Goal: Information Seeking & Learning: Learn about a topic

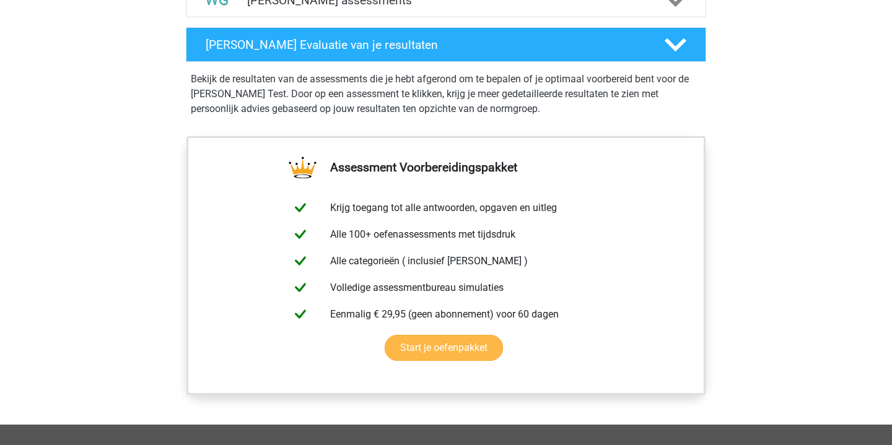
scroll to position [838, 0]
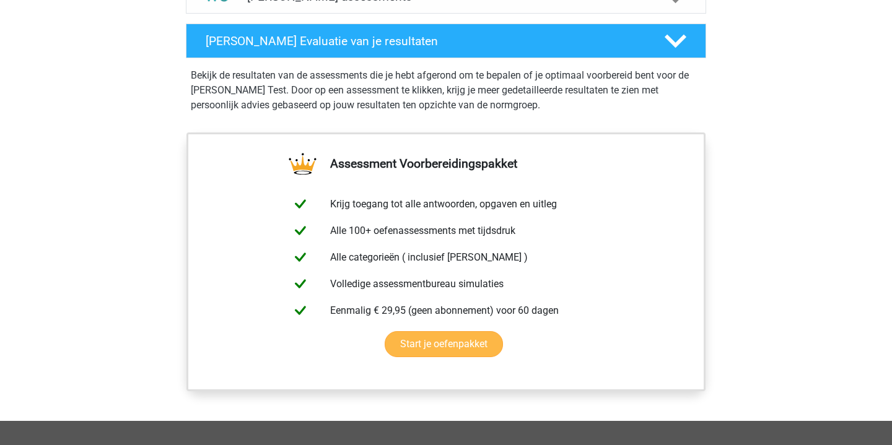
click at [480, 336] on link "Start je oefenpakket" at bounding box center [444, 344] width 118 height 26
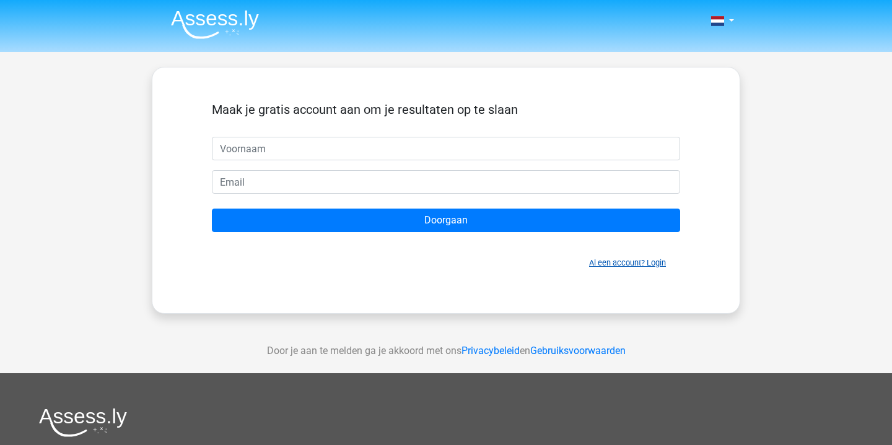
click at [618, 265] on link "Al een account? Login" at bounding box center [627, 262] width 77 height 9
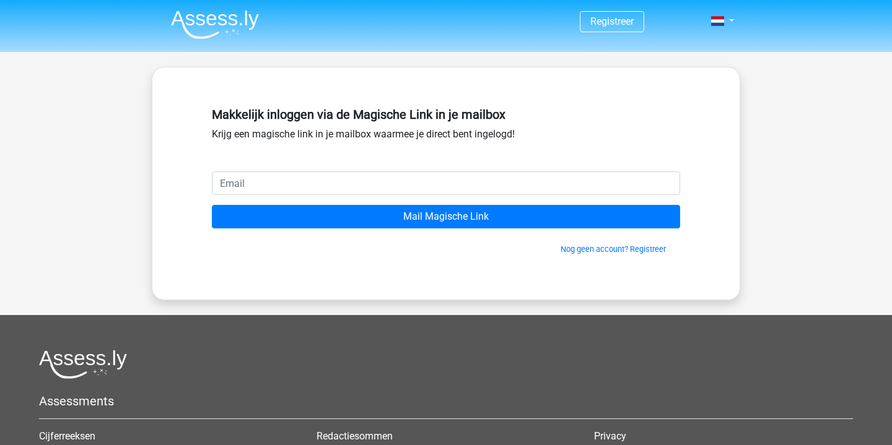
click at [530, 188] on input "email" at bounding box center [446, 184] width 468 height 24
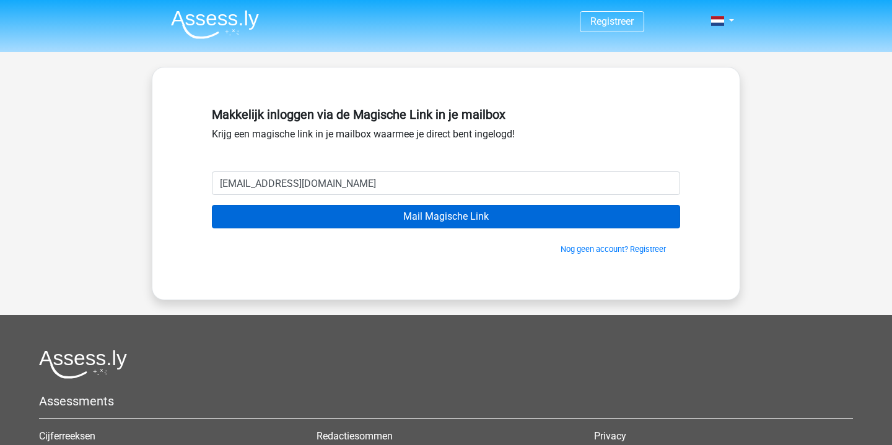
type input "[EMAIL_ADDRESS][DOMAIN_NAME]"
click at [500, 216] on input "Mail Magische Link" at bounding box center [446, 217] width 468 height 24
click at [426, 220] on input "Mail Magische Link" at bounding box center [446, 217] width 468 height 24
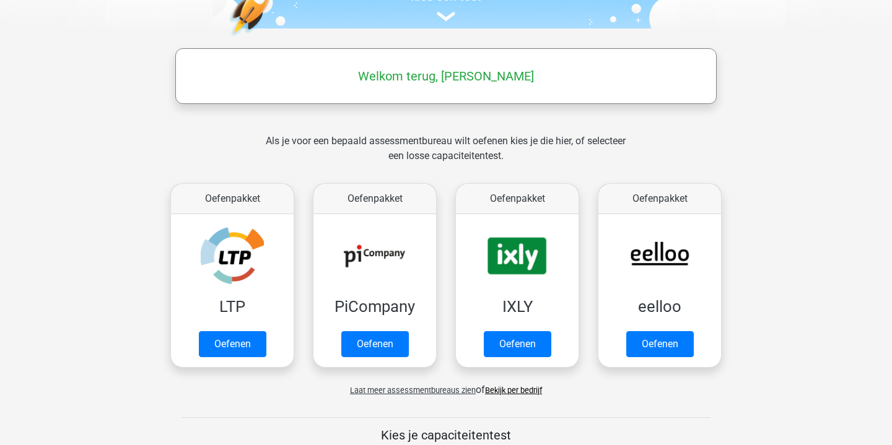
scroll to position [150, 0]
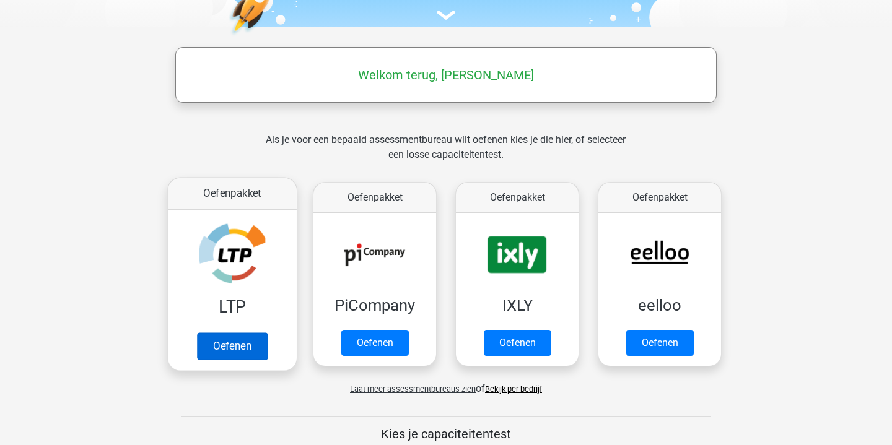
click at [226, 354] on link "Oefenen" at bounding box center [232, 346] width 71 height 27
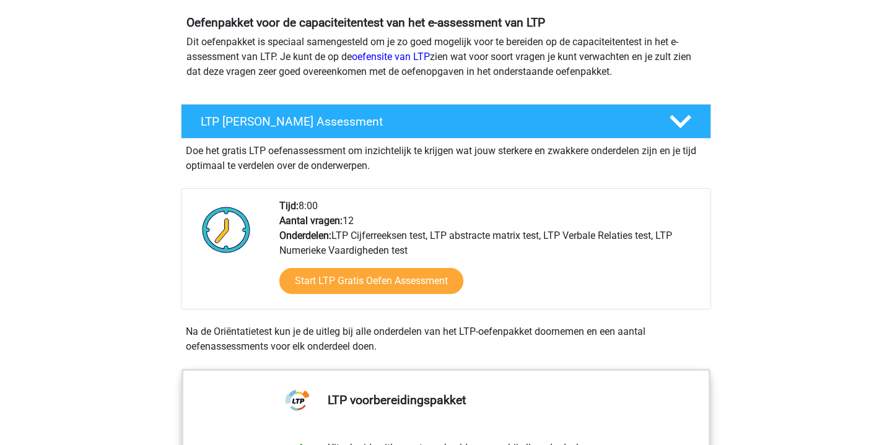
scroll to position [136, 0]
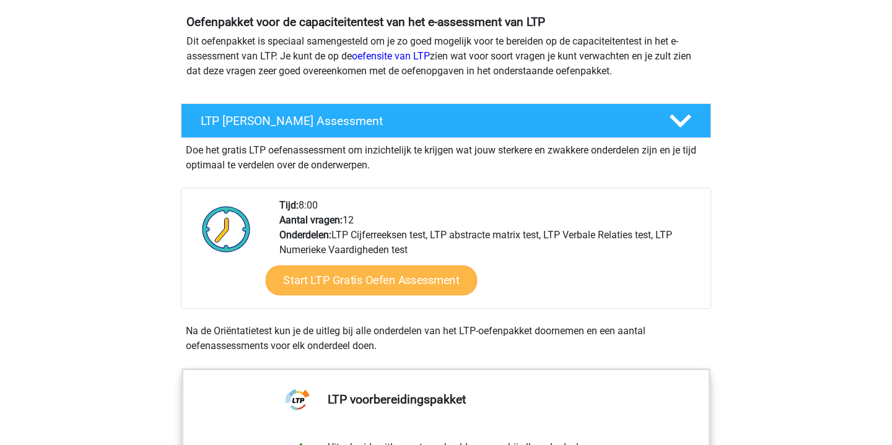
click at [411, 286] on link "Start LTP Gratis Oefen Assessment" at bounding box center [372, 281] width 212 height 30
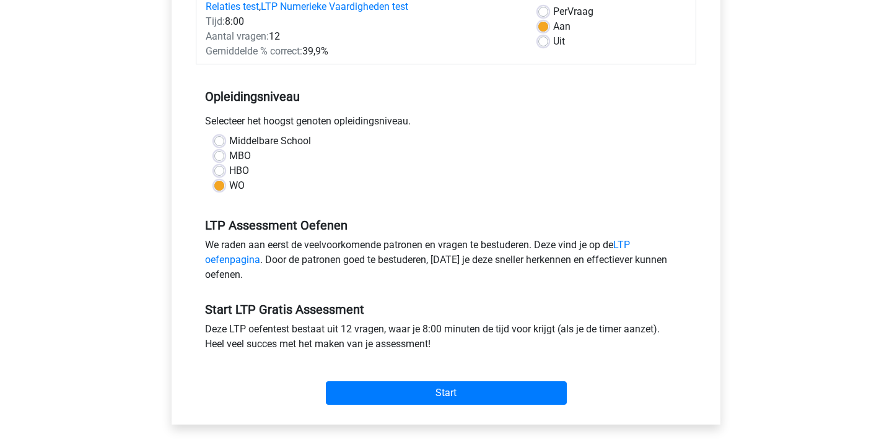
scroll to position [188, 0]
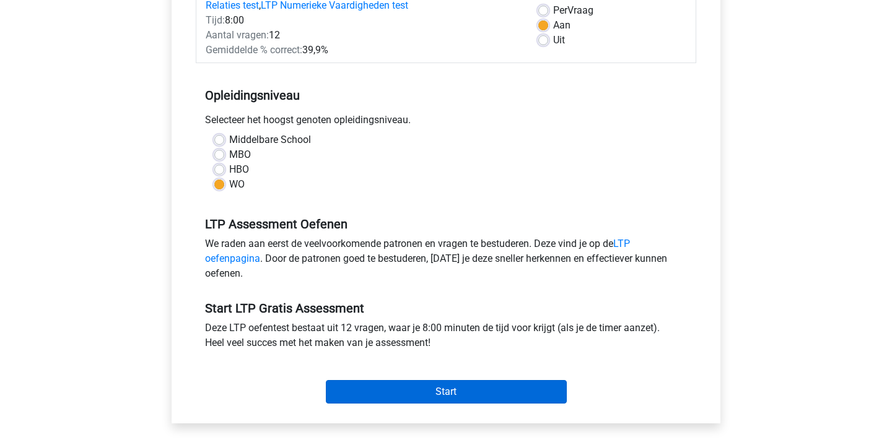
click at [414, 393] on input "Start" at bounding box center [446, 392] width 241 height 24
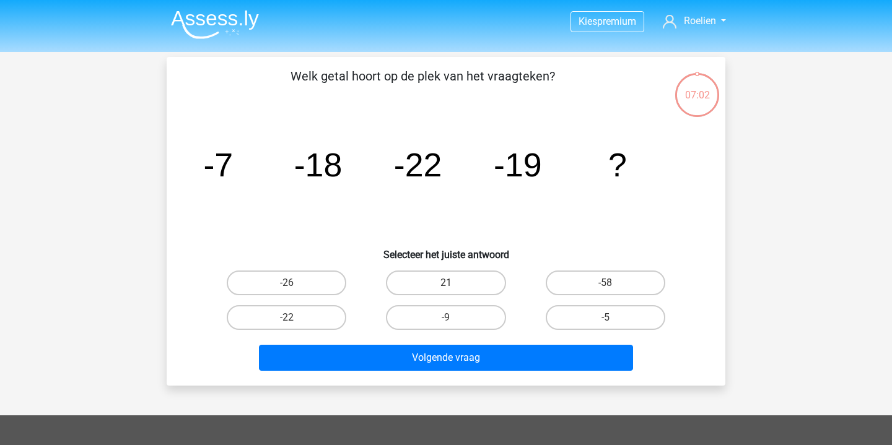
click at [452, 318] on input "-9" at bounding box center [450, 322] width 8 height 8
radio input "true"
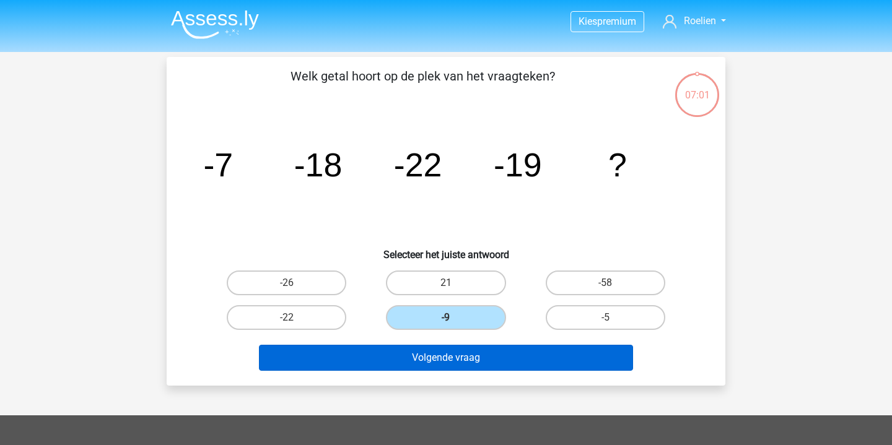
click at [501, 364] on button "Volgende vraag" at bounding box center [446, 358] width 375 height 26
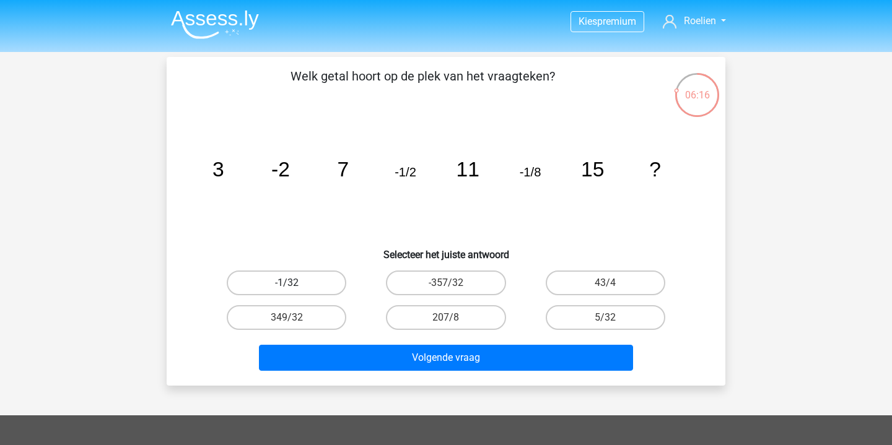
click at [316, 284] on label "-1/32" at bounding box center [287, 283] width 120 height 25
click at [295, 284] on input "-1/32" at bounding box center [291, 287] width 8 height 8
radio input "true"
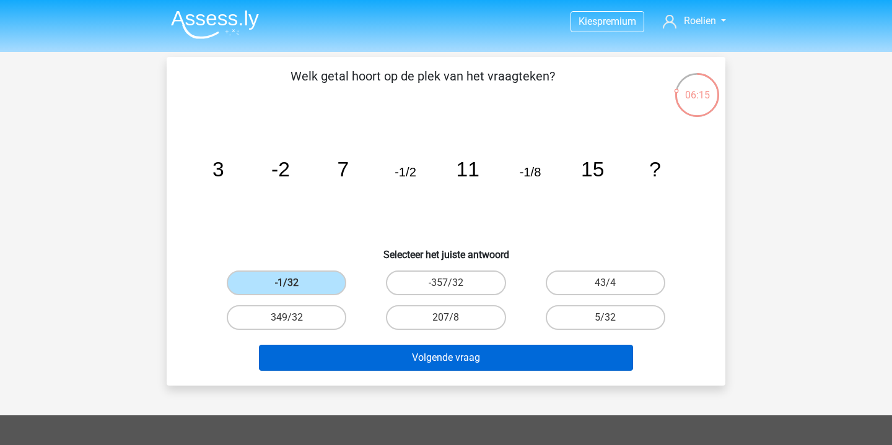
click at [478, 357] on button "Volgende vraag" at bounding box center [446, 358] width 375 height 26
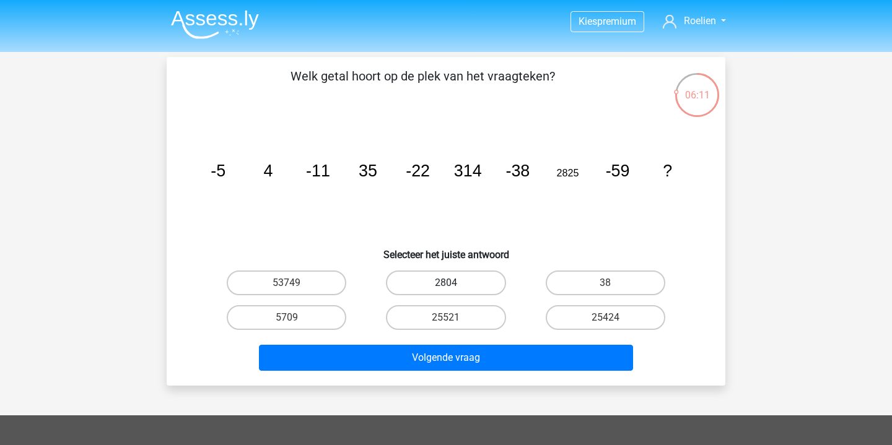
click at [468, 271] on label "2804" at bounding box center [446, 283] width 120 height 25
click at [454, 283] on input "2804" at bounding box center [450, 287] width 8 height 8
radio input "true"
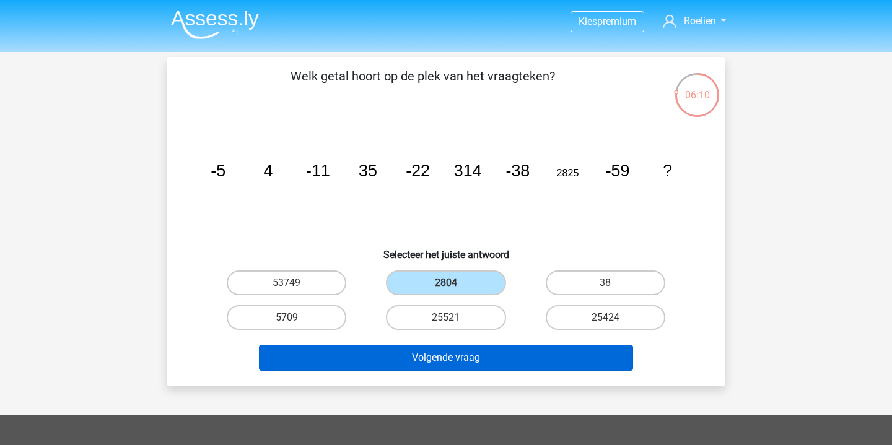
click at [477, 366] on button "Volgende vraag" at bounding box center [446, 358] width 375 height 26
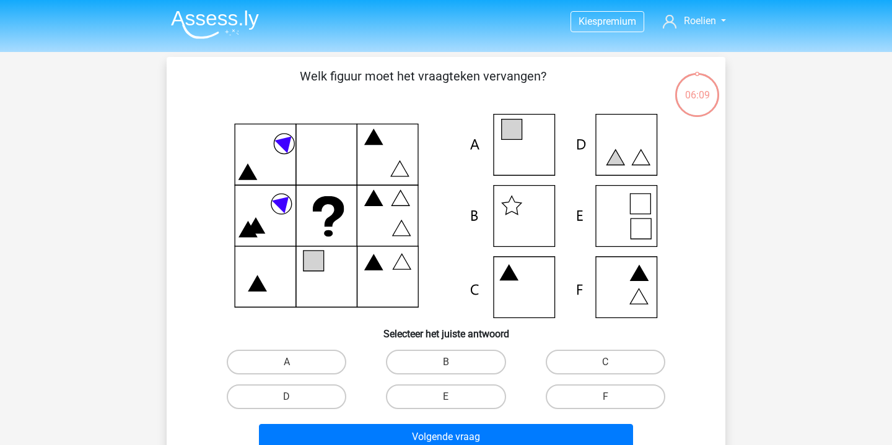
scroll to position [57, 0]
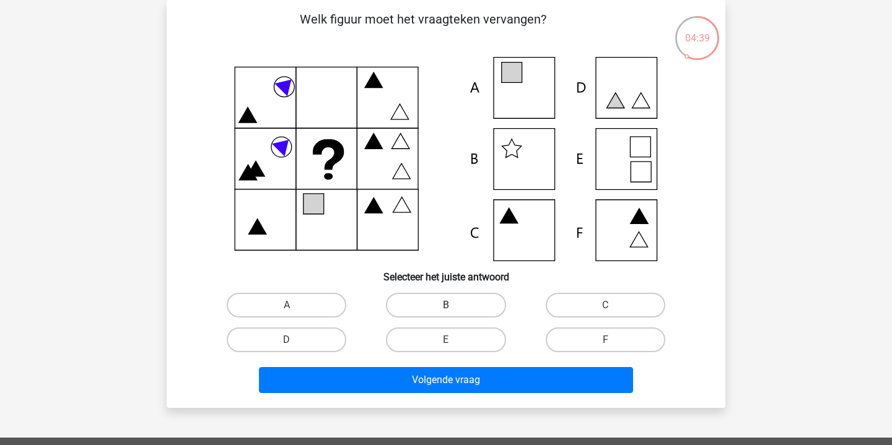
click at [470, 302] on label "B" at bounding box center [446, 305] width 120 height 25
click at [454, 305] on input "B" at bounding box center [450, 309] width 8 height 8
radio input "true"
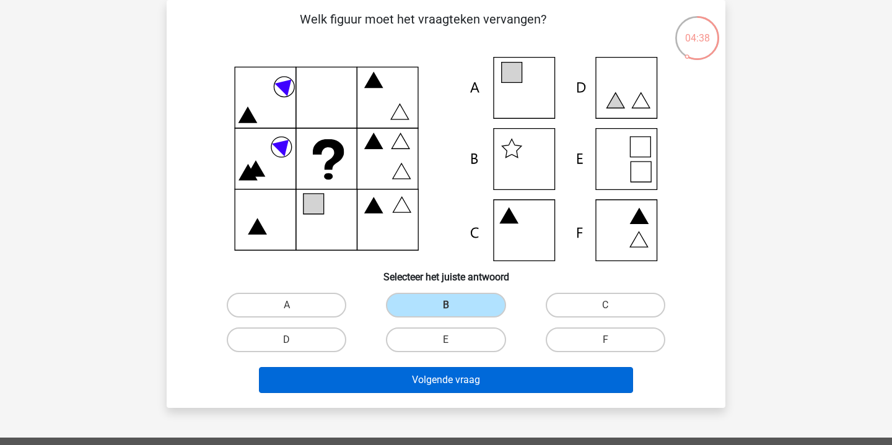
click at [454, 384] on button "Volgende vraag" at bounding box center [446, 380] width 375 height 26
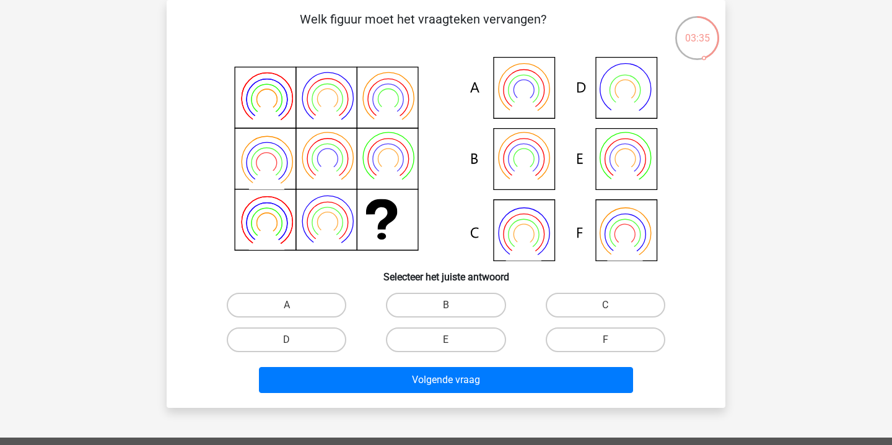
click at [631, 160] on icon at bounding box center [445, 159] width 499 height 204
click at [454, 346] on label "E" at bounding box center [446, 340] width 120 height 25
click at [454, 346] on input "E" at bounding box center [450, 344] width 8 height 8
radio input "true"
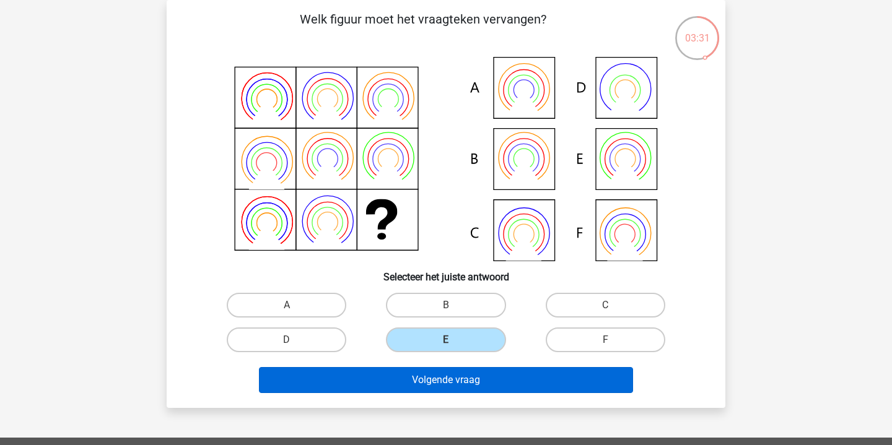
click at [480, 380] on button "Volgende vraag" at bounding box center [446, 380] width 375 height 26
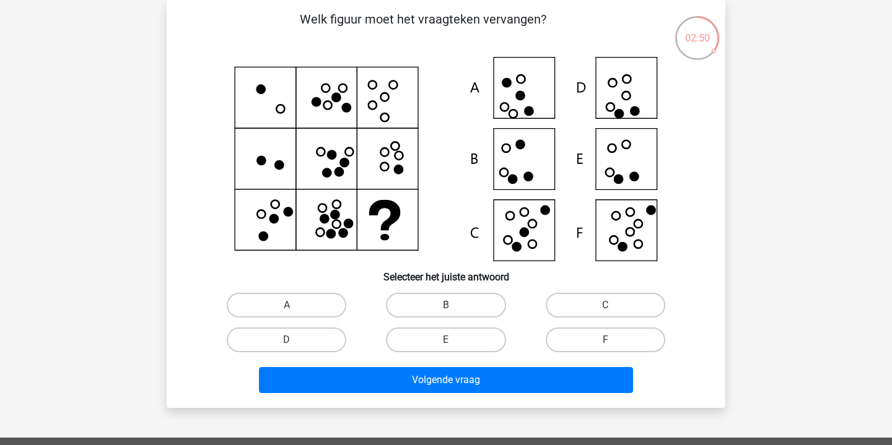
click at [628, 238] on icon at bounding box center [445, 159] width 499 height 204
click at [608, 341] on input "F" at bounding box center [609, 344] width 8 height 8
radio input "true"
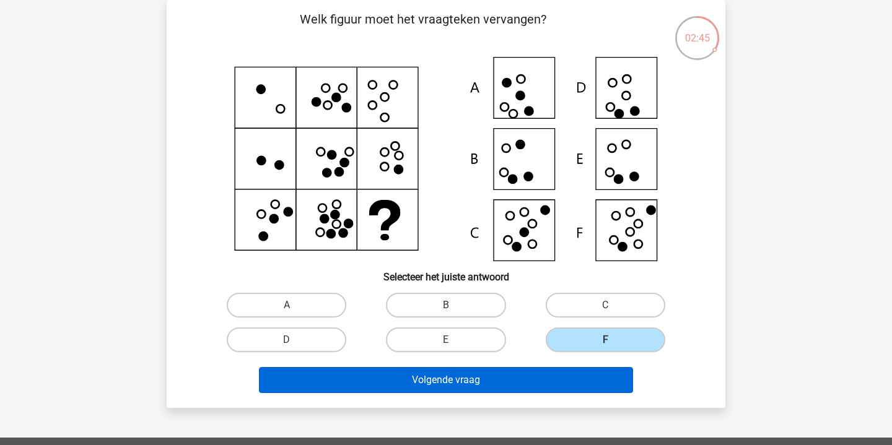
click at [531, 380] on button "Volgende vraag" at bounding box center [446, 380] width 375 height 26
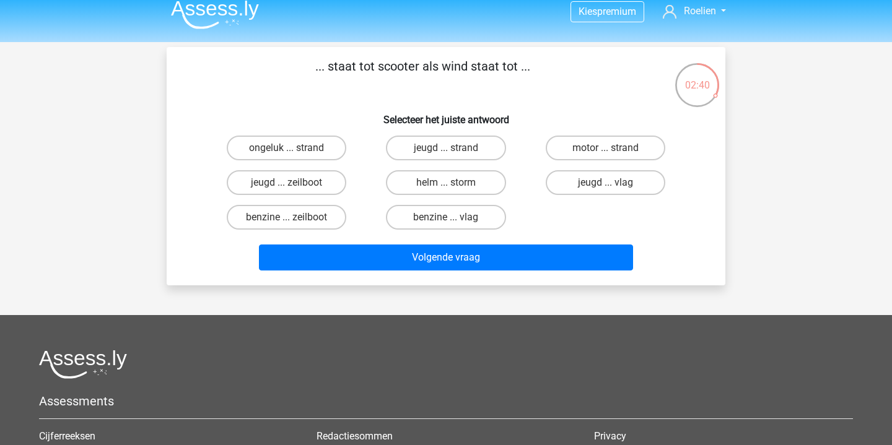
scroll to position [10, 0]
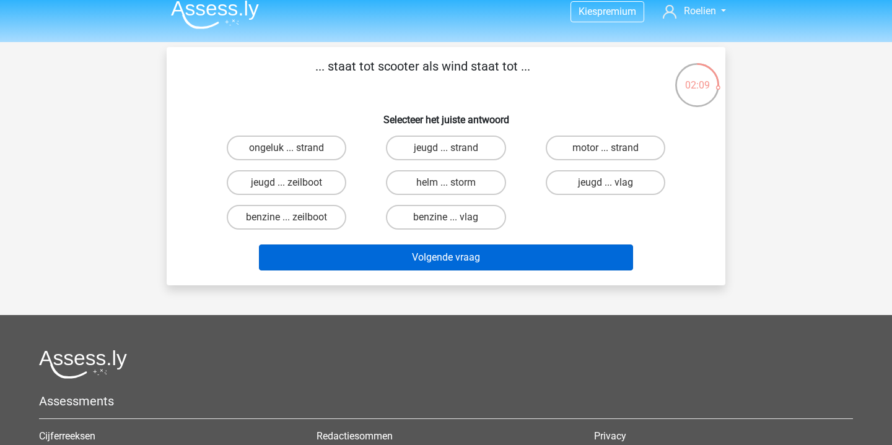
click at [460, 265] on button "Volgende vraag" at bounding box center [446, 258] width 375 height 26
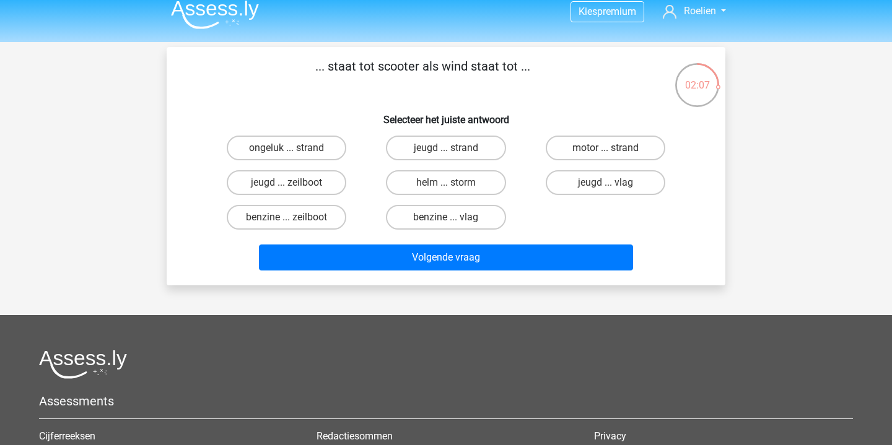
click at [287, 218] on input "benzine ... zeilboot" at bounding box center [291, 221] width 8 height 8
radio input "true"
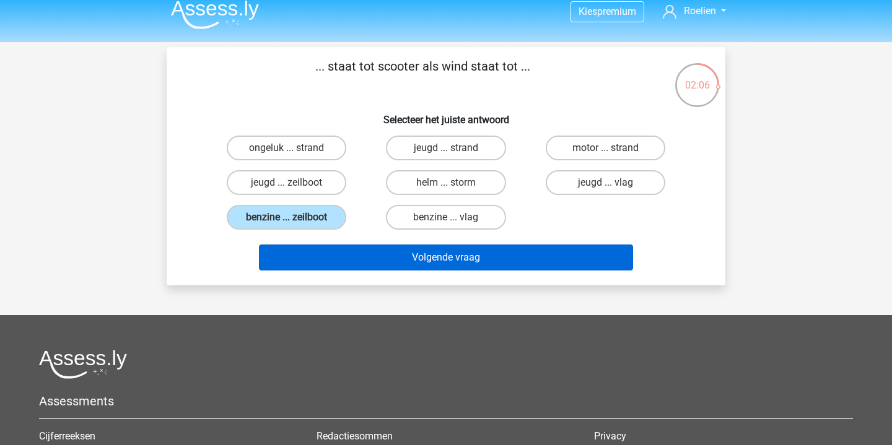
click at [468, 264] on button "Volgende vraag" at bounding box center [446, 258] width 375 height 26
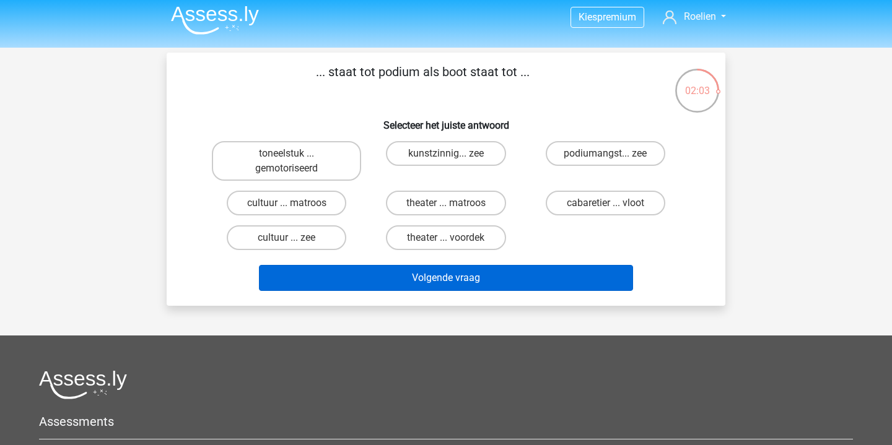
scroll to position [0, 0]
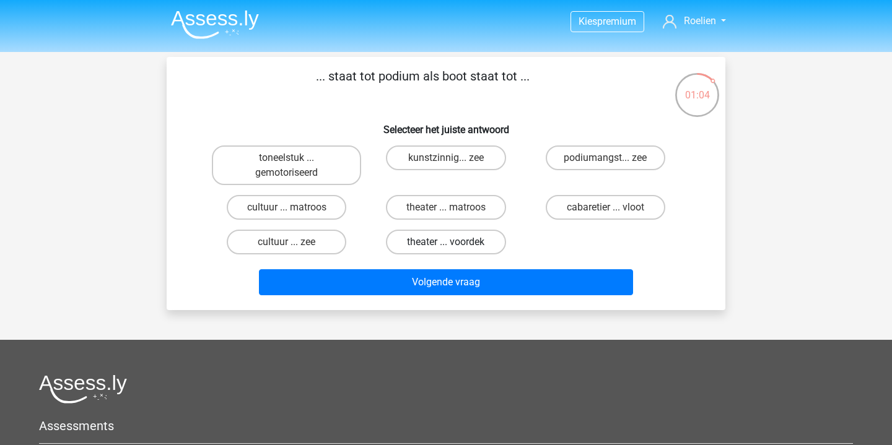
click at [479, 247] on label "theater ... voordek" at bounding box center [446, 242] width 120 height 25
click at [454, 247] on input "theater ... voordek" at bounding box center [450, 246] width 8 height 8
radio input "true"
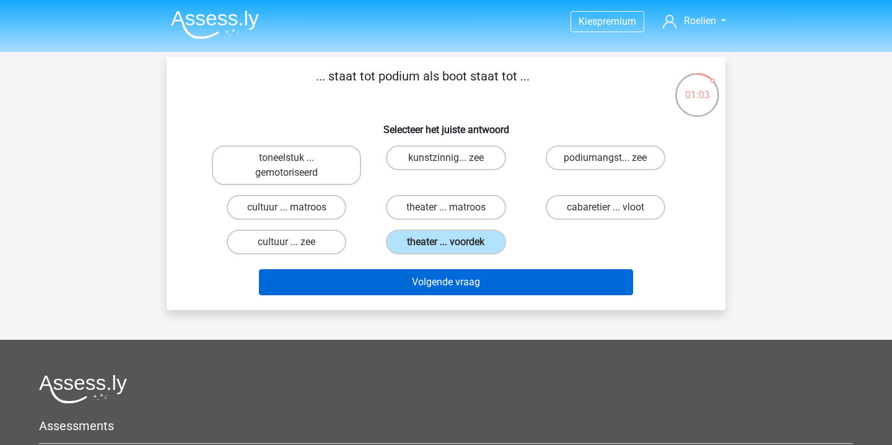
click at [502, 286] on button "Volgende vraag" at bounding box center [446, 283] width 375 height 26
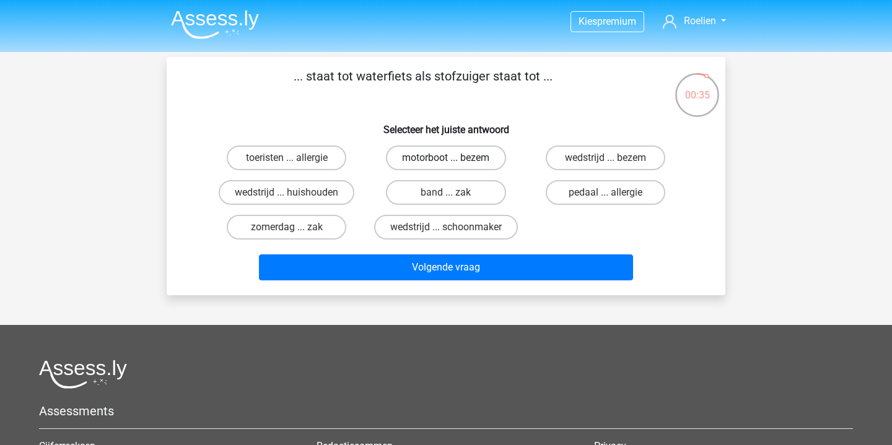
click at [454, 159] on label "motorboot ... bezem" at bounding box center [446, 158] width 120 height 25
click at [454, 159] on input "motorboot ... bezem" at bounding box center [450, 162] width 8 height 8
radio input "true"
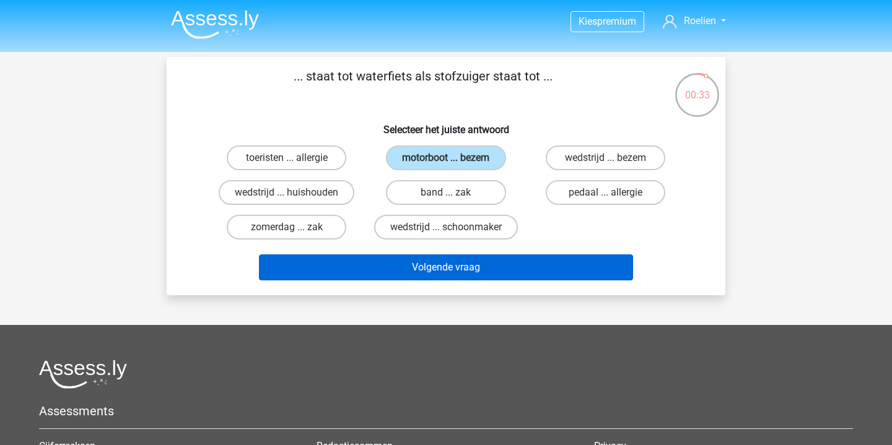
click at [471, 276] on button "Volgende vraag" at bounding box center [446, 268] width 375 height 26
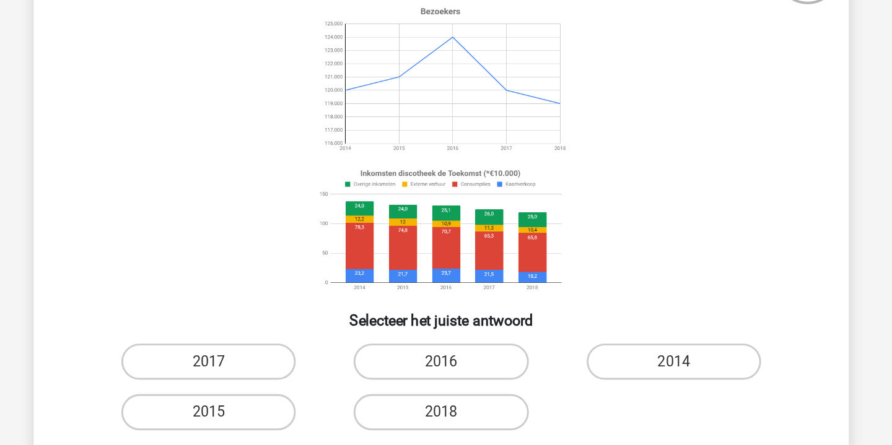
scroll to position [42, 0]
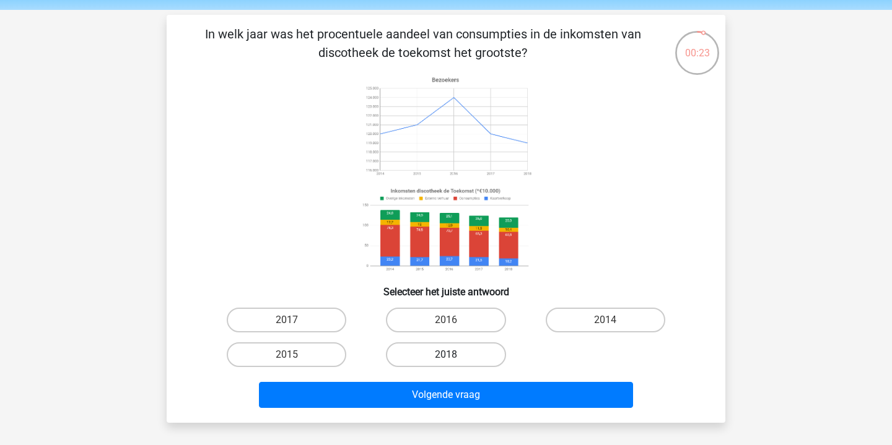
click at [458, 353] on label "2018" at bounding box center [446, 355] width 120 height 25
click at [454, 355] on input "2018" at bounding box center [450, 359] width 8 height 8
radio input "true"
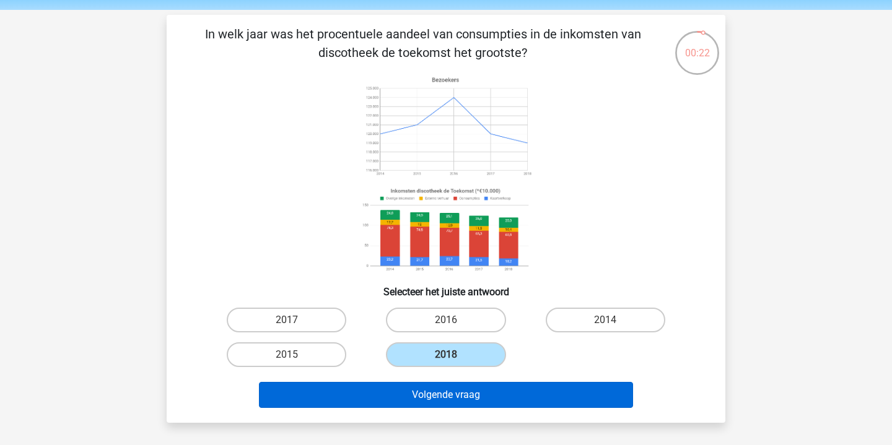
click at [497, 392] on button "Volgende vraag" at bounding box center [446, 395] width 375 height 26
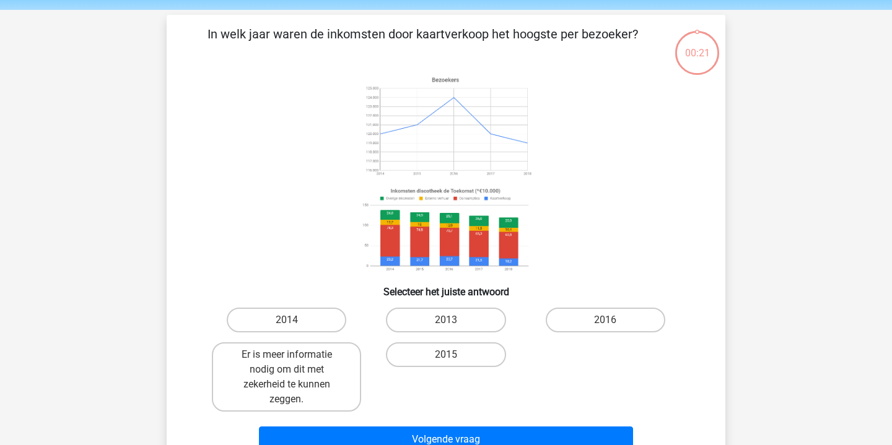
scroll to position [57, 0]
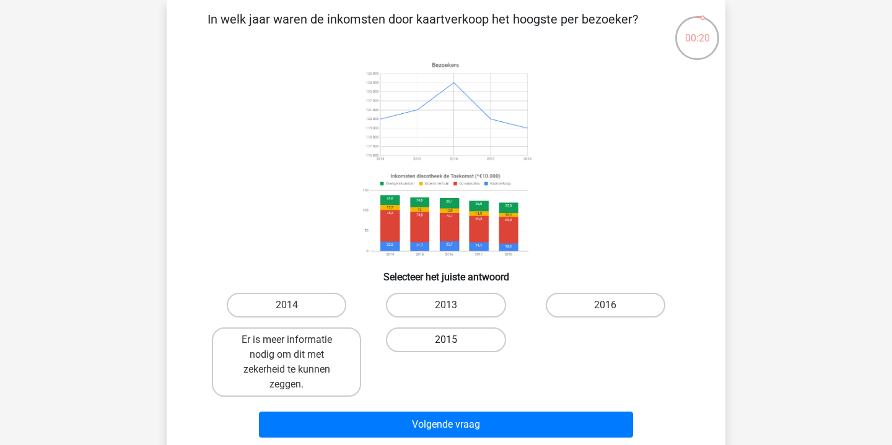
click at [436, 328] on label "2015" at bounding box center [446, 340] width 120 height 25
click at [446, 340] on input "2015" at bounding box center [450, 344] width 8 height 8
radio input "true"
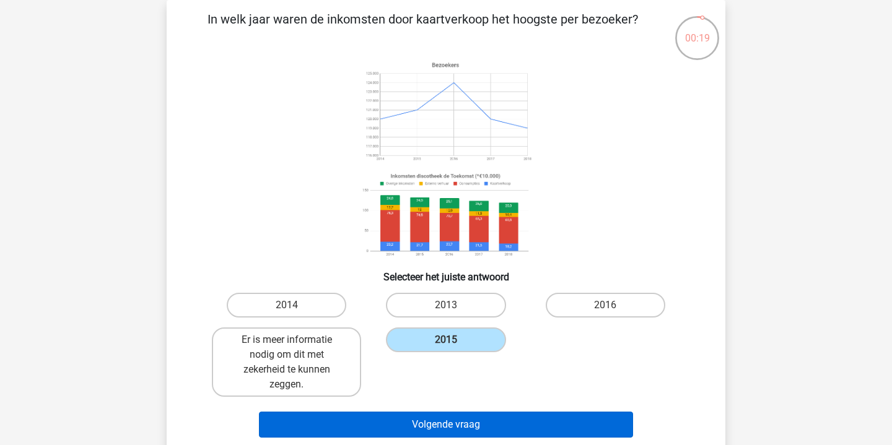
click at [476, 427] on button "Volgende vraag" at bounding box center [446, 425] width 375 height 26
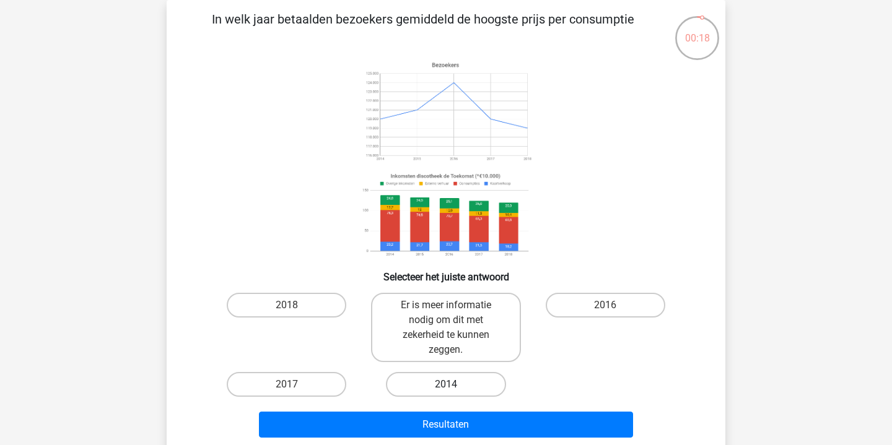
click at [445, 387] on label "2014" at bounding box center [446, 384] width 120 height 25
click at [446, 387] on input "2014" at bounding box center [450, 389] width 8 height 8
radio input "true"
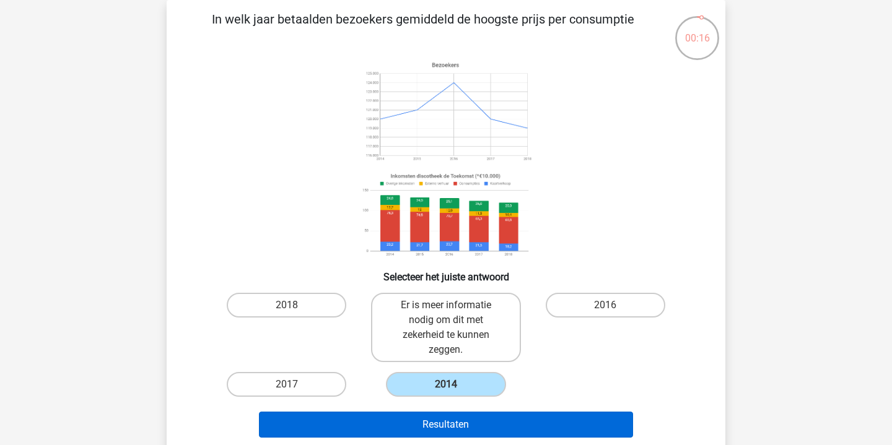
click at [470, 423] on button "Resultaten" at bounding box center [446, 425] width 375 height 26
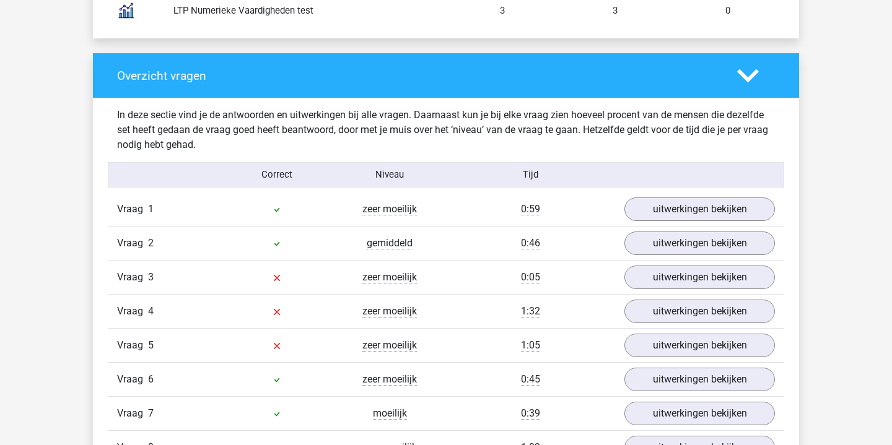
scroll to position [1229, 0]
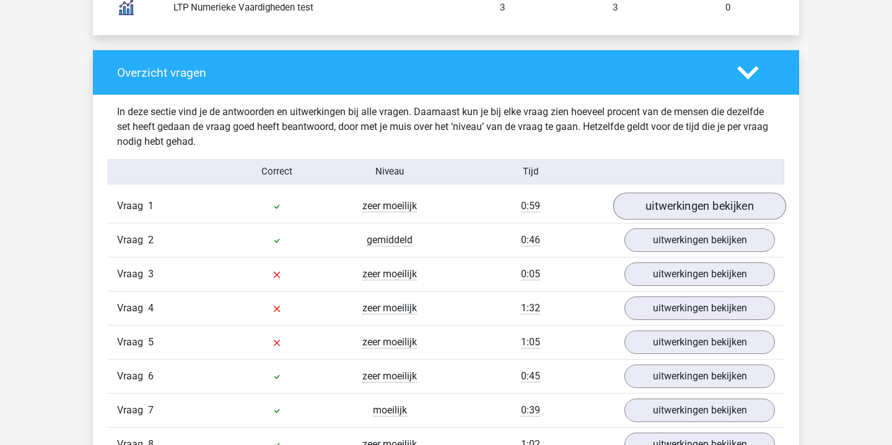
click at [708, 209] on link "uitwerkingen bekijken" at bounding box center [699, 206] width 173 height 27
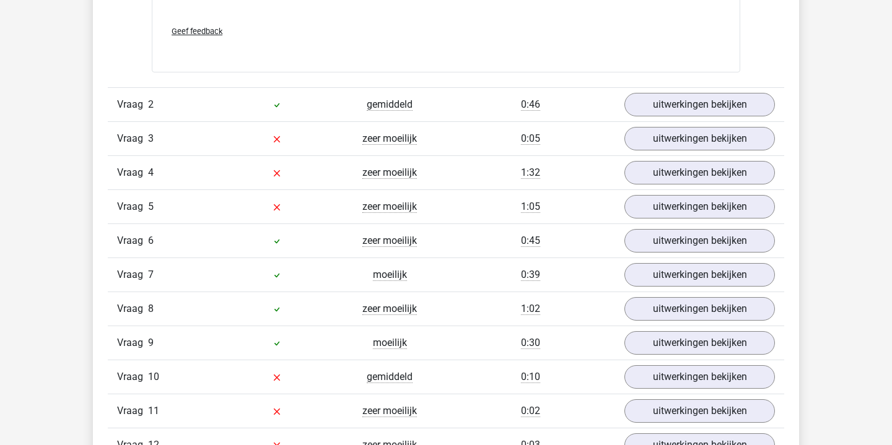
scroll to position [1998, 0]
click at [701, 138] on link "uitwerkingen bekijken" at bounding box center [699, 138] width 173 height 27
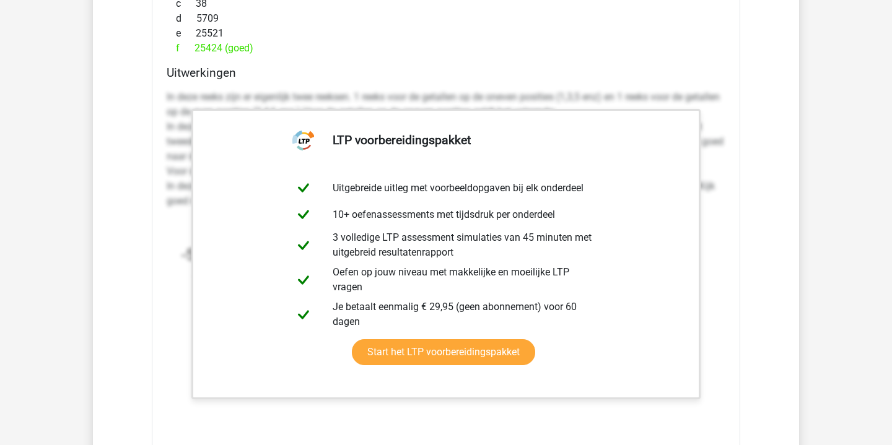
scroll to position [2406, 0]
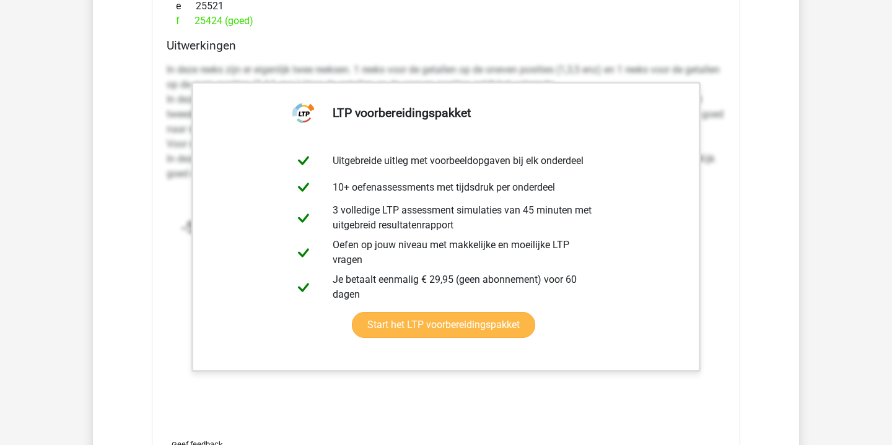
click at [508, 322] on link "Start het LTP voorbereidingspakket" at bounding box center [443, 325] width 183 height 26
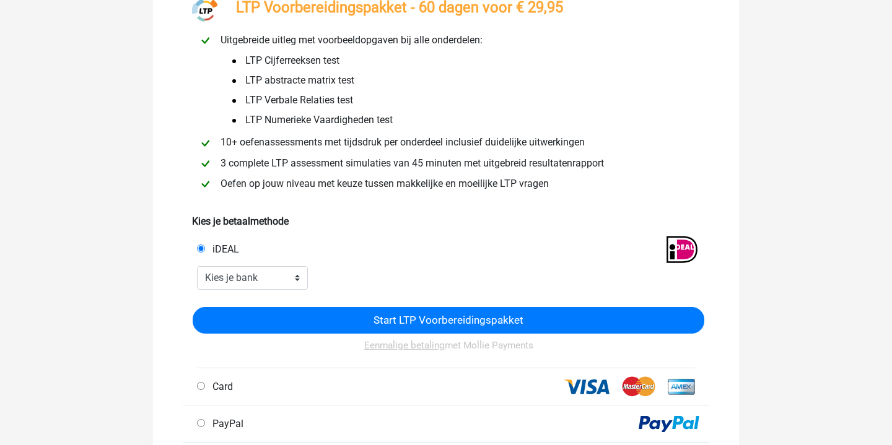
scroll to position [101, 0]
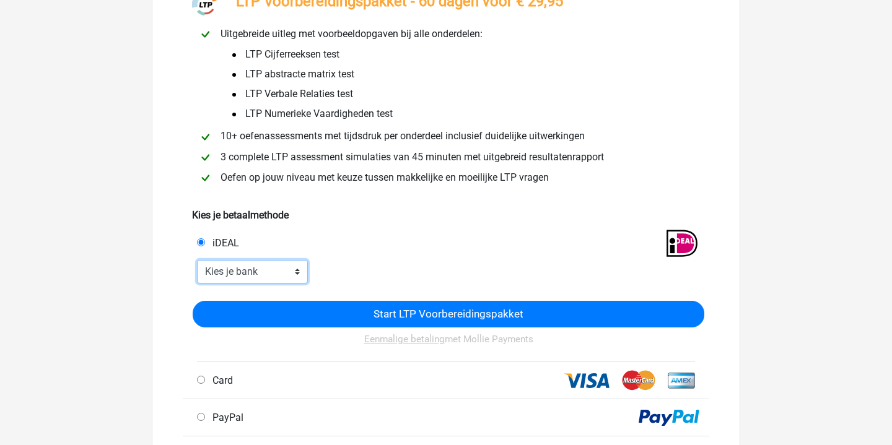
select select "ideal_[SWIFT_CODE]"
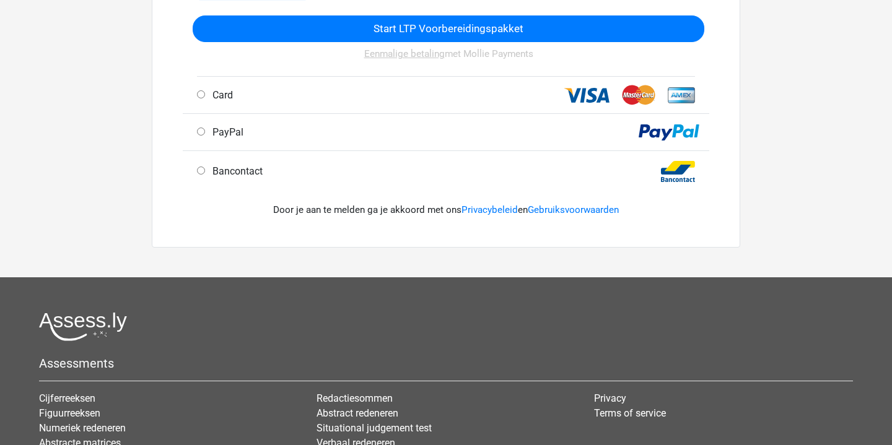
scroll to position [387, 0]
click at [463, 136] on div at bounding box center [582, 132] width 253 height 17
click at [224, 133] on span "PayPal" at bounding box center [226, 132] width 36 height 12
click at [205, 133] on input "PayPal" at bounding box center [201, 132] width 8 height 8
radio input "true"
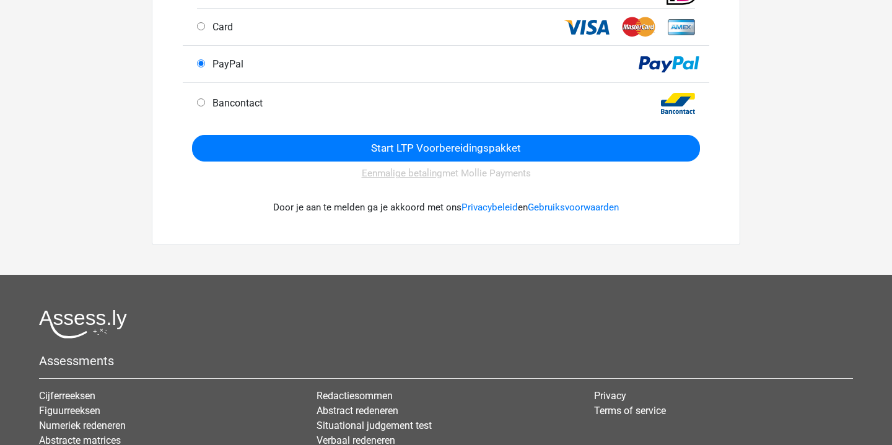
scroll to position [248, 0]
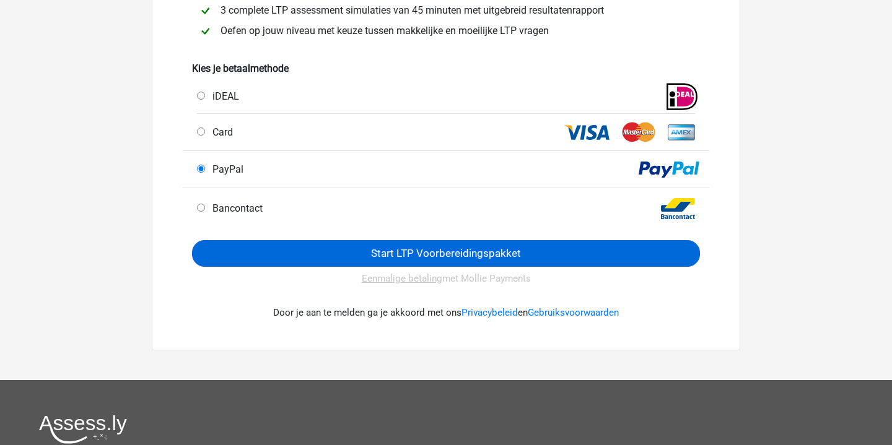
click at [456, 253] on input "Start LTP Voorbereidingspakket" at bounding box center [446, 253] width 508 height 27
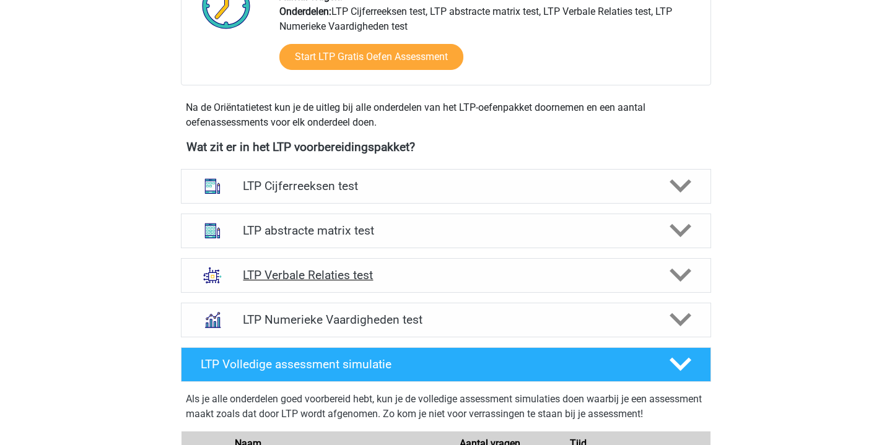
scroll to position [705, 0]
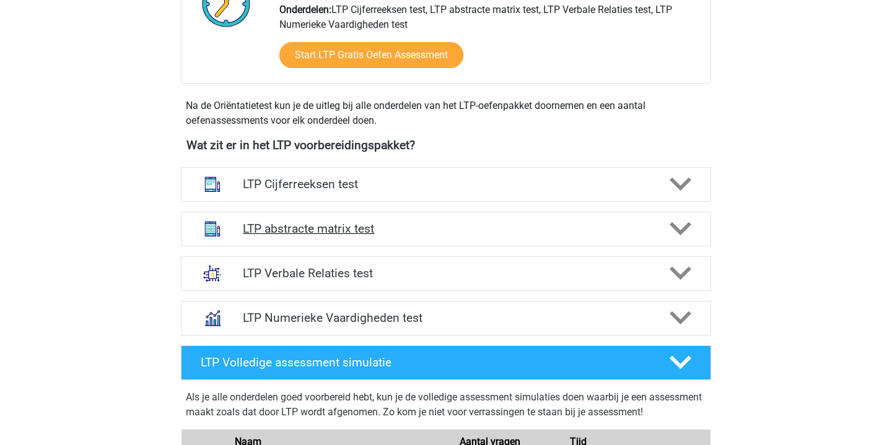
click at [368, 227] on h4 "LTP abstracte matrix test" at bounding box center [446, 229] width 406 height 14
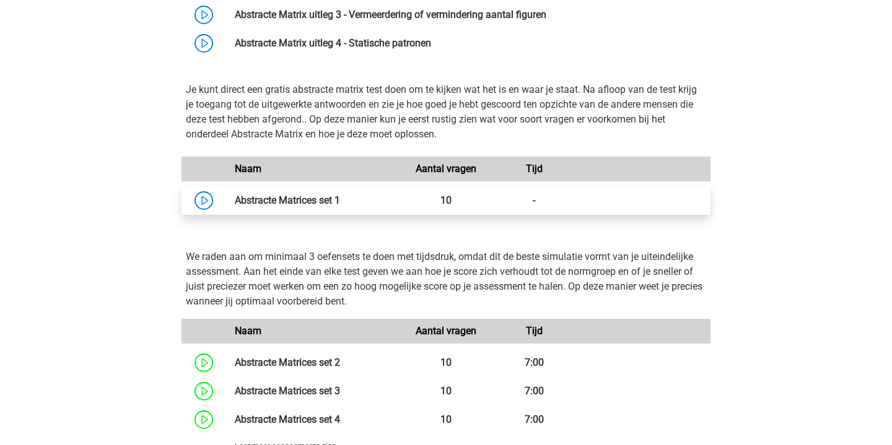
scroll to position [1029, 0]
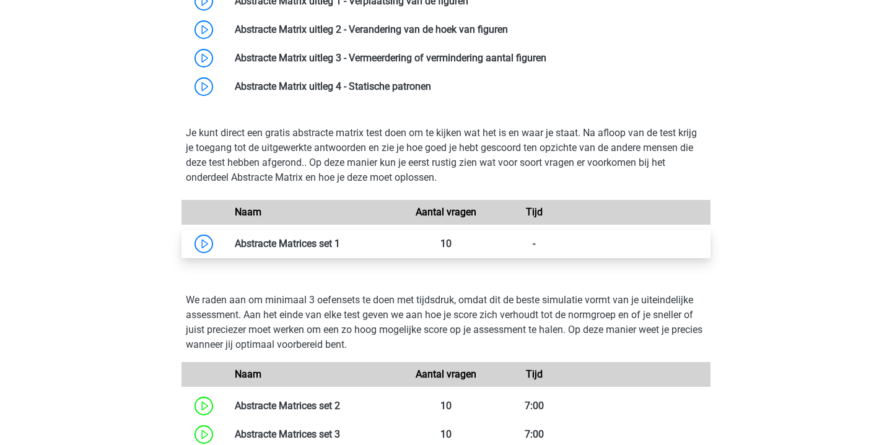
click at [340, 238] on link at bounding box center [340, 244] width 0 height 12
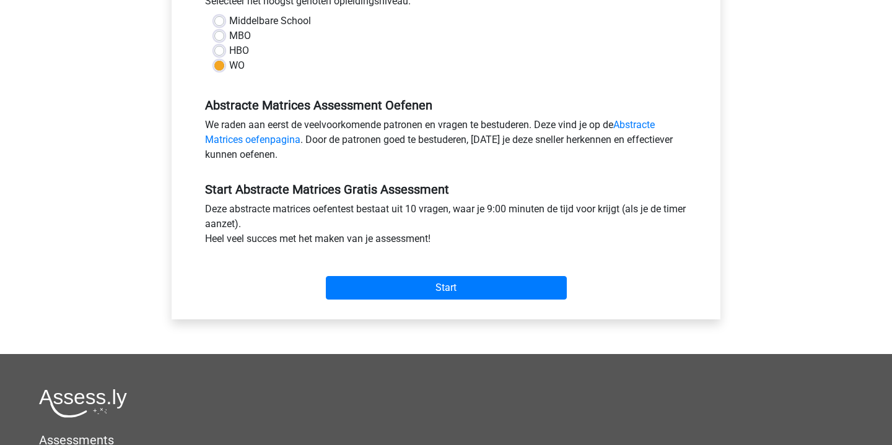
scroll to position [315, 0]
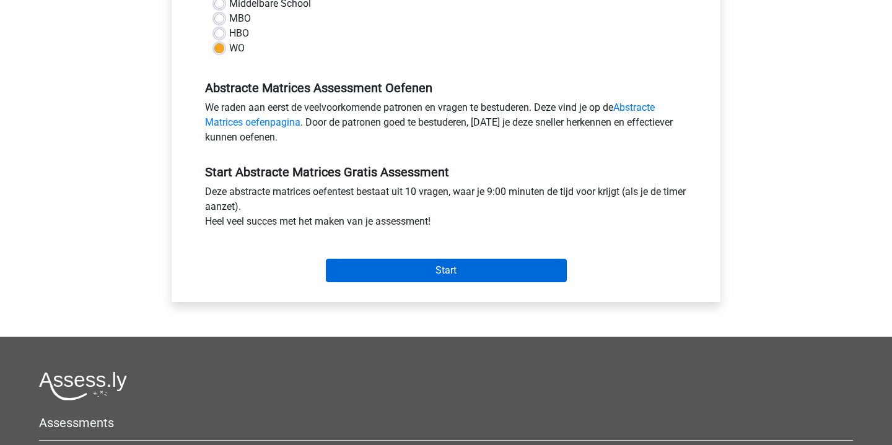
click at [479, 268] on input "Start" at bounding box center [446, 271] width 241 height 24
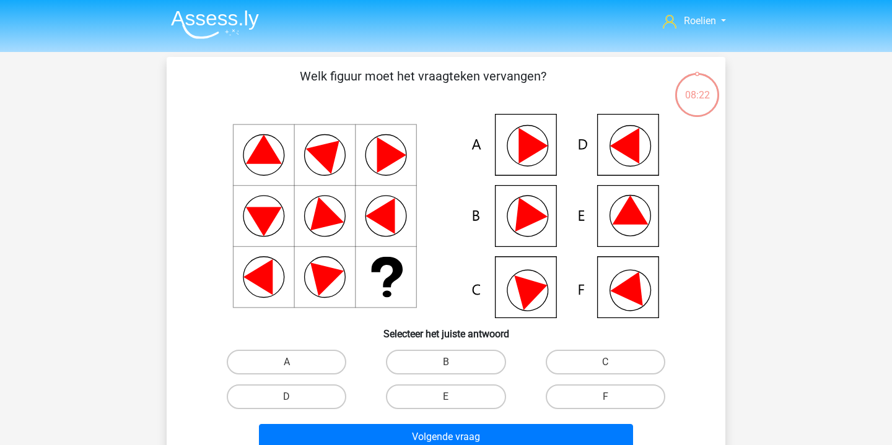
click at [628, 211] on icon at bounding box center [631, 210] width 36 height 29
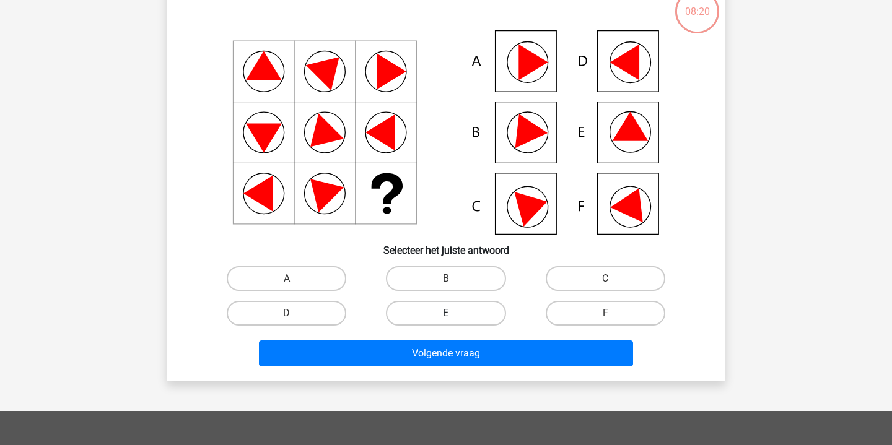
click at [480, 309] on label "E" at bounding box center [446, 313] width 120 height 25
click at [454, 314] on input "E" at bounding box center [450, 318] width 8 height 8
radio input "true"
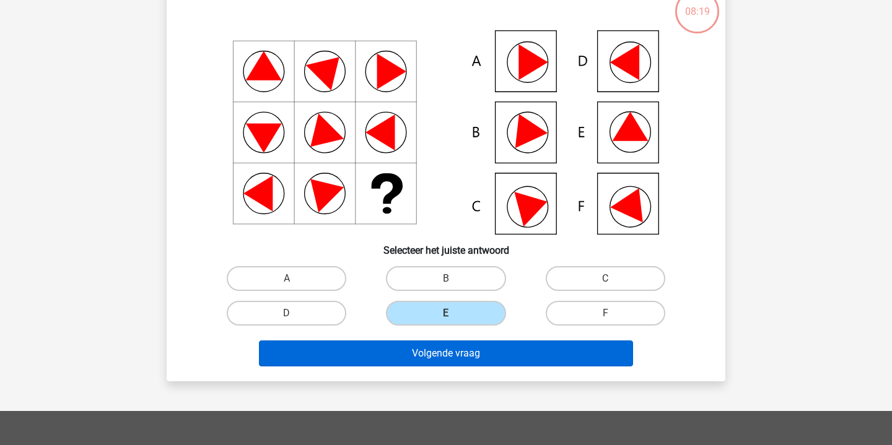
click at [509, 357] on button "Volgende vraag" at bounding box center [446, 354] width 375 height 26
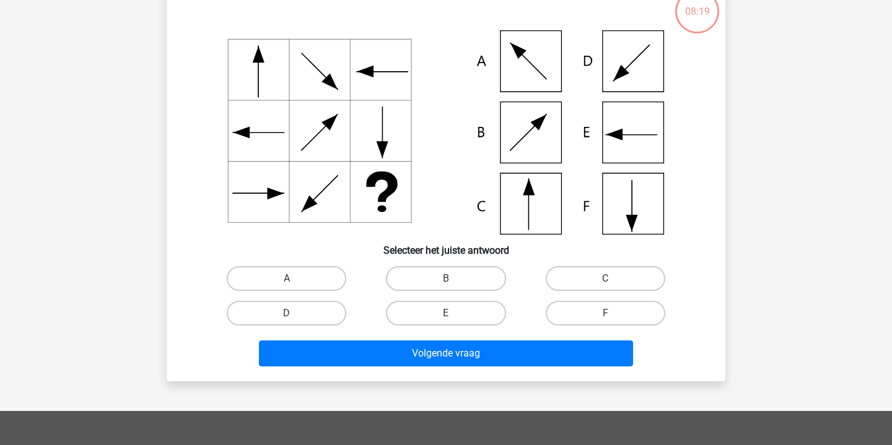
scroll to position [57, 0]
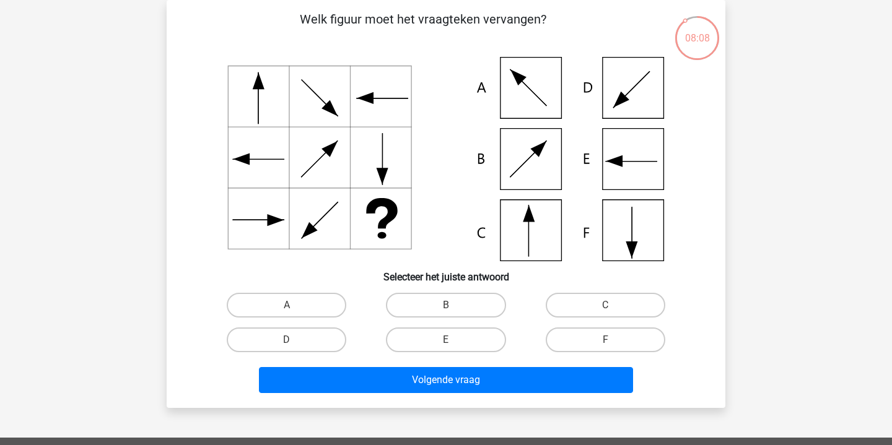
click at [541, 224] on icon at bounding box center [445, 159] width 499 height 204
click at [621, 301] on label "C" at bounding box center [606, 305] width 120 height 25
click at [613, 305] on input "C" at bounding box center [609, 309] width 8 height 8
radio input "true"
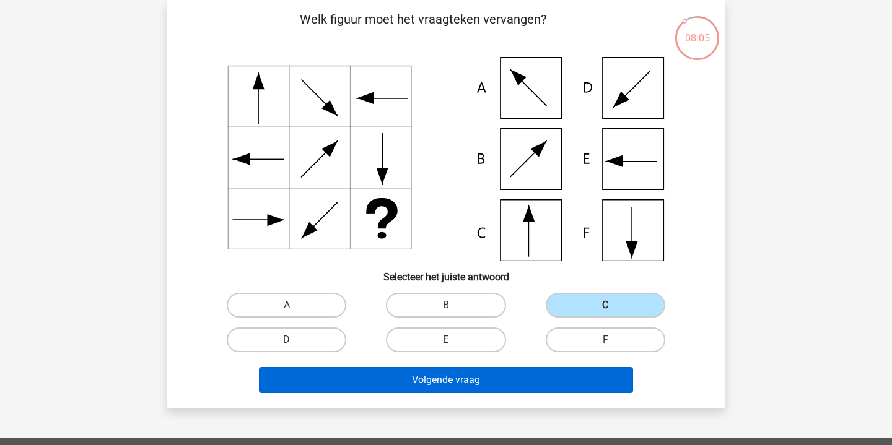
click at [525, 382] on button "Volgende vraag" at bounding box center [446, 380] width 375 height 26
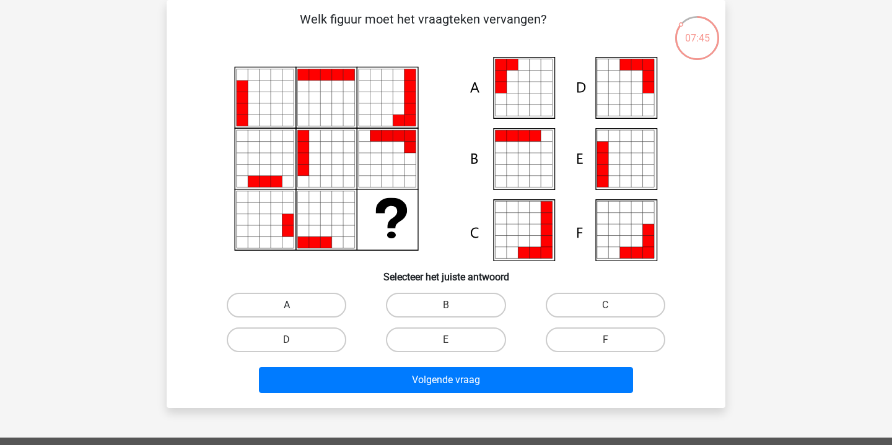
click at [307, 305] on label "A" at bounding box center [287, 305] width 120 height 25
click at [295, 305] on input "A" at bounding box center [291, 309] width 8 height 8
radio input "true"
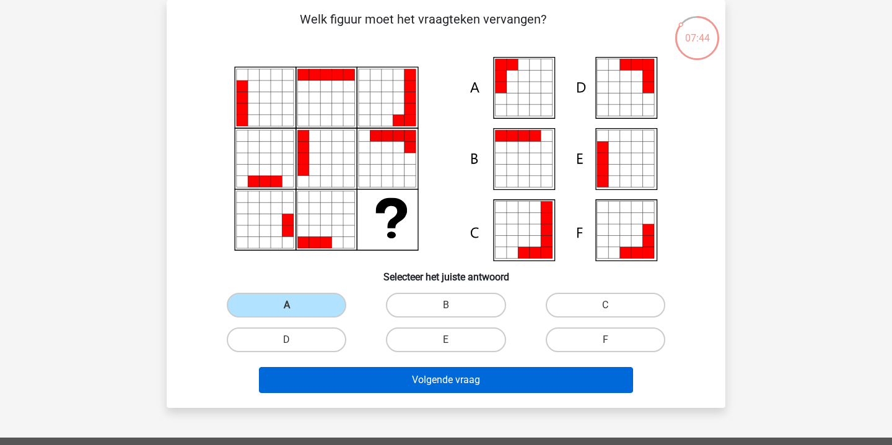
click at [486, 384] on button "Volgende vraag" at bounding box center [446, 380] width 375 height 26
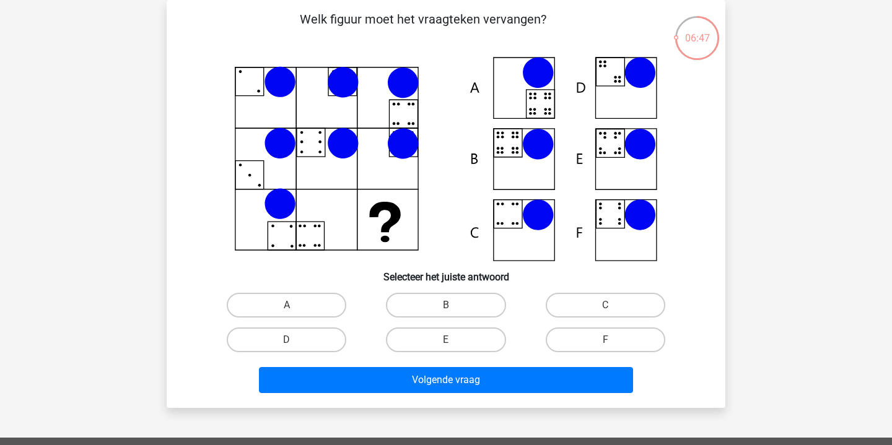
click at [453, 305] on input "B" at bounding box center [450, 309] width 8 height 8
radio input "true"
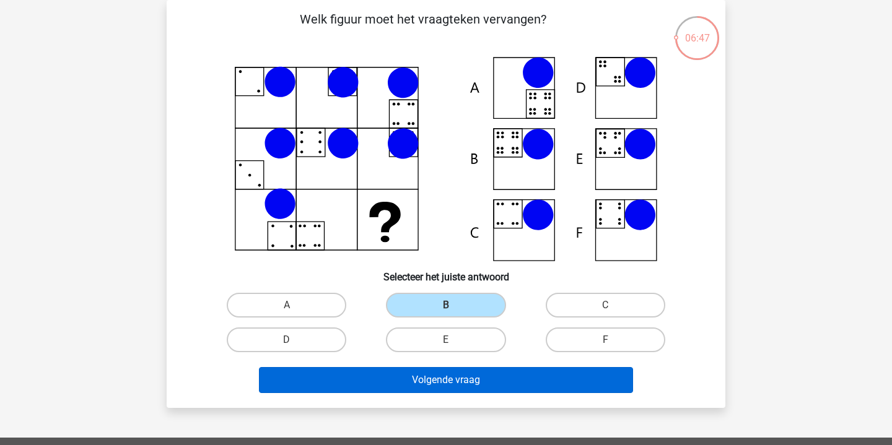
click at [457, 381] on button "Volgende vraag" at bounding box center [446, 380] width 375 height 26
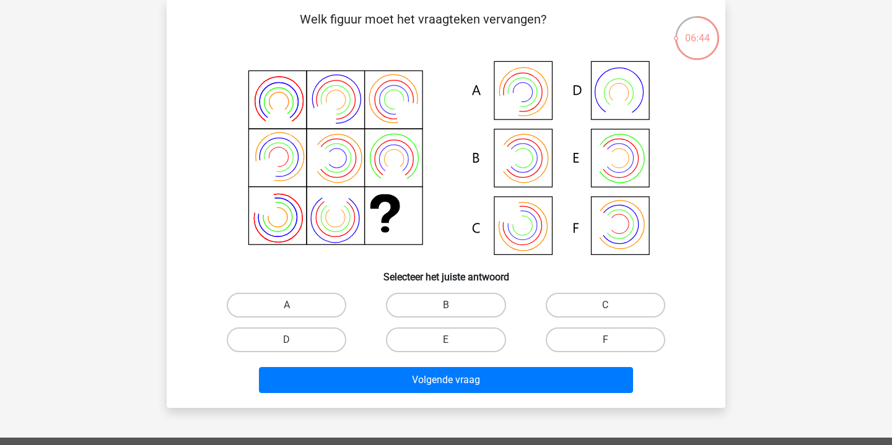
scroll to position [48, 0]
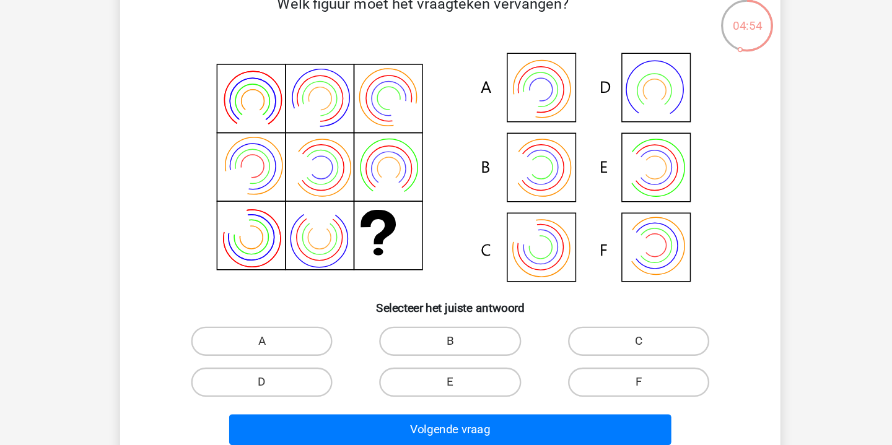
click at [371, 297] on div "B" at bounding box center [445, 314] width 159 height 35
click at [386, 302] on label "B" at bounding box center [446, 314] width 120 height 25
click at [446, 315] on input "B" at bounding box center [450, 319] width 8 height 8
radio input "true"
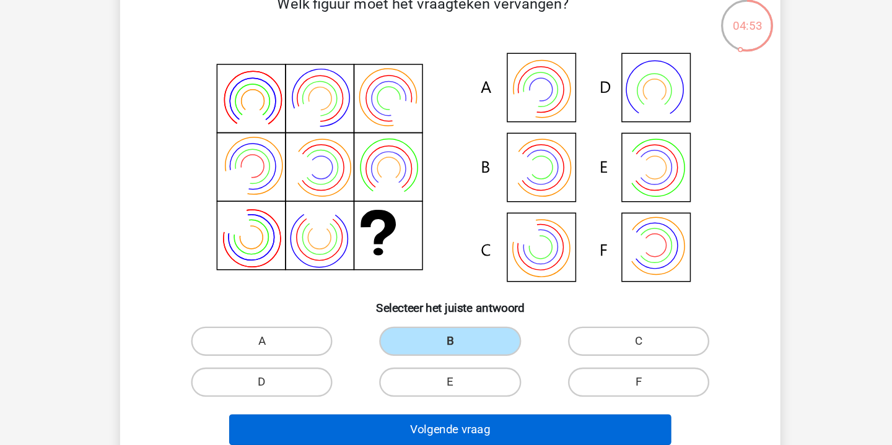
click at [428, 377] on button "Volgende vraag" at bounding box center [446, 390] width 375 height 26
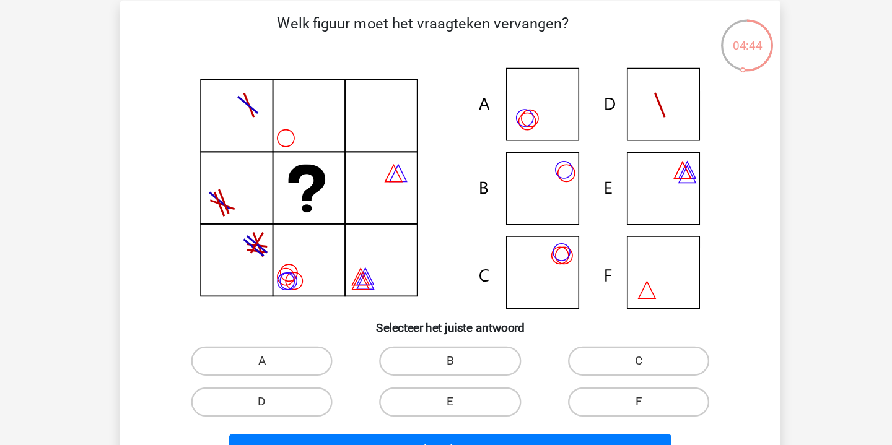
scroll to position [46, 0]
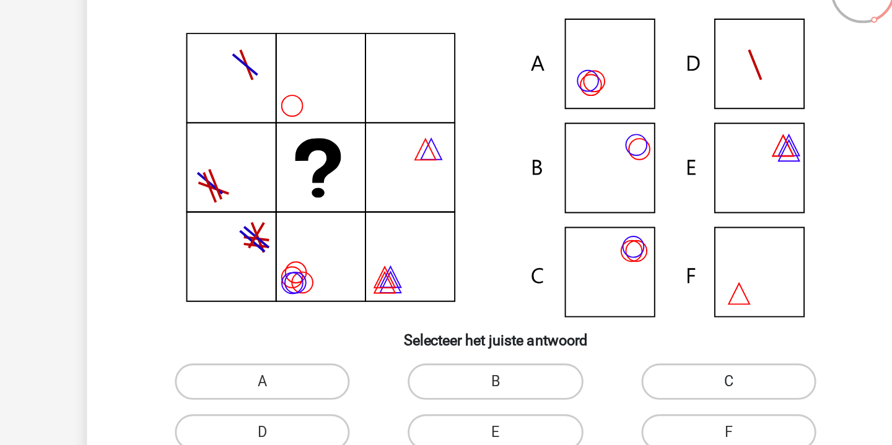
click at [546, 304] on label "C" at bounding box center [606, 316] width 120 height 25
click at [605, 317] on input "C" at bounding box center [609, 321] width 8 height 8
radio input "true"
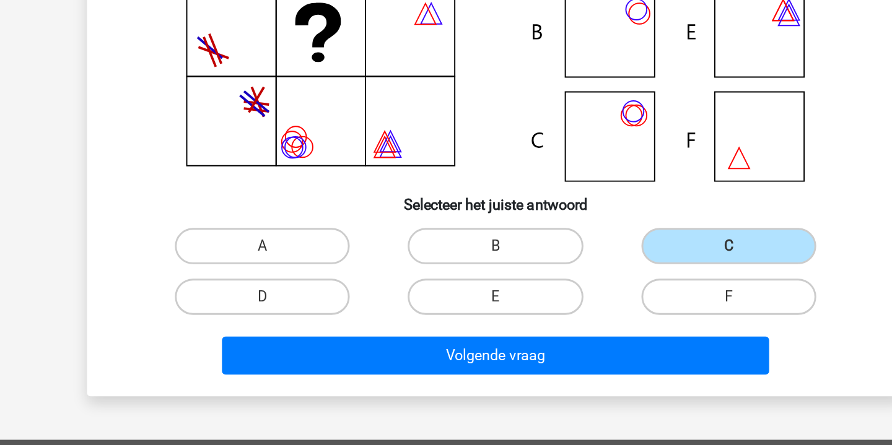
scroll to position [63, 0]
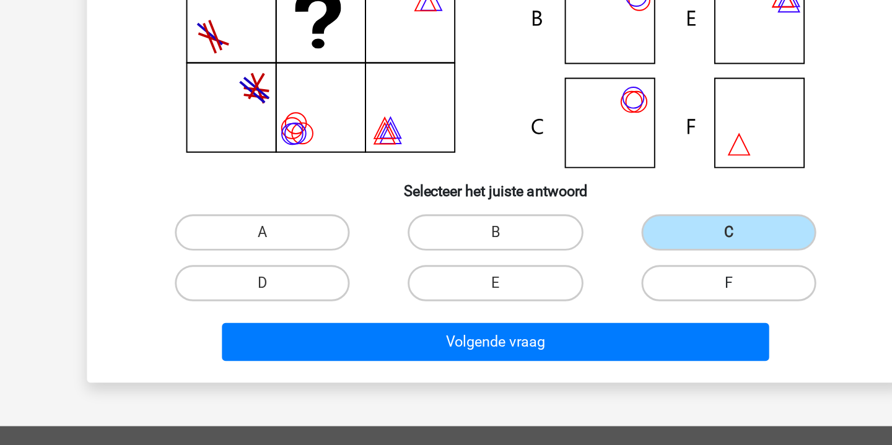
click at [546, 322] on label "F" at bounding box center [606, 334] width 120 height 25
click at [605, 335] on input "F" at bounding box center [609, 339] width 8 height 8
radio input "true"
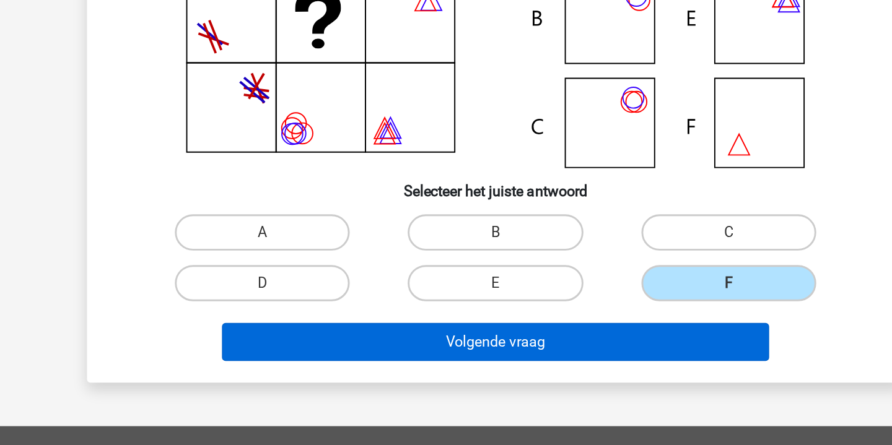
click at [418, 362] on button "Volgende vraag" at bounding box center [446, 375] width 375 height 26
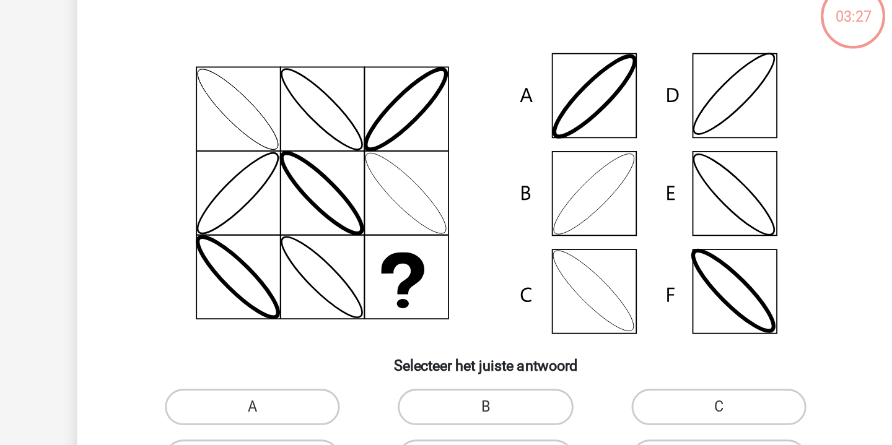
scroll to position [57, 0]
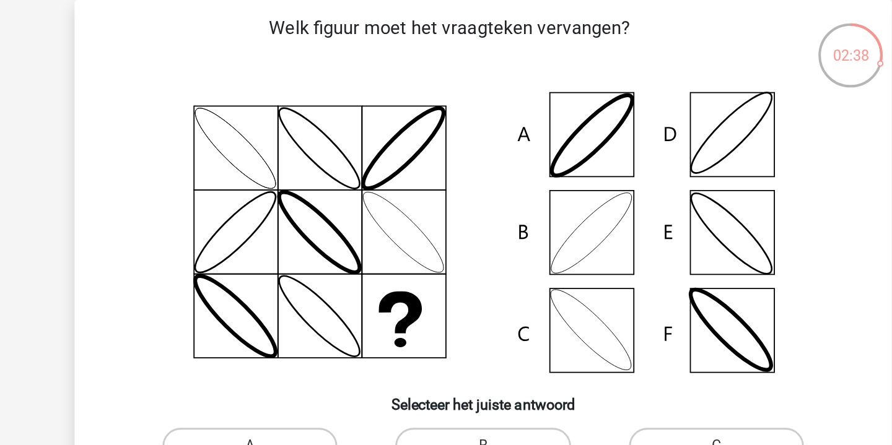
click at [490, 102] on icon at bounding box center [445, 159] width 499 height 204
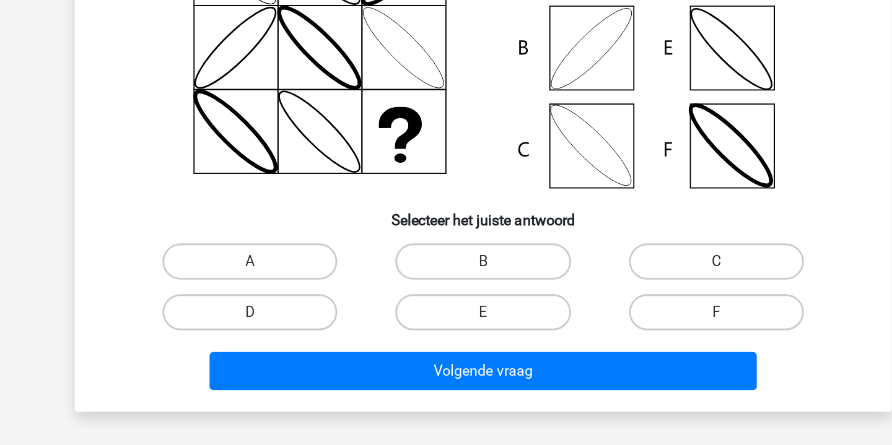
click at [546, 293] on label "C" at bounding box center [606, 305] width 120 height 25
click at [605, 305] on input "C" at bounding box center [609, 309] width 8 height 8
radio input "true"
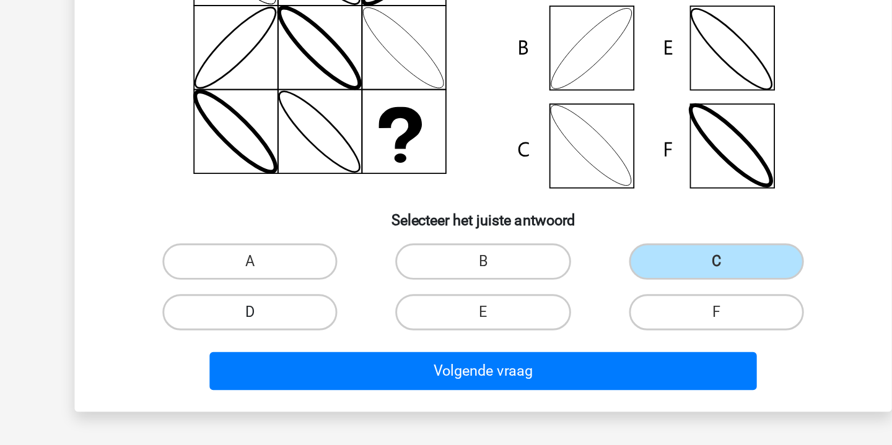
click at [227, 328] on label "D" at bounding box center [287, 340] width 120 height 25
click at [287, 340] on input "D" at bounding box center [291, 344] width 8 height 8
radio input "true"
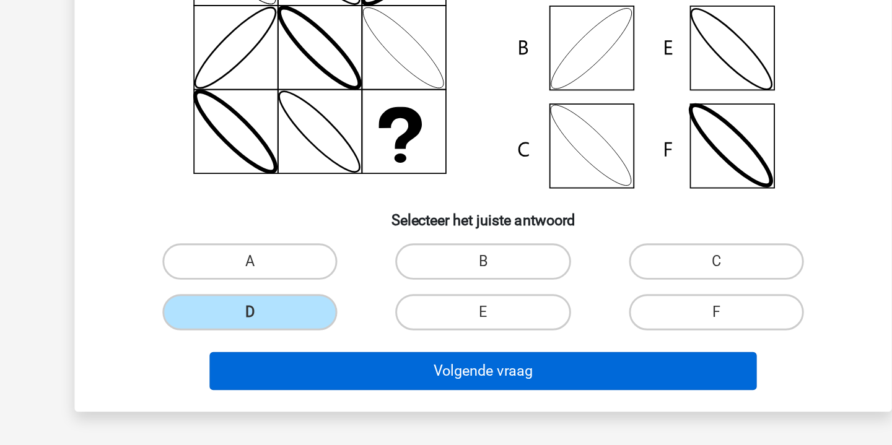
click at [290, 367] on button "Volgende vraag" at bounding box center [446, 380] width 375 height 26
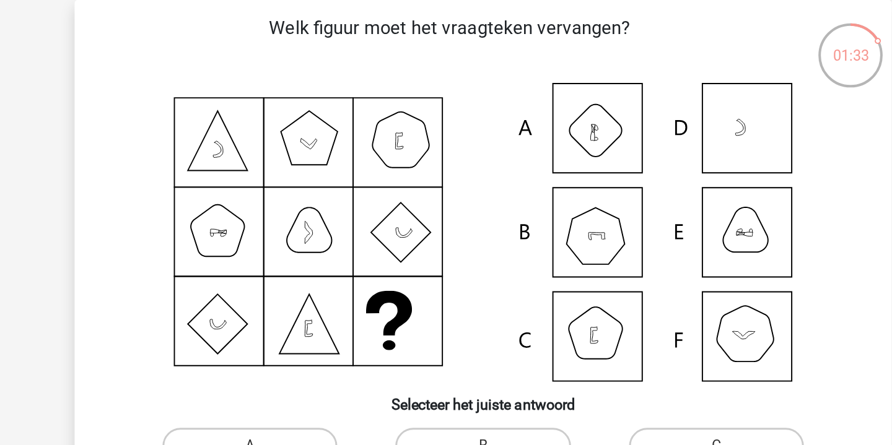
click at [412, 158] on icon at bounding box center [445, 159] width 499 height 204
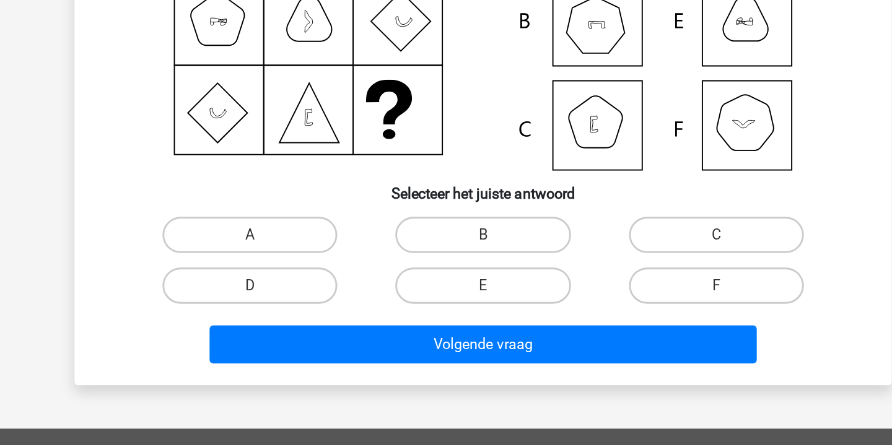
scroll to position [96, 0]
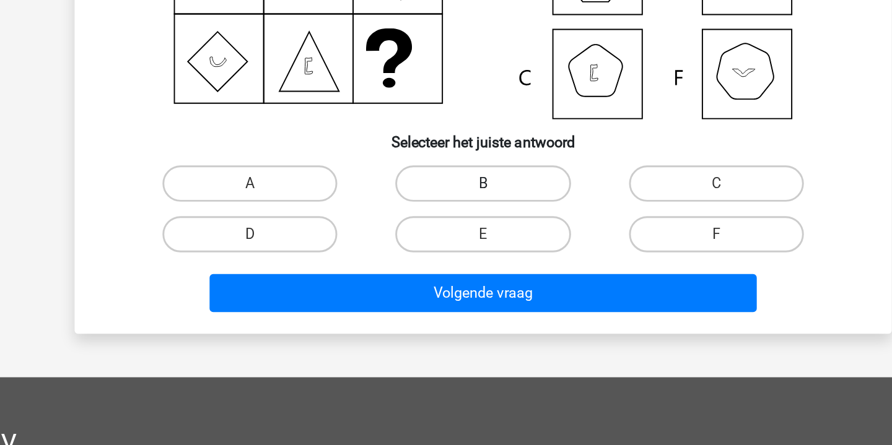
click at [386, 254] on label "B" at bounding box center [446, 266] width 120 height 25
click at [446, 266] on input "B" at bounding box center [450, 270] width 8 height 8
radio input "true"
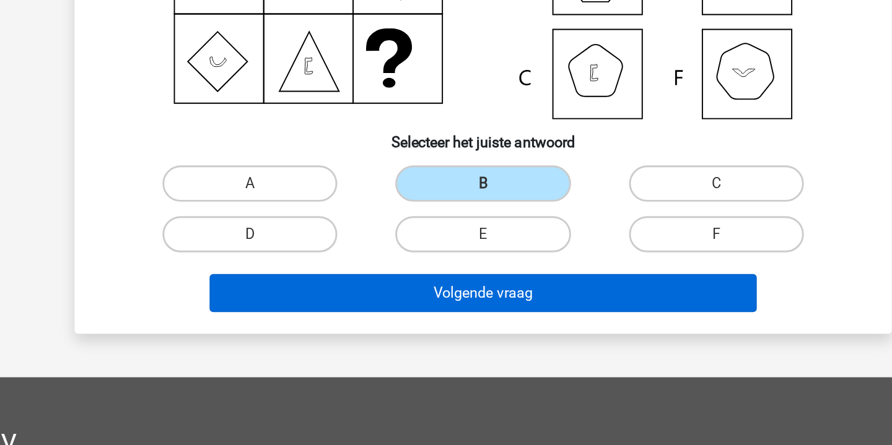
click at [354, 328] on button "Volgende vraag" at bounding box center [446, 341] width 375 height 26
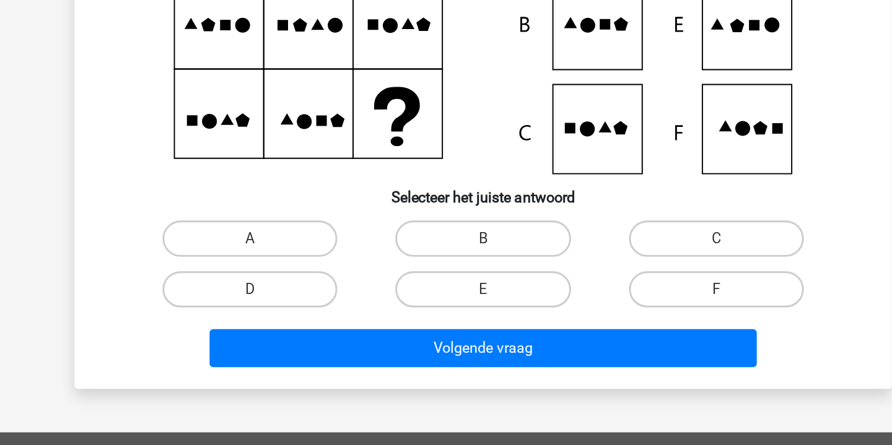
scroll to position [71, 0]
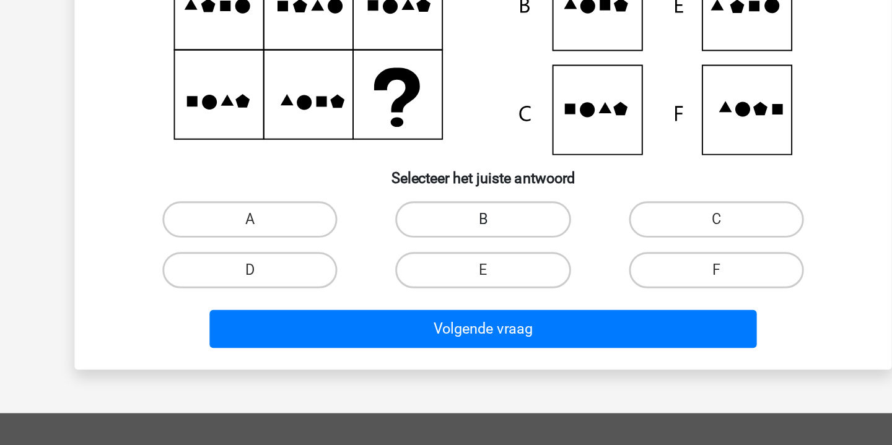
click at [386, 279] on label "B" at bounding box center [446, 291] width 120 height 25
click at [446, 291] on input "B" at bounding box center [450, 295] width 8 height 8
radio input "true"
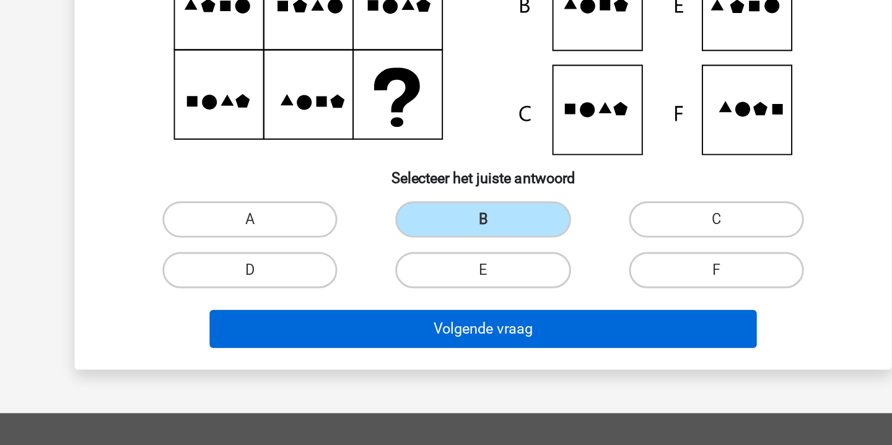
click at [333, 353] on button "Volgende vraag" at bounding box center [446, 366] width 375 height 26
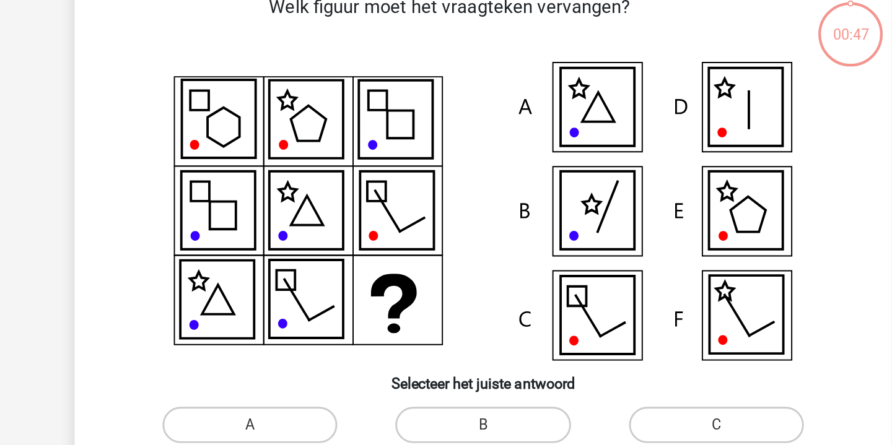
scroll to position [57, 0]
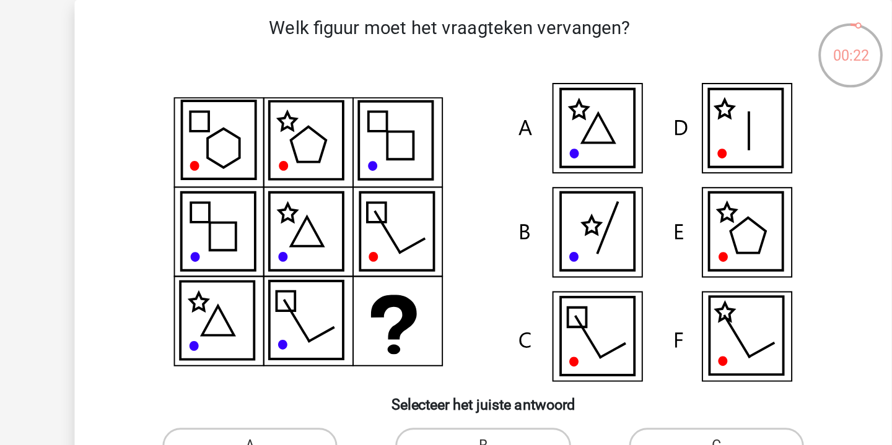
click at [600, 159] on icon at bounding box center [625, 158] width 50 height 53
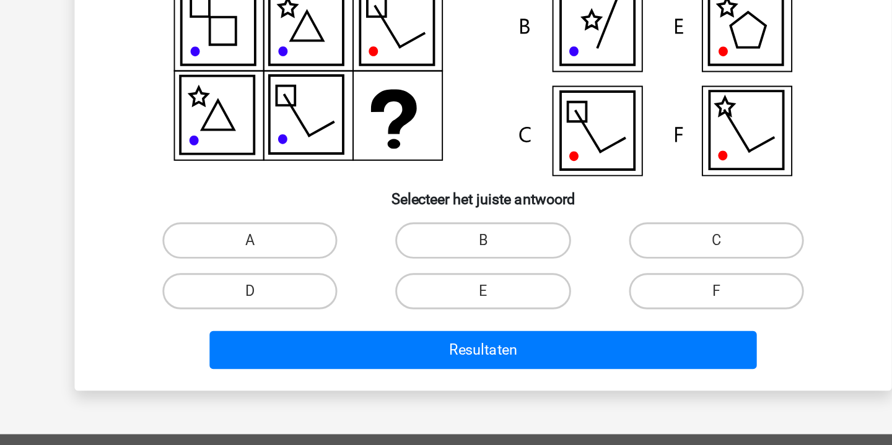
scroll to position [93, 0]
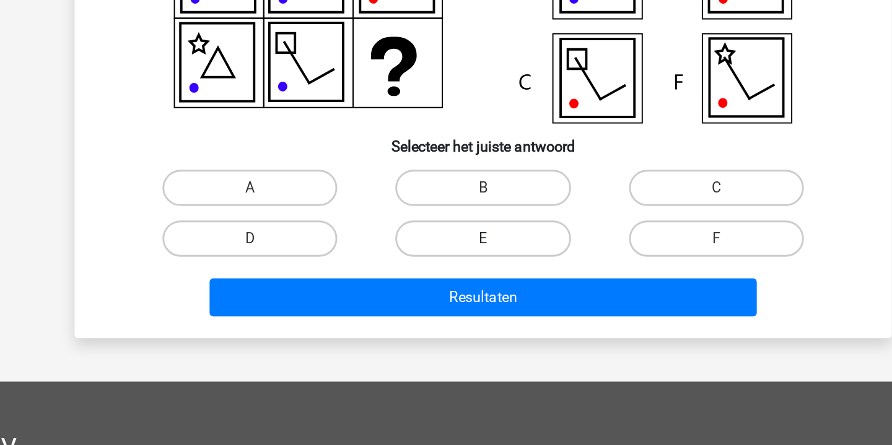
click at [386, 292] on label "E" at bounding box center [446, 304] width 120 height 25
click at [446, 304] on input "E" at bounding box center [450, 308] width 8 height 8
radio input "true"
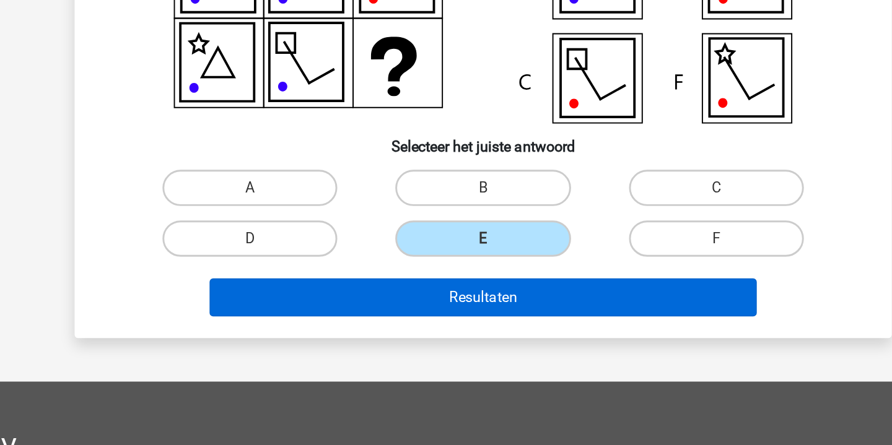
click at [361, 331] on button "Resultaten" at bounding box center [446, 344] width 375 height 26
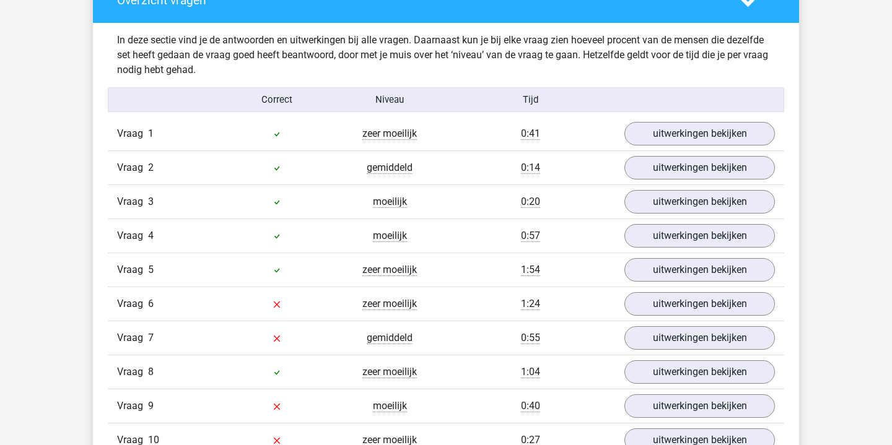
scroll to position [737, 0]
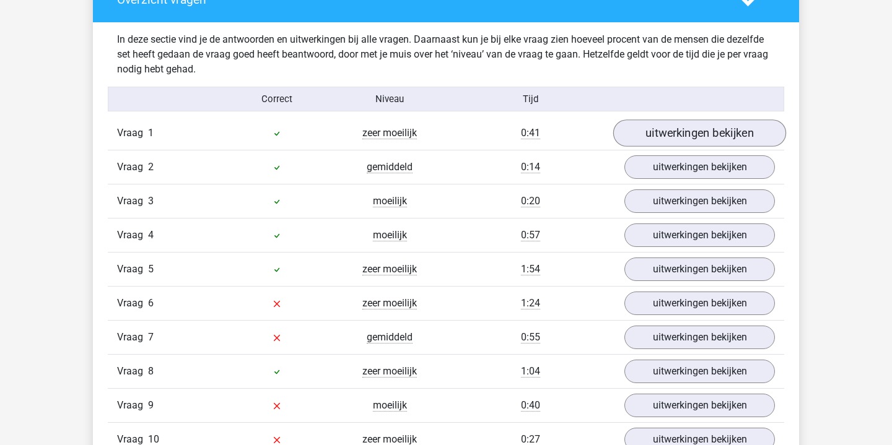
click at [706, 129] on link "uitwerkingen bekijken" at bounding box center [699, 133] width 173 height 27
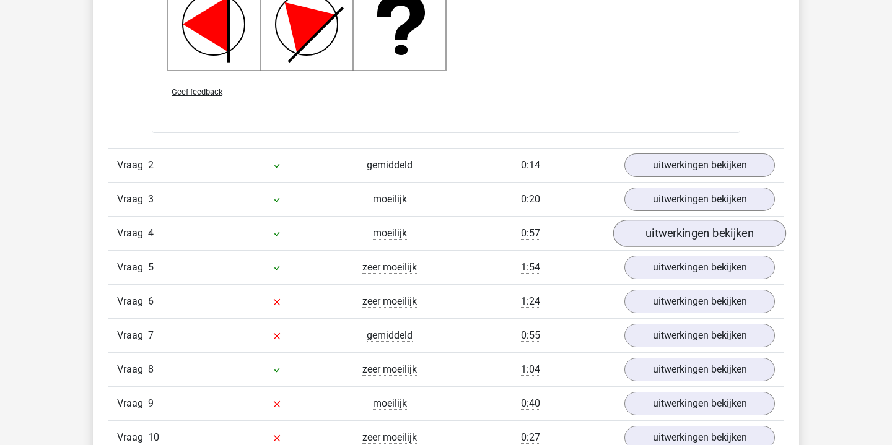
scroll to position [1592, 0]
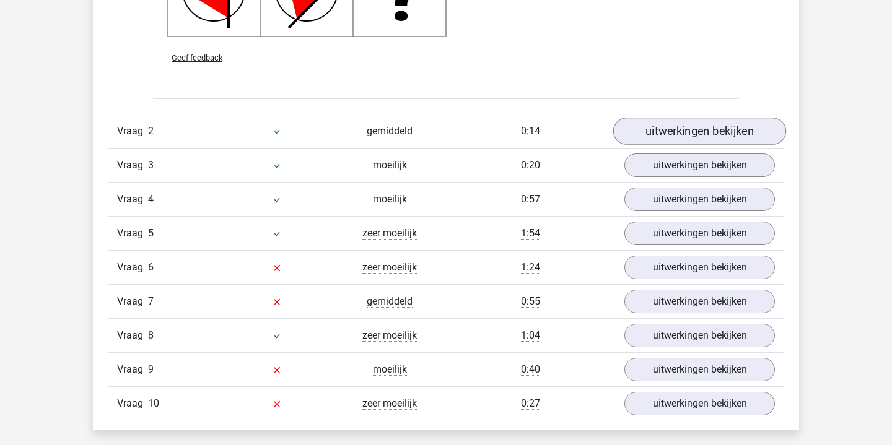
click at [703, 138] on link "uitwerkingen bekijken" at bounding box center [699, 131] width 173 height 27
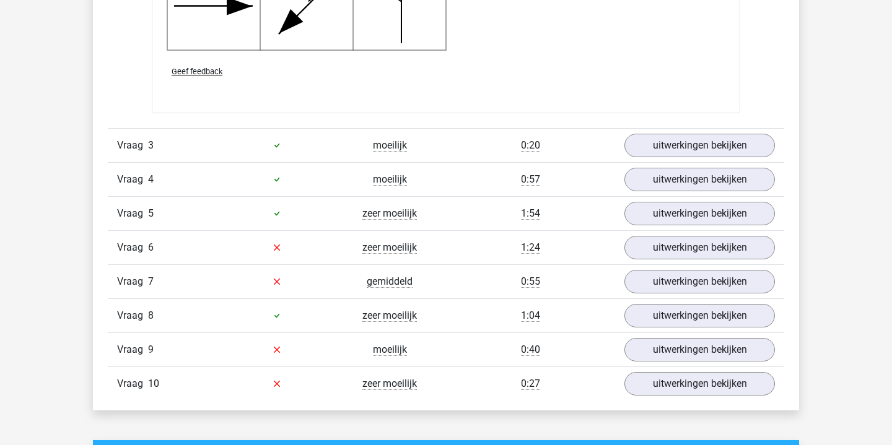
scroll to position [2434, 0]
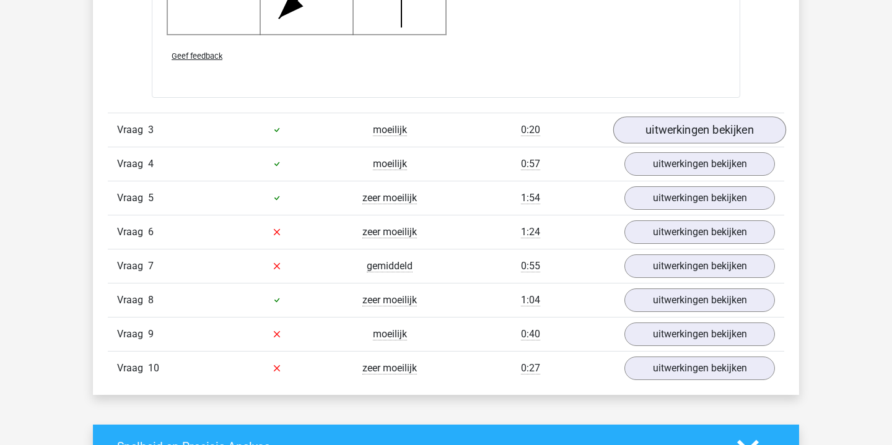
click at [671, 138] on link "uitwerkingen bekijken" at bounding box center [699, 129] width 173 height 27
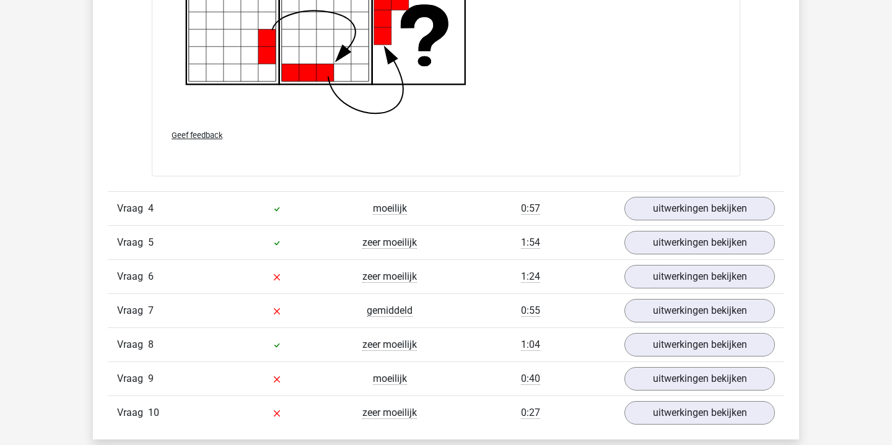
scroll to position [3287, 0]
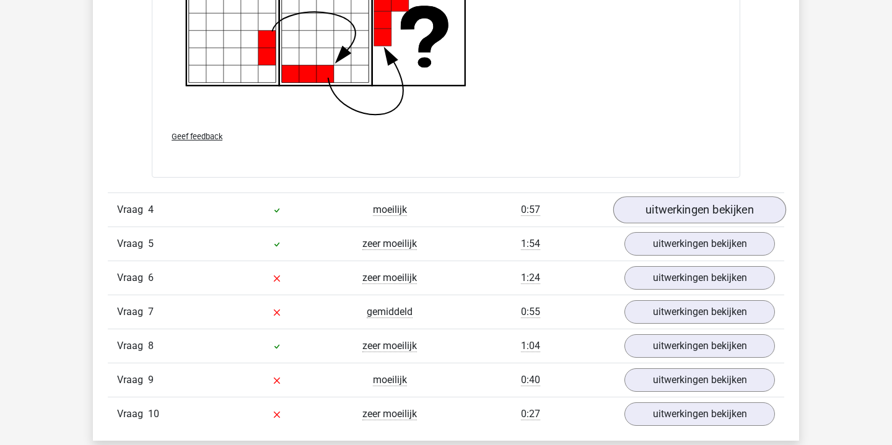
click at [670, 209] on link "uitwerkingen bekijken" at bounding box center [699, 209] width 173 height 27
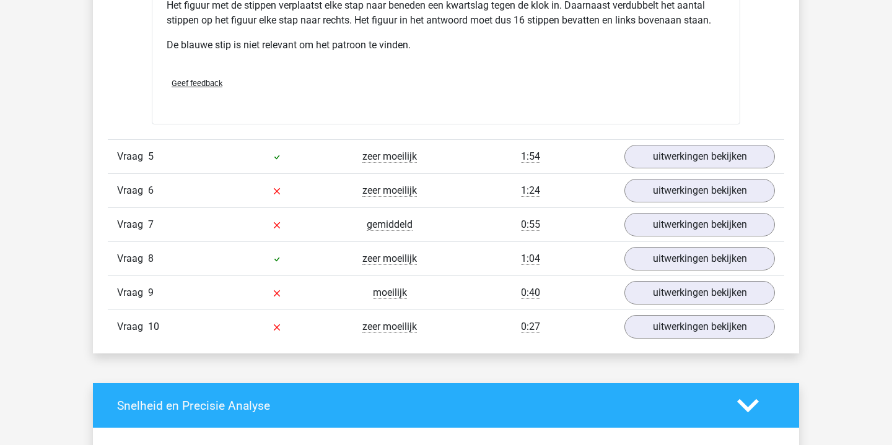
scroll to position [3900, 0]
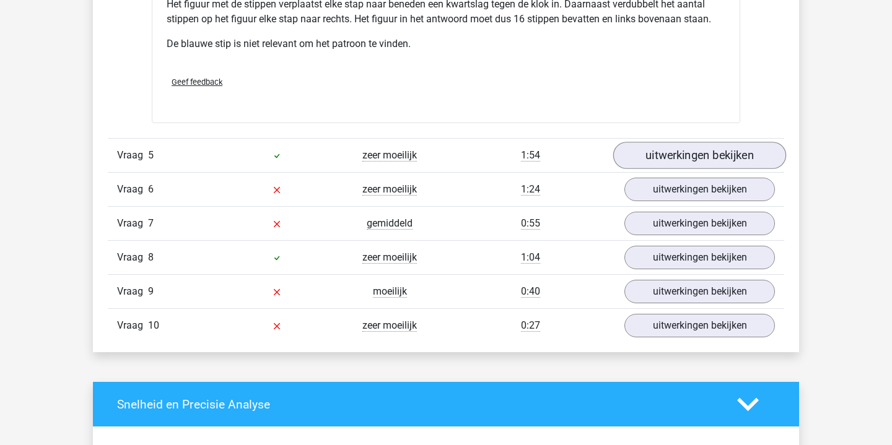
click at [698, 155] on link "uitwerkingen bekijken" at bounding box center [699, 155] width 173 height 27
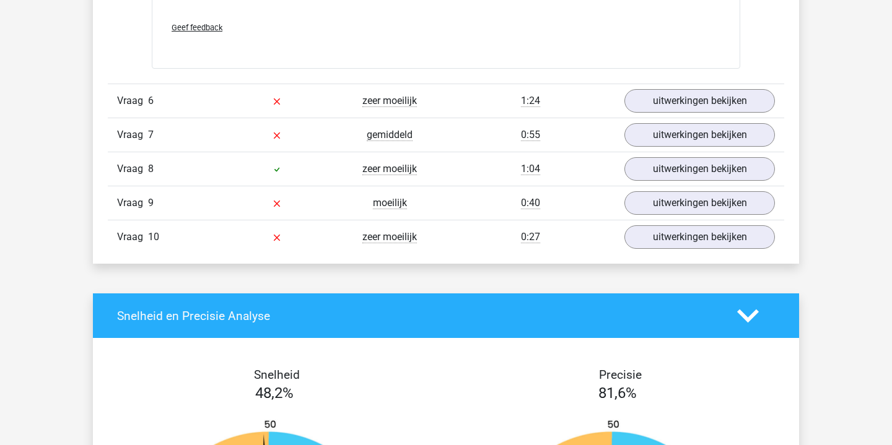
scroll to position [4787, 0]
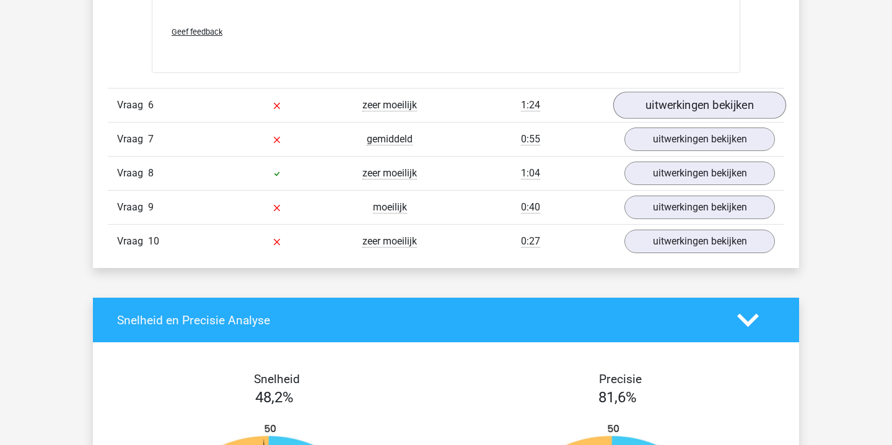
click at [695, 110] on link "uitwerkingen bekijken" at bounding box center [699, 105] width 173 height 27
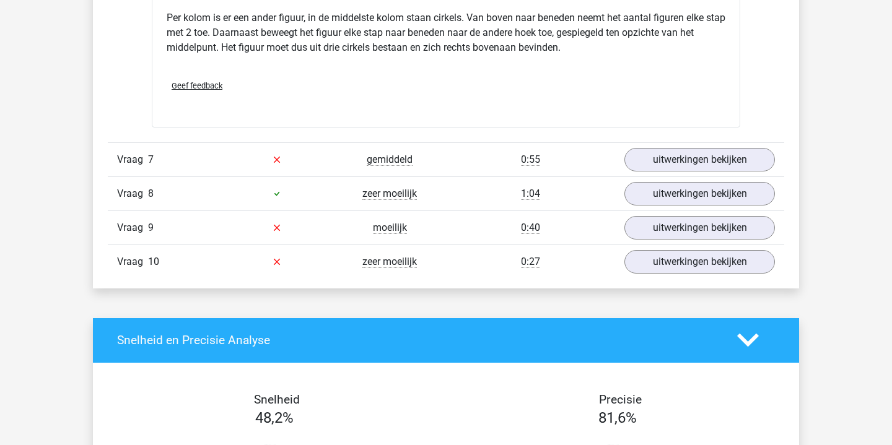
scroll to position [5322, 0]
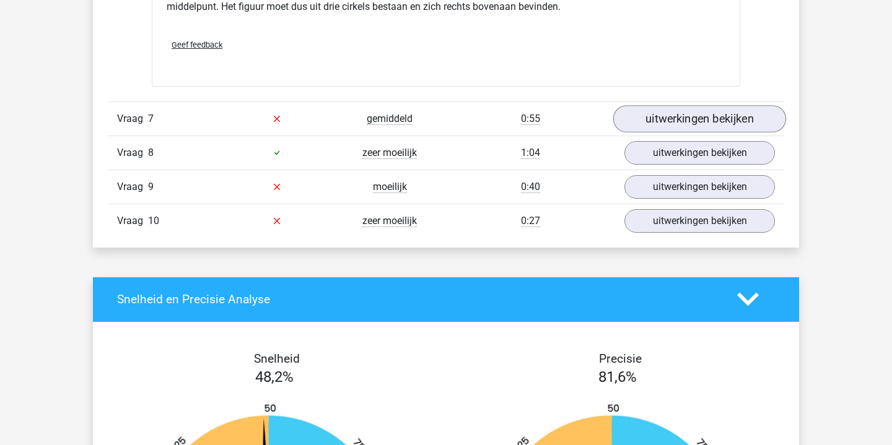
click at [705, 122] on link "uitwerkingen bekijken" at bounding box center [699, 118] width 173 height 27
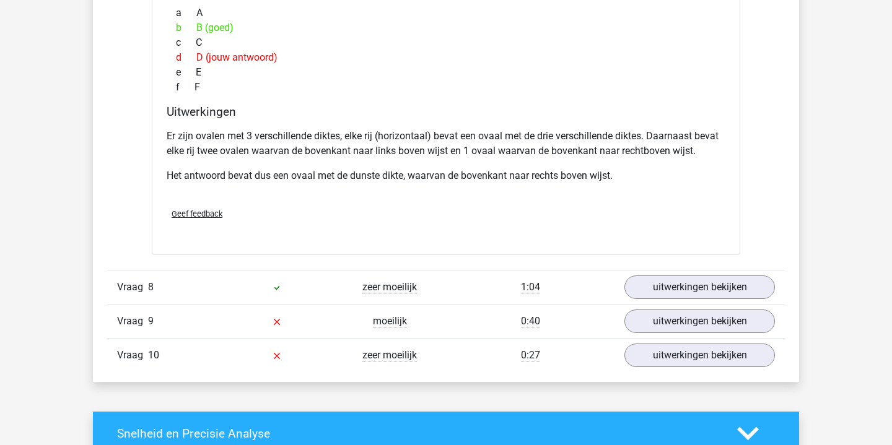
scroll to position [5789, 0]
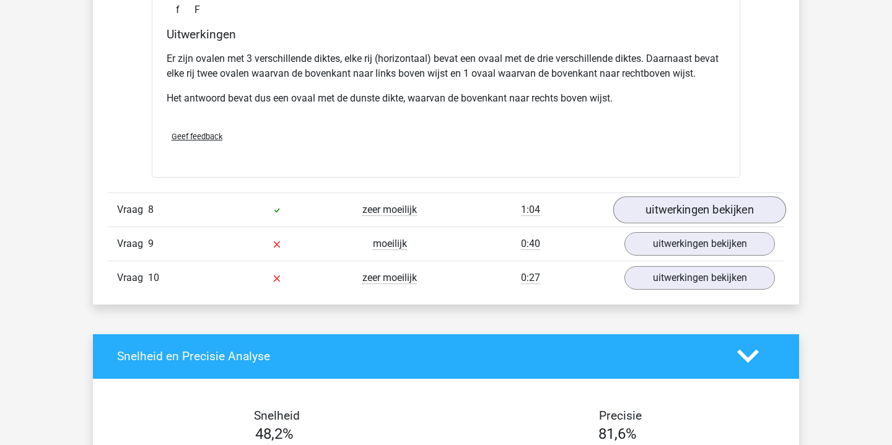
click at [717, 211] on link "uitwerkingen bekijken" at bounding box center [699, 209] width 173 height 27
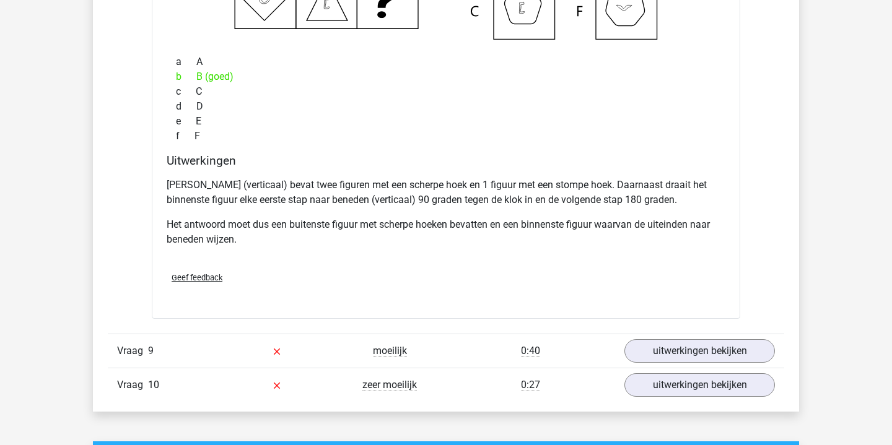
scroll to position [6257, 0]
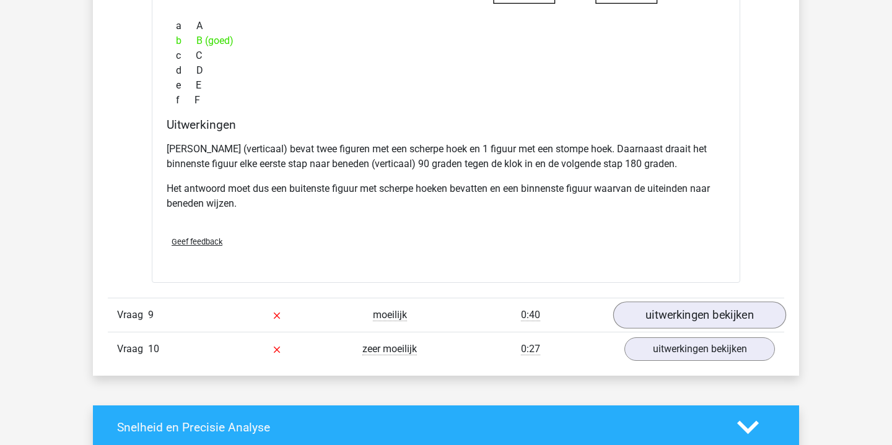
click at [689, 314] on link "uitwerkingen bekijken" at bounding box center [699, 315] width 173 height 27
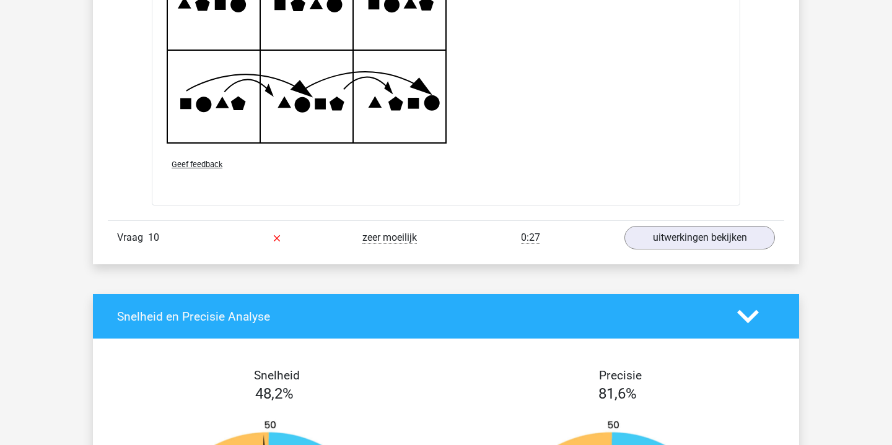
scroll to position [7135, 0]
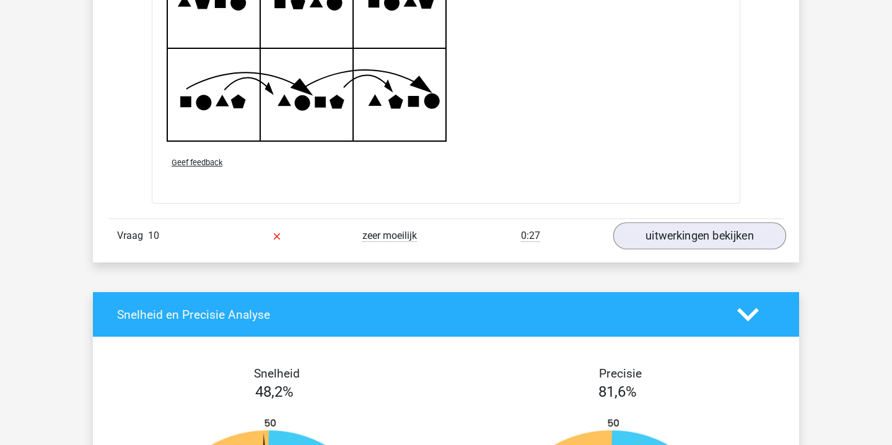
click at [693, 238] on link "uitwerkingen bekijken" at bounding box center [699, 235] width 173 height 27
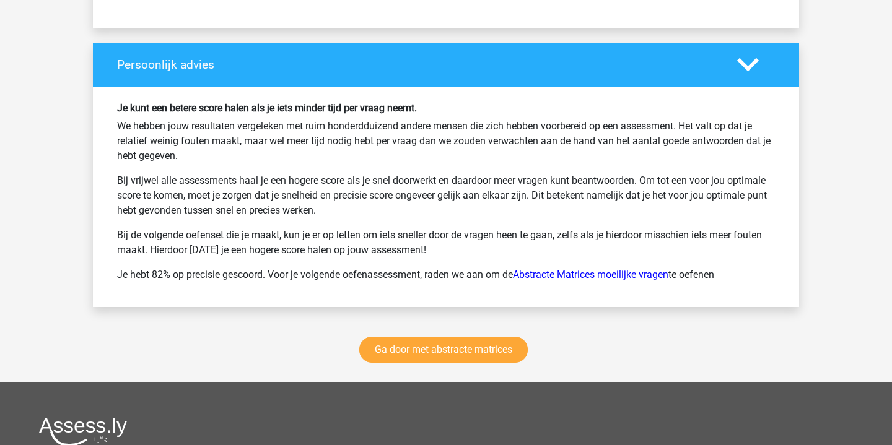
scroll to position [8361, 0]
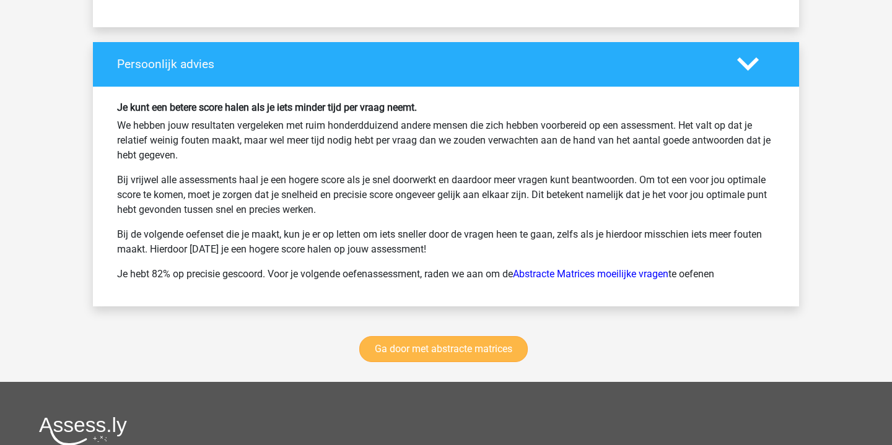
click at [449, 350] on link "Ga door met abstracte matrices" at bounding box center [443, 349] width 169 height 26
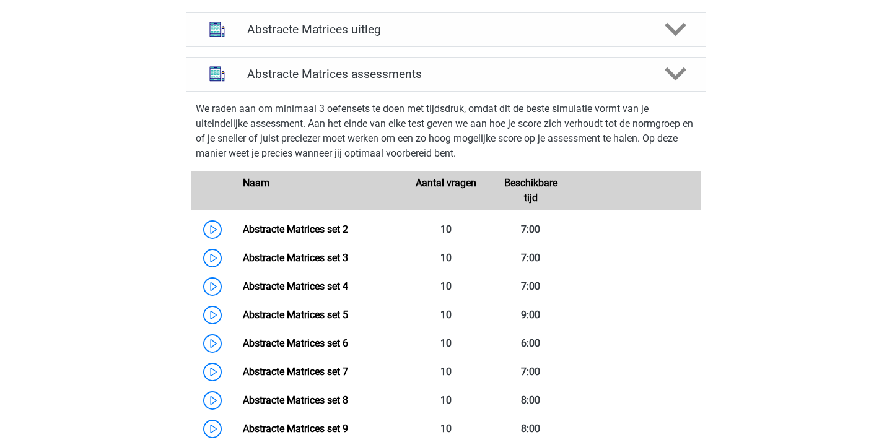
scroll to position [498, 0]
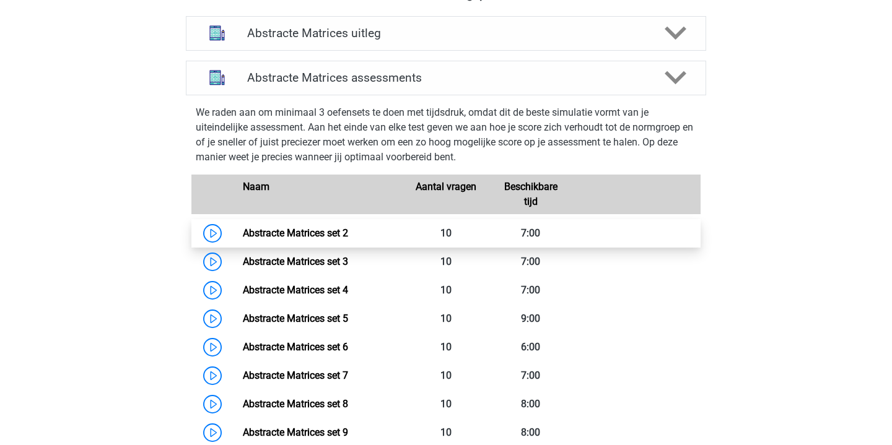
click at [243, 228] on link "Abstracte Matrices set 2" at bounding box center [295, 233] width 105 height 12
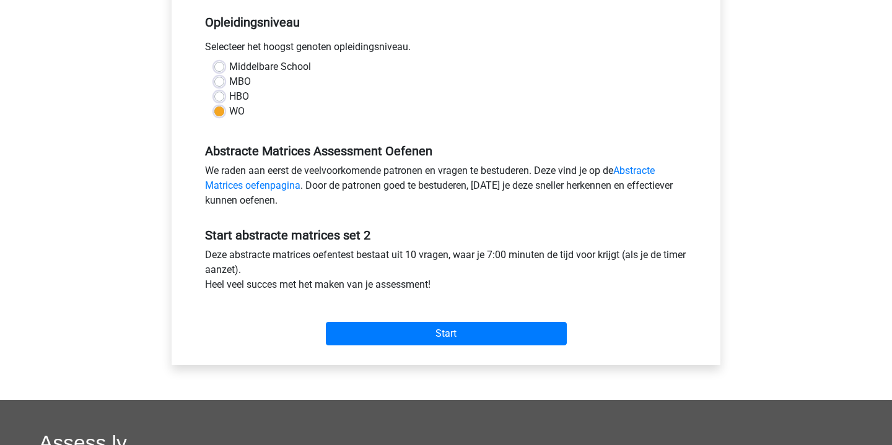
scroll to position [253, 0]
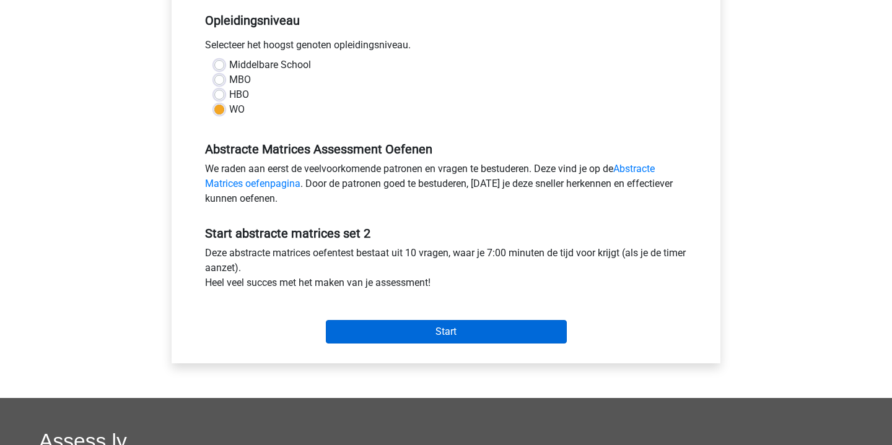
click at [521, 330] on input "Start" at bounding box center [446, 332] width 241 height 24
click at [459, 339] on input "Start" at bounding box center [446, 332] width 241 height 24
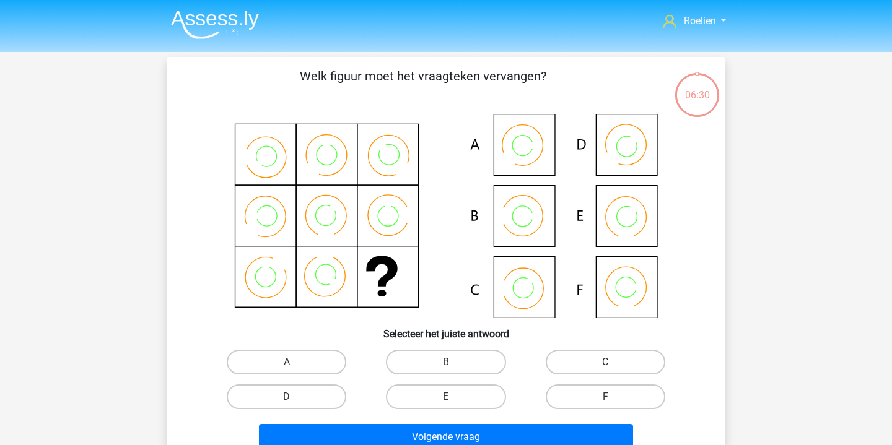
click at [615, 364] on label "C" at bounding box center [606, 362] width 120 height 25
click at [613, 364] on input "C" at bounding box center [609, 366] width 8 height 8
radio input "true"
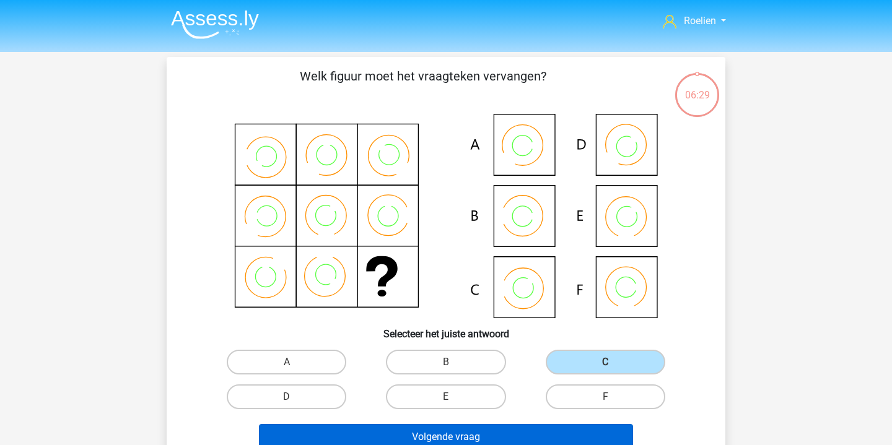
click at [511, 434] on button "Volgende vraag" at bounding box center [446, 437] width 375 height 26
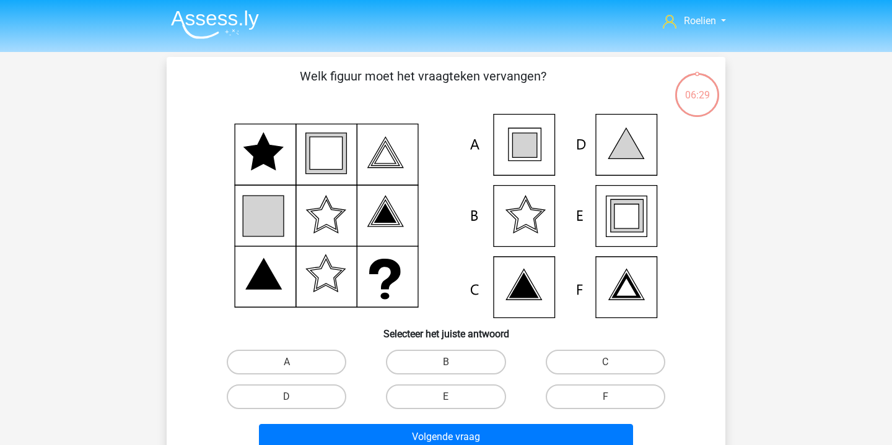
scroll to position [57, 0]
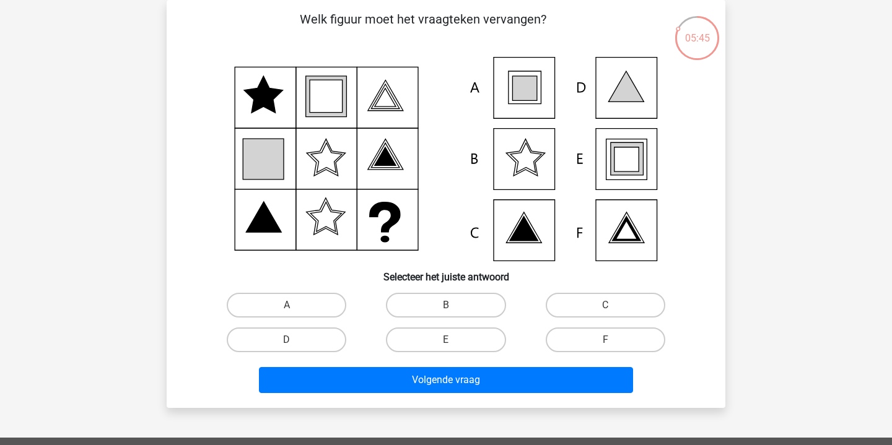
click at [452, 341] on input "E" at bounding box center [450, 344] width 8 height 8
radio input "true"
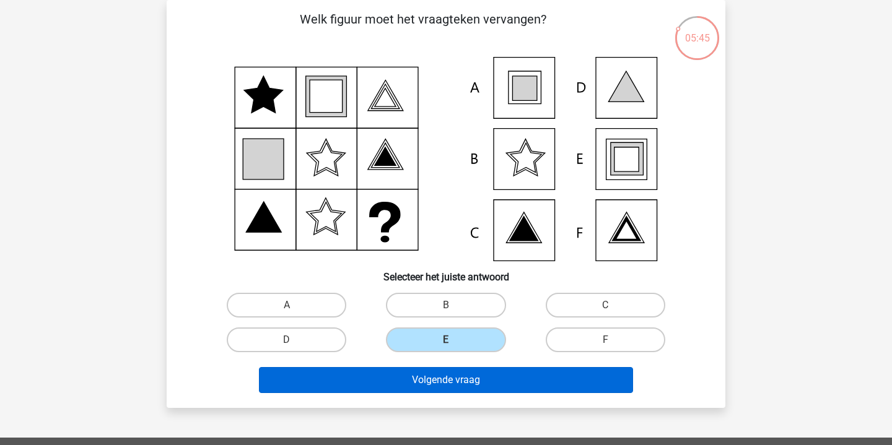
click at [453, 384] on button "Volgende vraag" at bounding box center [446, 380] width 375 height 26
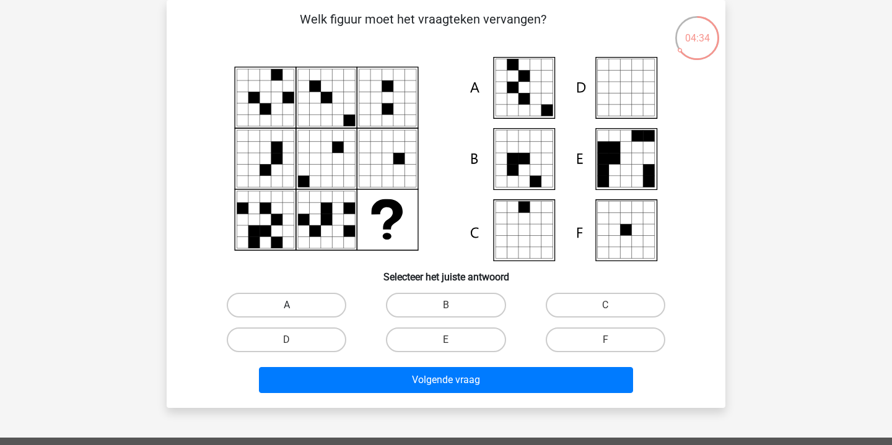
click at [317, 300] on label "A" at bounding box center [287, 305] width 120 height 25
click at [295, 305] on input "A" at bounding box center [291, 309] width 8 height 8
radio input "true"
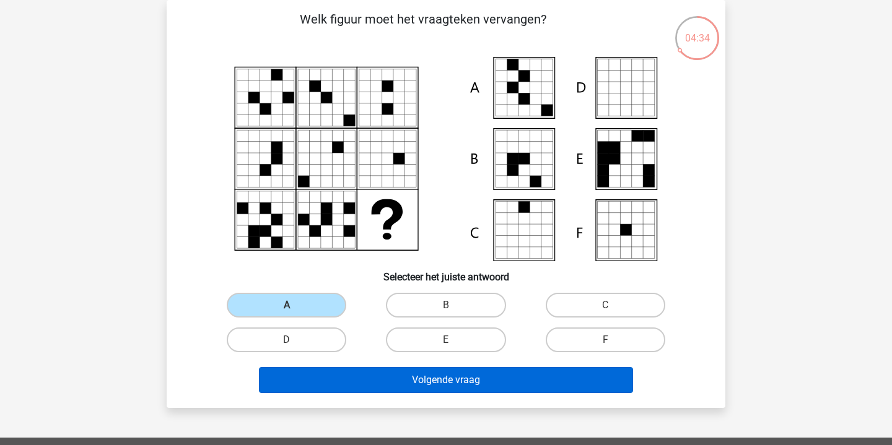
click at [460, 388] on button "Volgende vraag" at bounding box center [446, 380] width 375 height 26
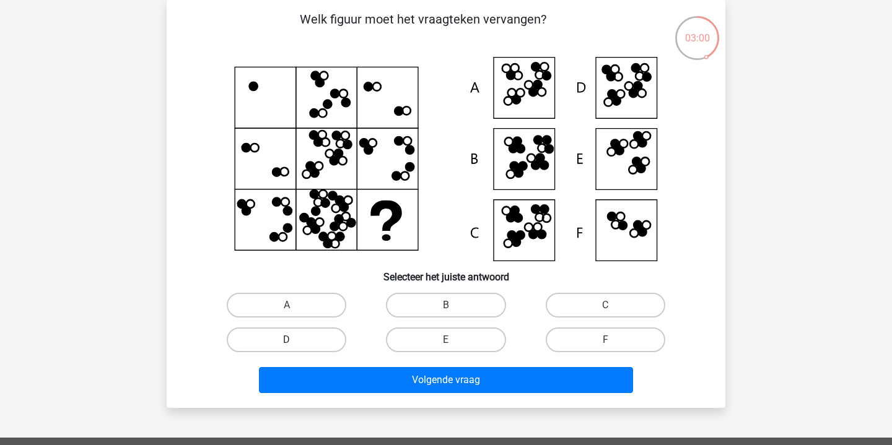
click at [322, 337] on label "D" at bounding box center [287, 340] width 120 height 25
click at [295, 340] on input "D" at bounding box center [291, 344] width 8 height 8
radio input "true"
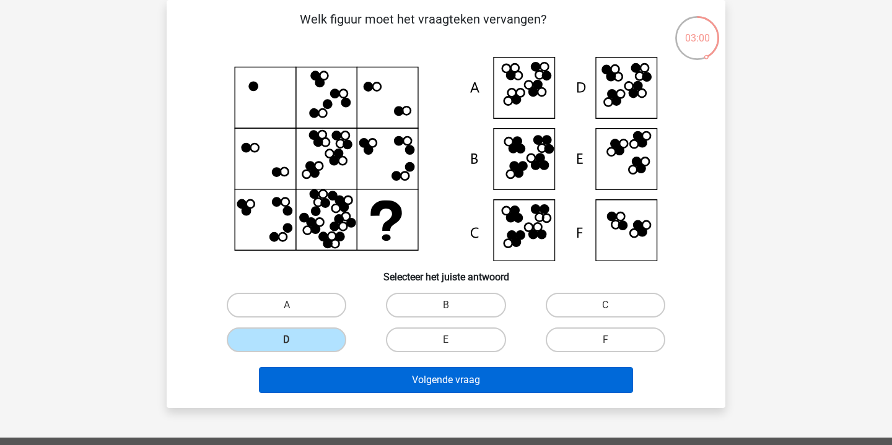
click at [452, 387] on button "Volgende vraag" at bounding box center [446, 380] width 375 height 26
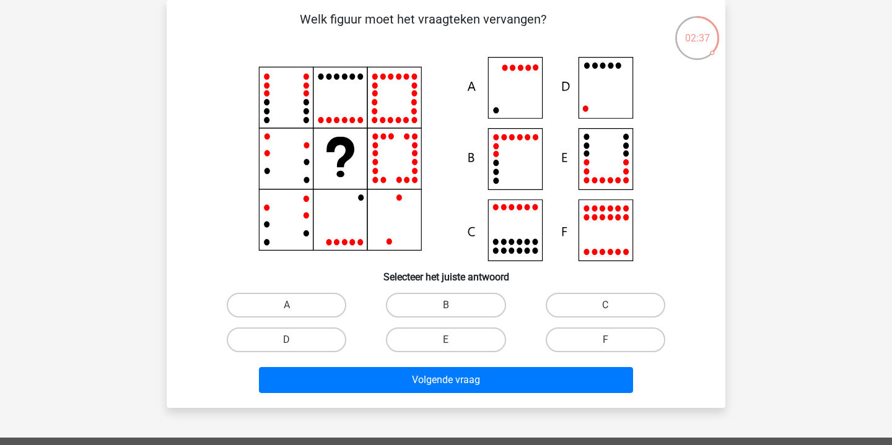
click at [288, 341] on input "D" at bounding box center [291, 344] width 8 height 8
radio input "true"
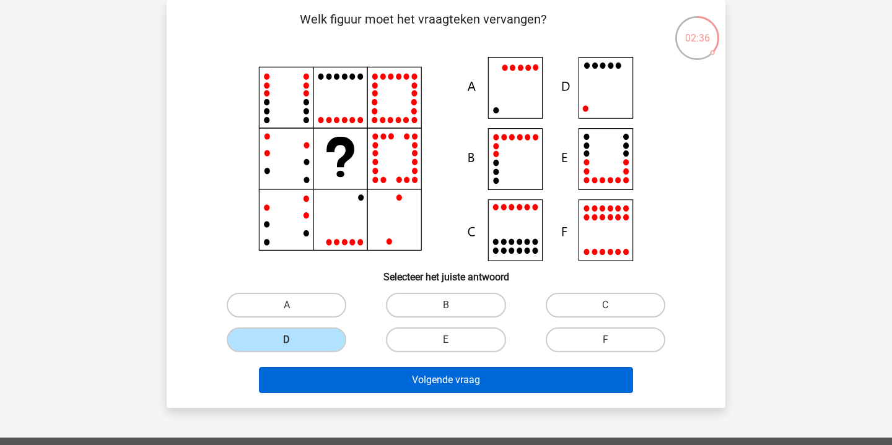
click at [431, 385] on button "Volgende vraag" at bounding box center [446, 380] width 375 height 26
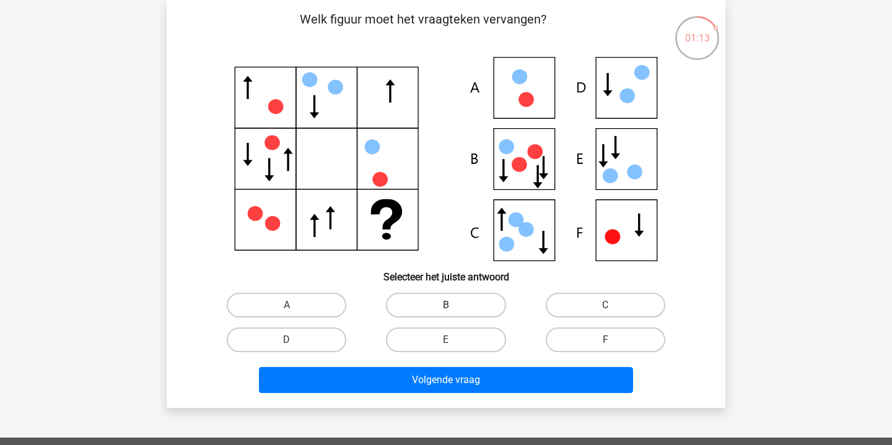
click at [457, 297] on label "B" at bounding box center [446, 305] width 120 height 25
click at [454, 305] on input "B" at bounding box center [450, 309] width 8 height 8
radio input "true"
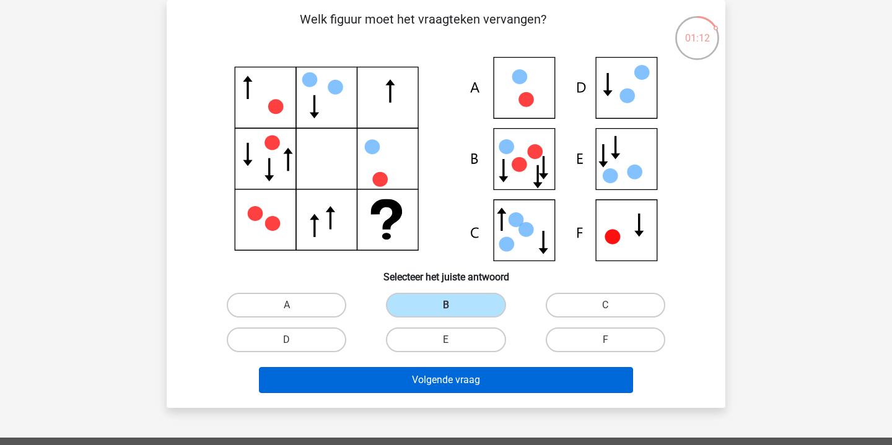
click at [475, 385] on button "Volgende vraag" at bounding box center [446, 380] width 375 height 26
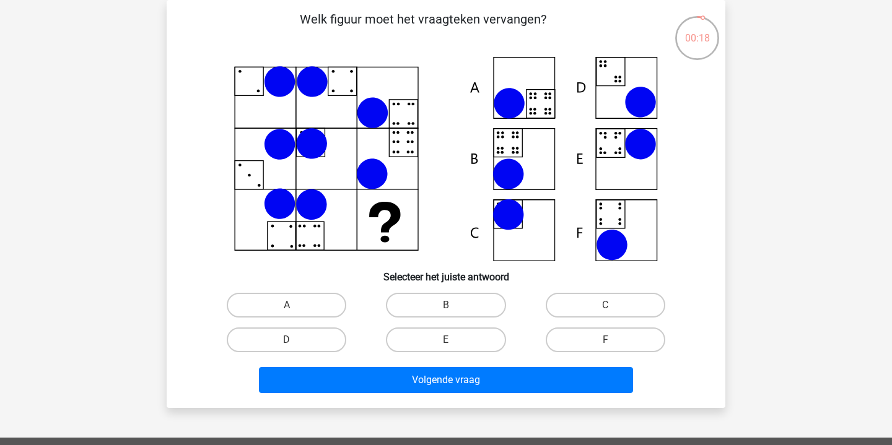
click at [640, 221] on icon at bounding box center [445, 159] width 499 height 204
click at [576, 331] on label "F" at bounding box center [606, 340] width 120 height 25
click at [605, 340] on input "F" at bounding box center [609, 344] width 8 height 8
radio input "true"
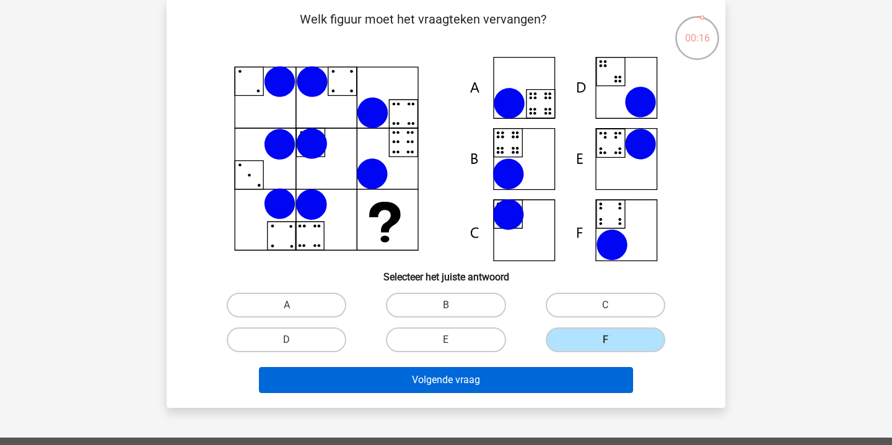
click at [531, 385] on button "Volgende vraag" at bounding box center [446, 380] width 375 height 26
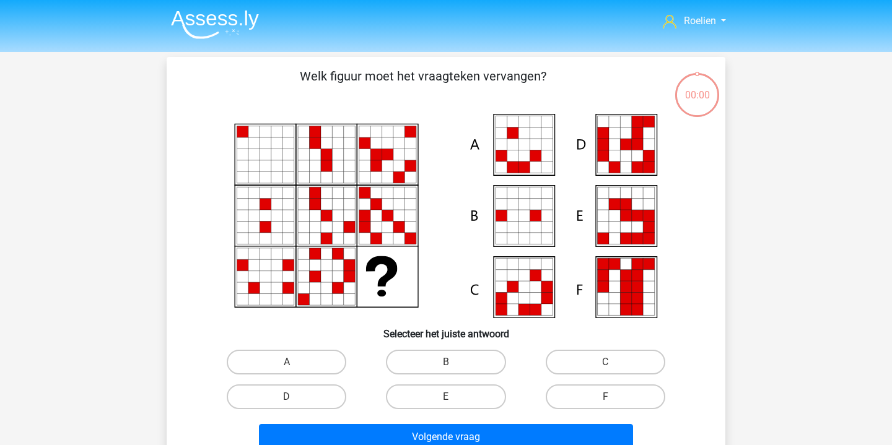
scroll to position [61, 0]
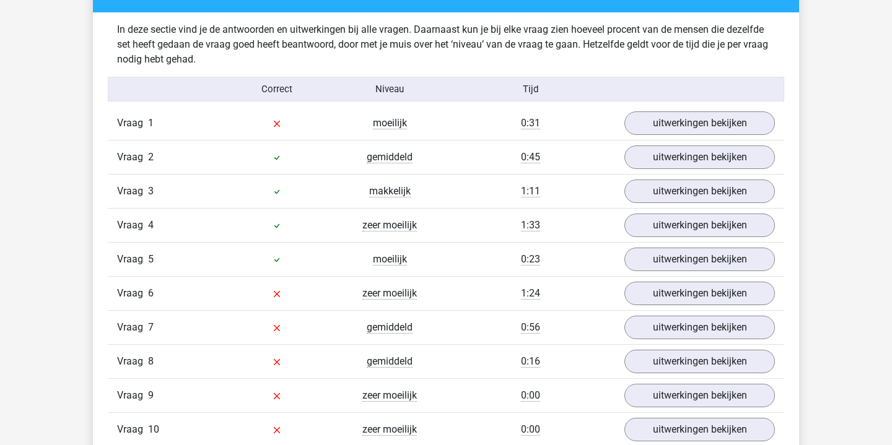
scroll to position [753, 0]
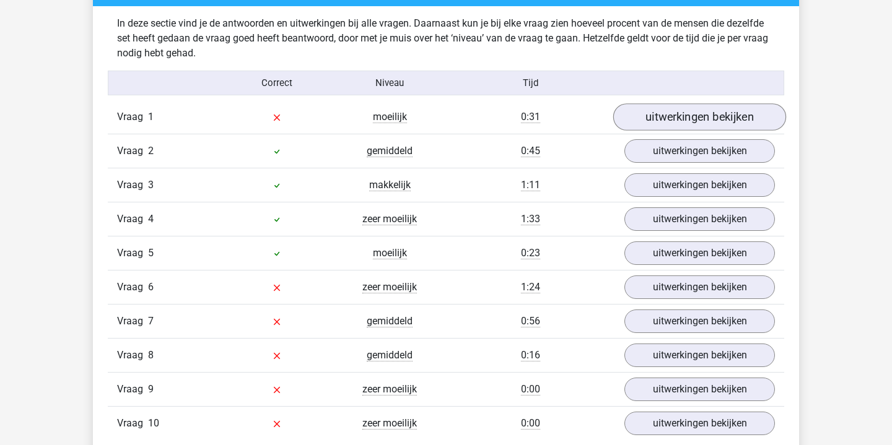
click at [703, 117] on link "uitwerkingen bekijken" at bounding box center [699, 116] width 173 height 27
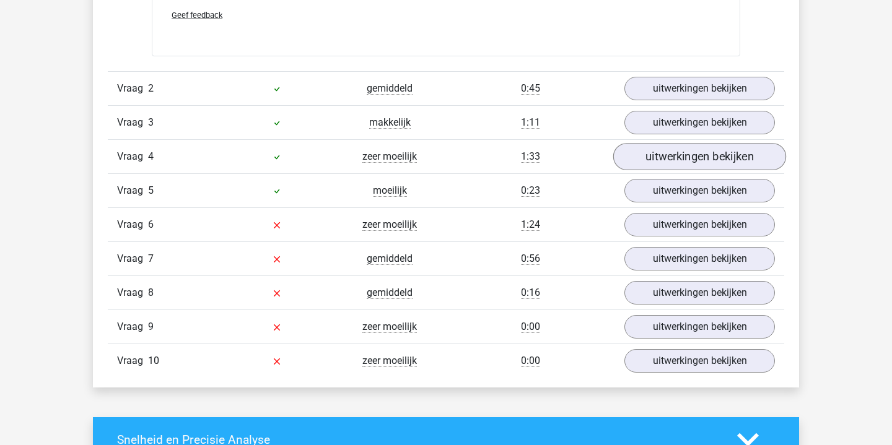
scroll to position [1342, 0]
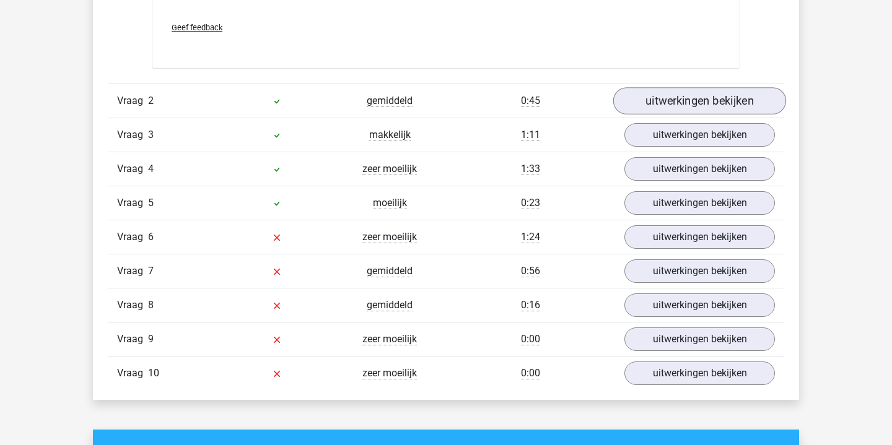
click at [681, 102] on link "uitwerkingen bekijken" at bounding box center [699, 101] width 173 height 27
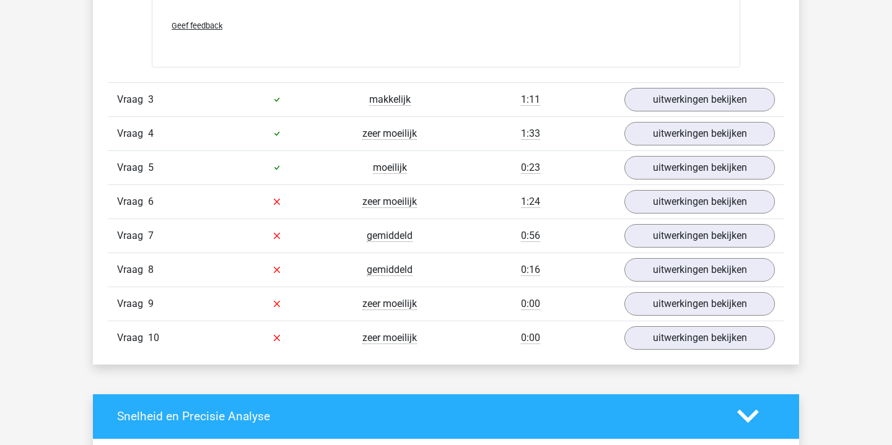
scroll to position [1915, 0]
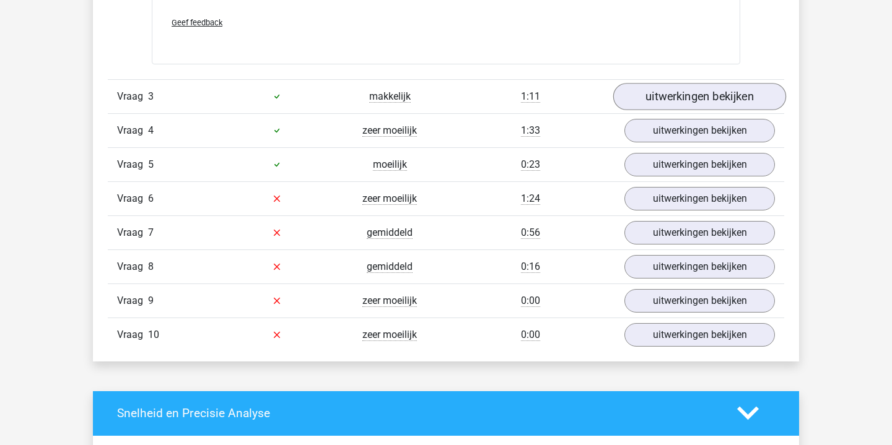
click at [701, 90] on link "uitwerkingen bekijken" at bounding box center [699, 96] width 173 height 27
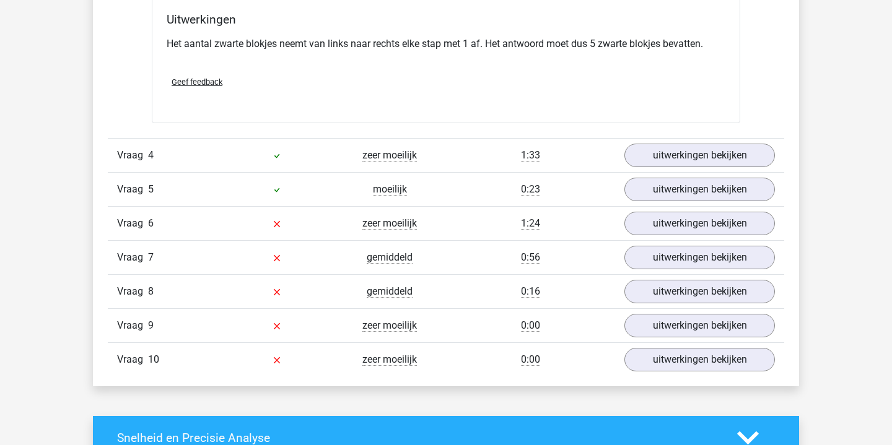
scroll to position [2385, 0]
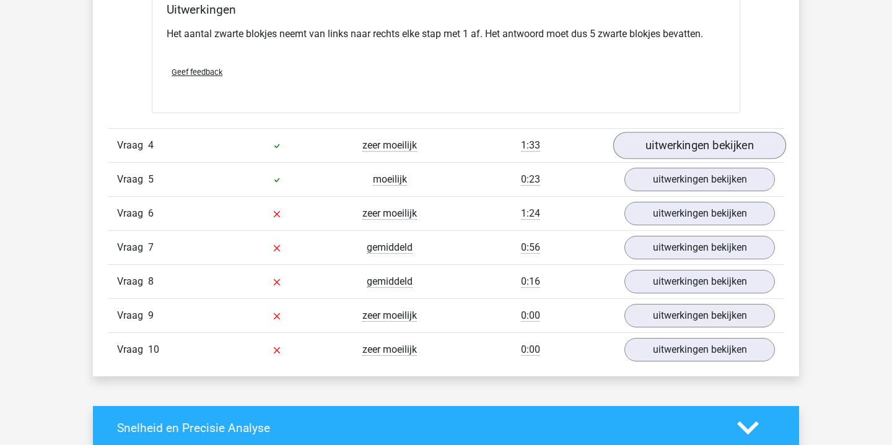
click at [718, 140] on link "uitwerkingen bekijken" at bounding box center [699, 145] width 173 height 27
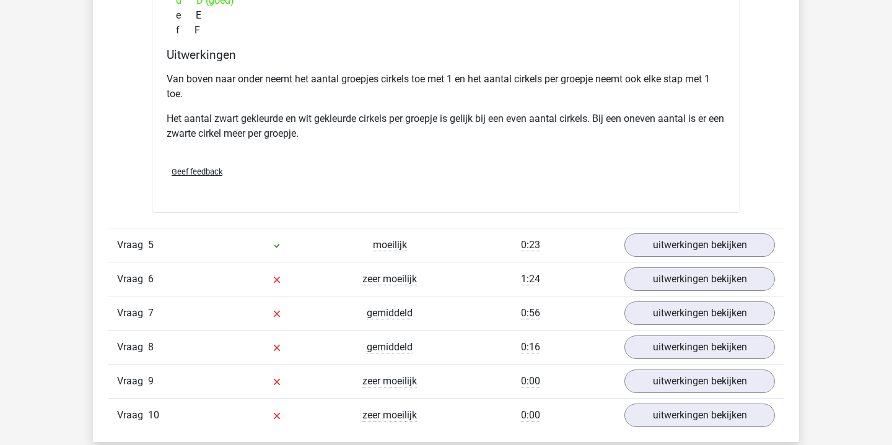
scroll to position [2871, 0]
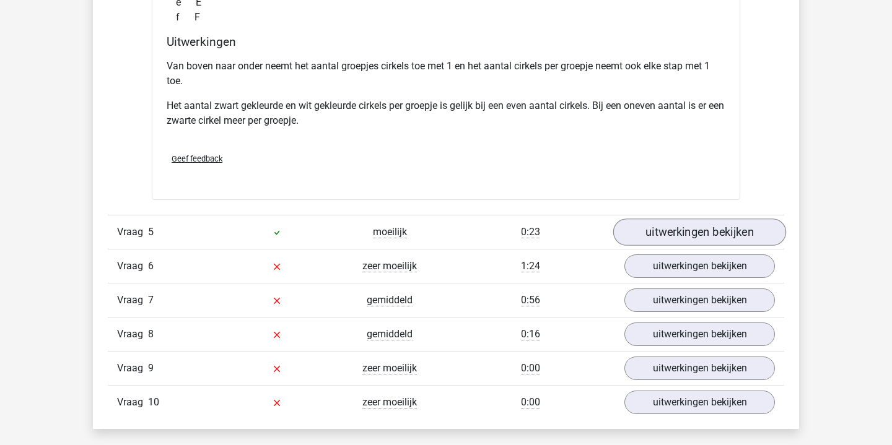
click at [677, 232] on link "uitwerkingen bekijken" at bounding box center [699, 232] width 173 height 27
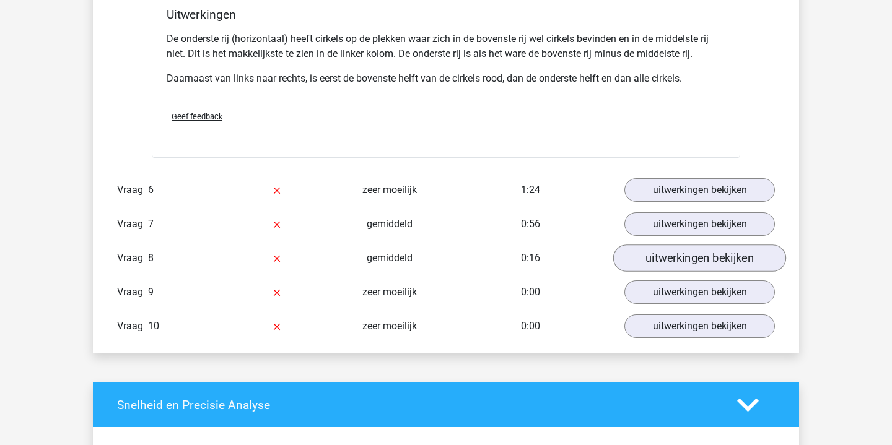
scroll to position [3489, 0]
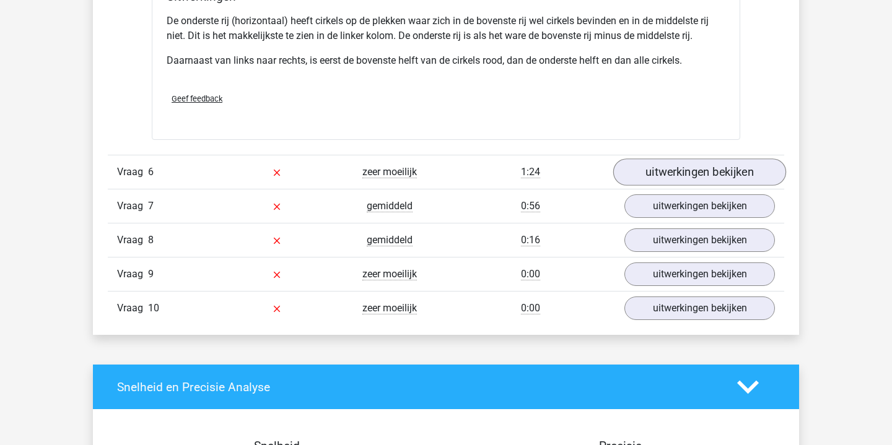
click at [721, 167] on link "uitwerkingen bekijken" at bounding box center [699, 172] width 173 height 27
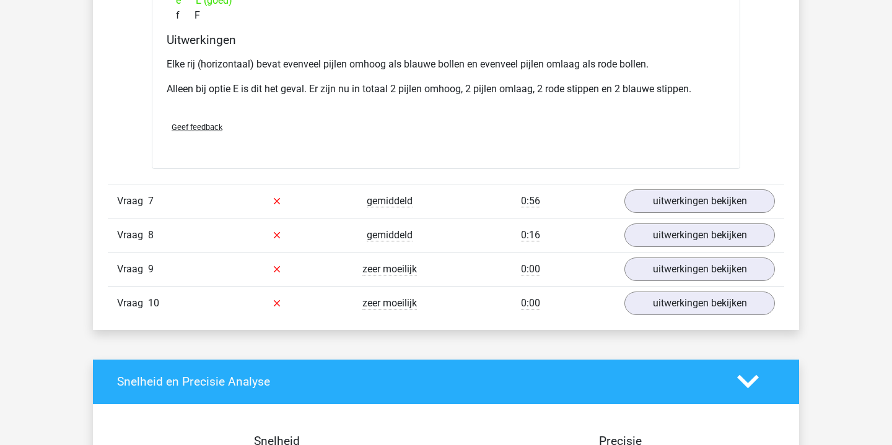
scroll to position [4092, 0]
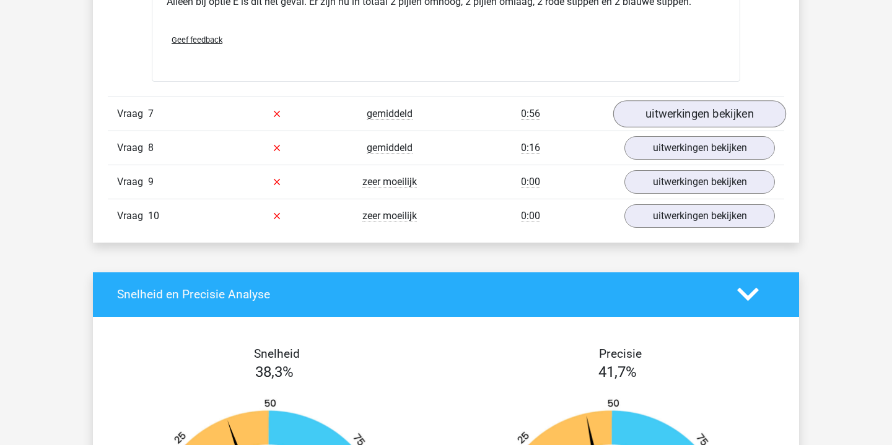
click at [698, 115] on link "uitwerkingen bekijken" at bounding box center [699, 113] width 173 height 27
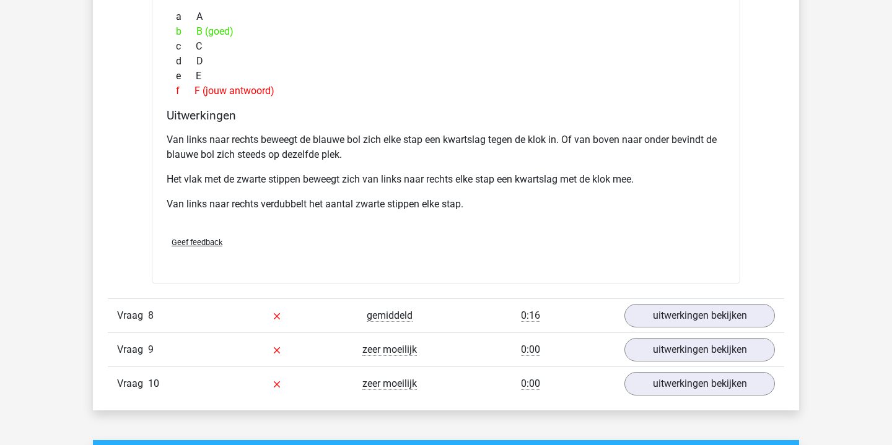
scroll to position [4611, 0]
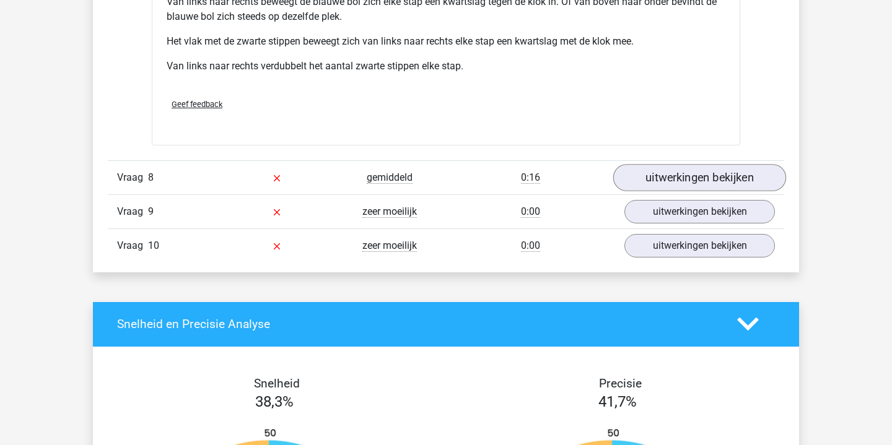
click at [698, 174] on link "uitwerkingen bekijken" at bounding box center [699, 177] width 173 height 27
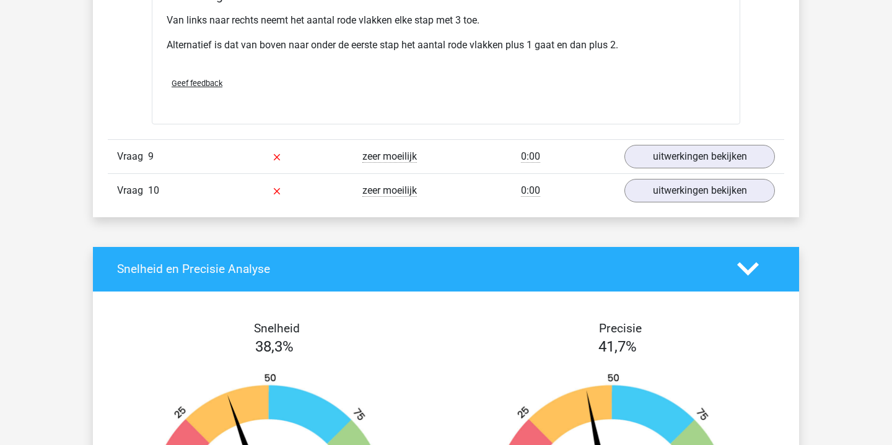
scroll to position [5248, 0]
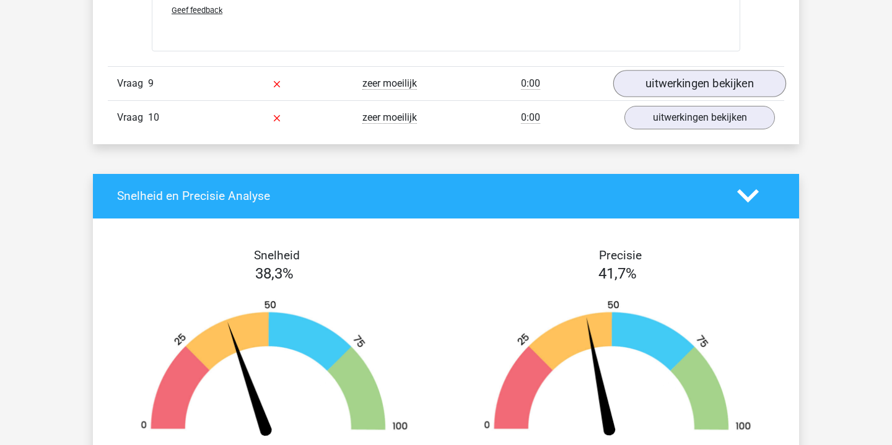
click at [701, 83] on link "uitwerkingen bekijken" at bounding box center [699, 83] width 173 height 27
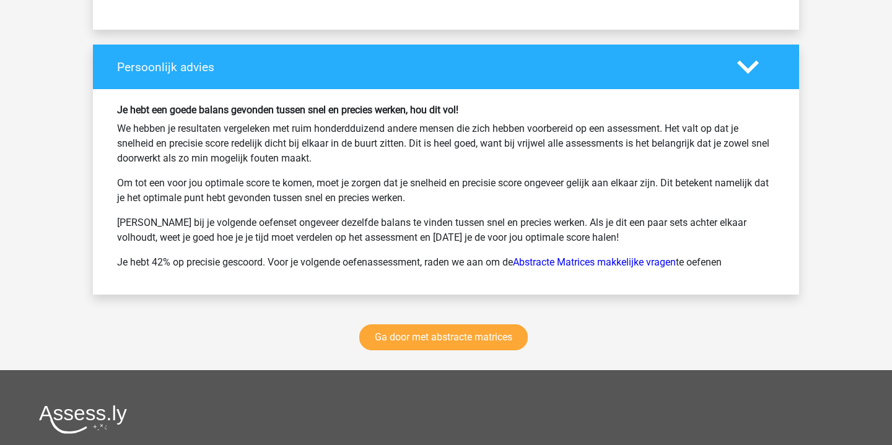
scroll to position [6292, 0]
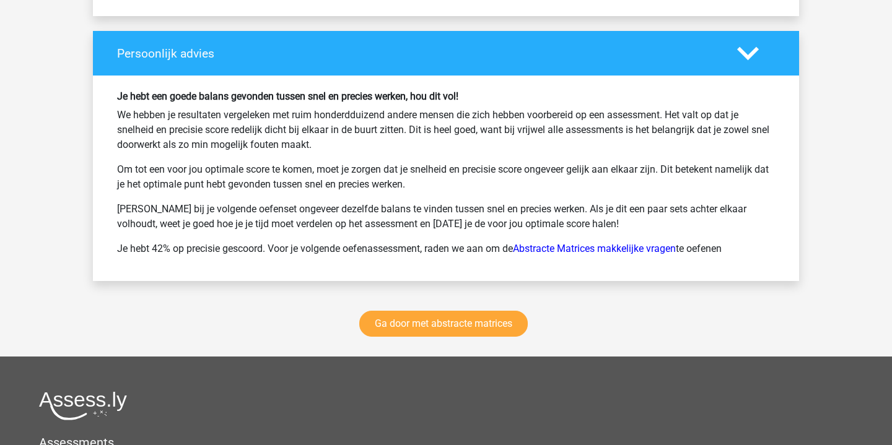
click at [745, 52] on polygon at bounding box center [748, 54] width 22 height 14
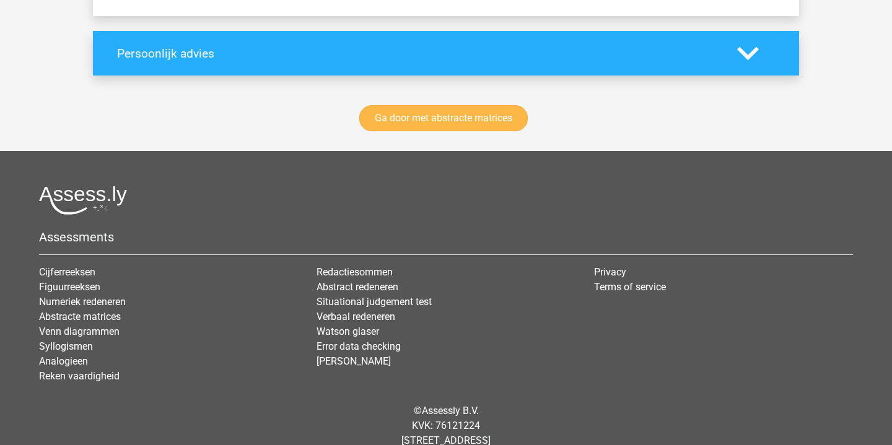
click at [475, 128] on link "Ga door met abstracte matrices" at bounding box center [443, 118] width 169 height 26
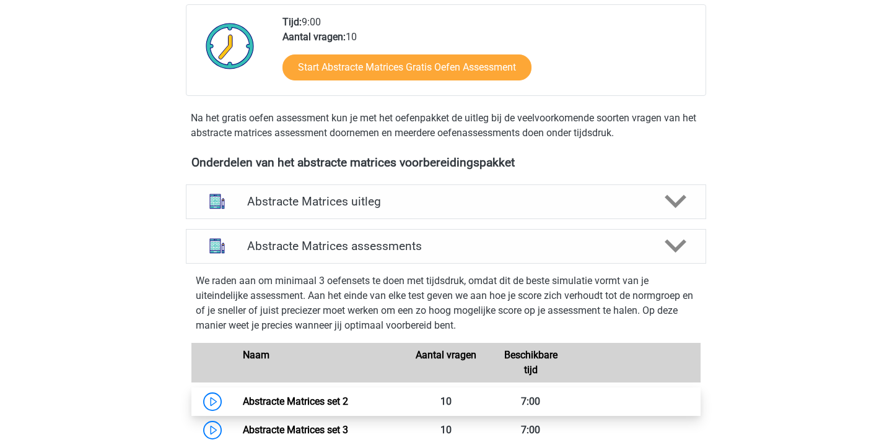
scroll to position [261, 0]
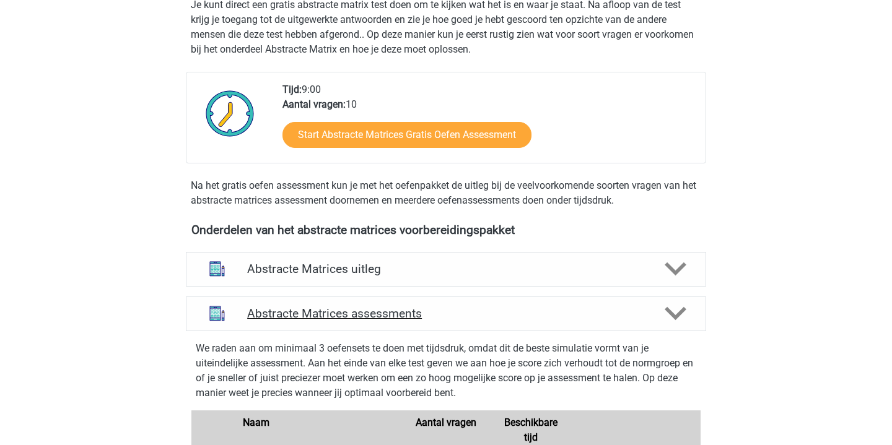
click at [682, 309] on polygon at bounding box center [676, 314] width 22 height 14
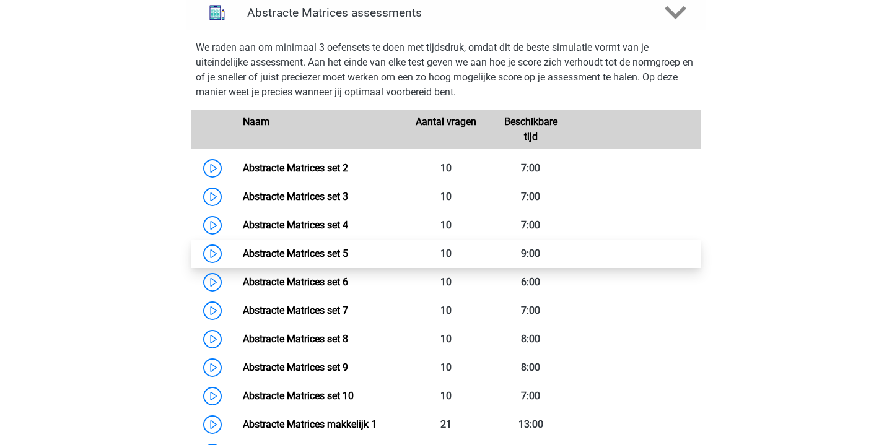
scroll to position [603, 0]
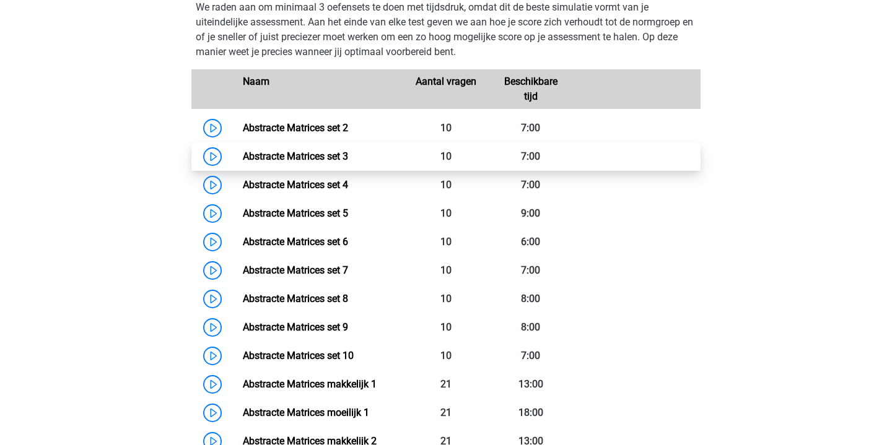
click at [243, 159] on link "Abstracte Matrices set 3" at bounding box center [295, 157] width 105 height 12
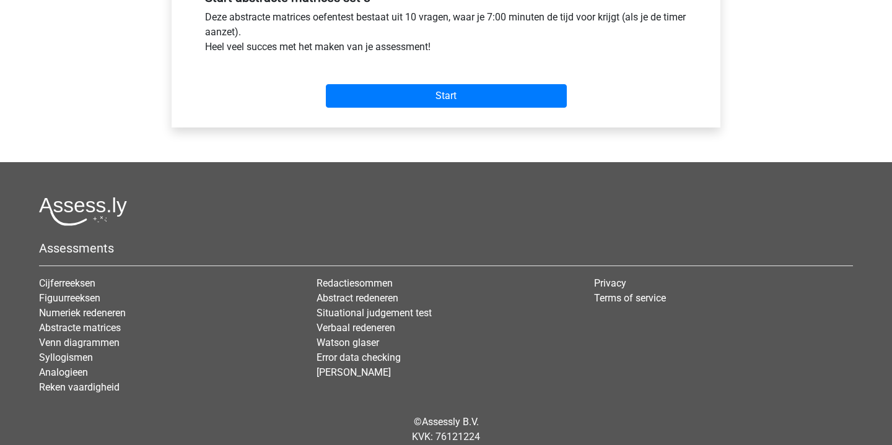
scroll to position [492, 0]
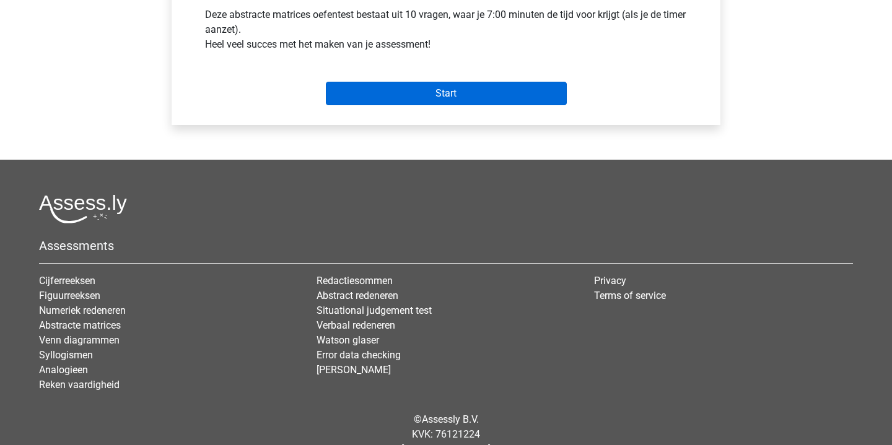
click at [485, 89] on input "Start" at bounding box center [446, 94] width 241 height 24
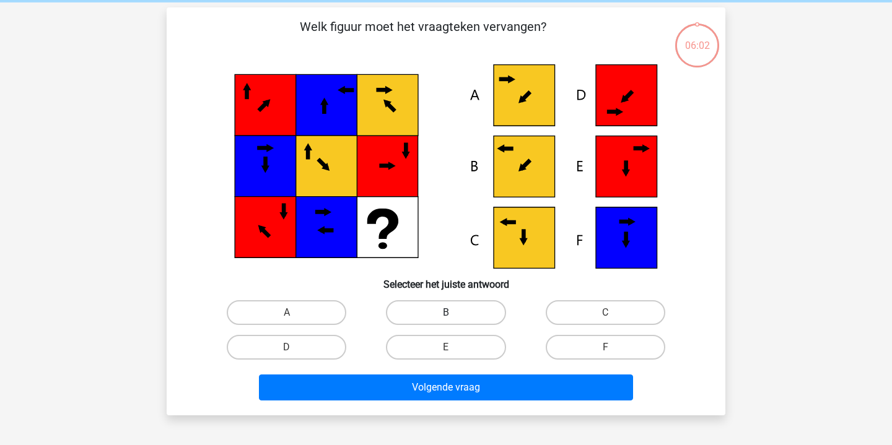
scroll to position [90, 0]
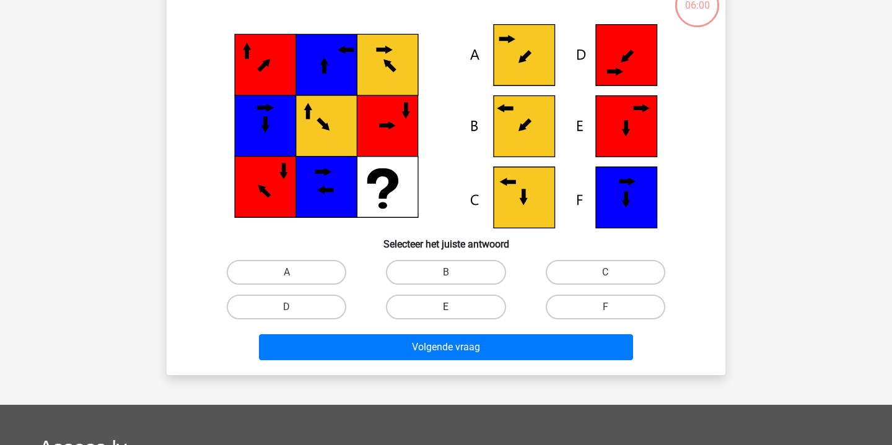
click at [462, 305] on label "E" at bounding box center [446, 307] width 120 height 25
click at [454, 307] on input "E" at bounding box center [450, 311] width 8 height 8
radio input "true"
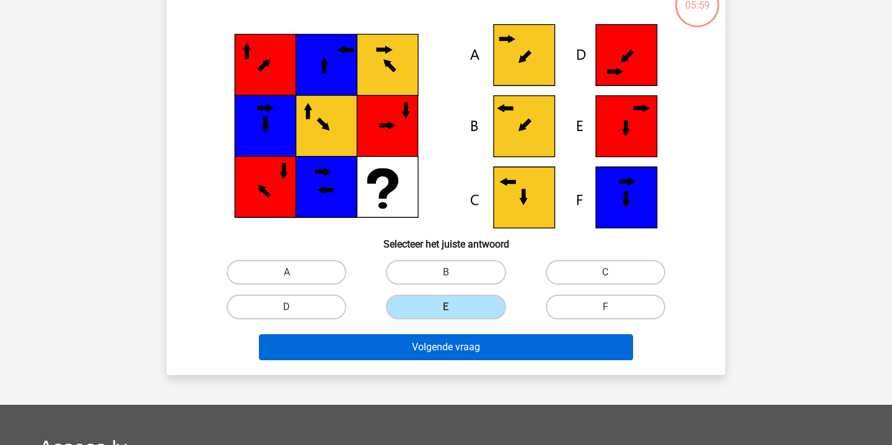
click at [473, 338] on div "Volgende vraag" at bounding box center [445, 345] width 519 height 41
click at [470, 349] on button "Volgende vraag" at bounding box center [446, 348] width 375 height 26
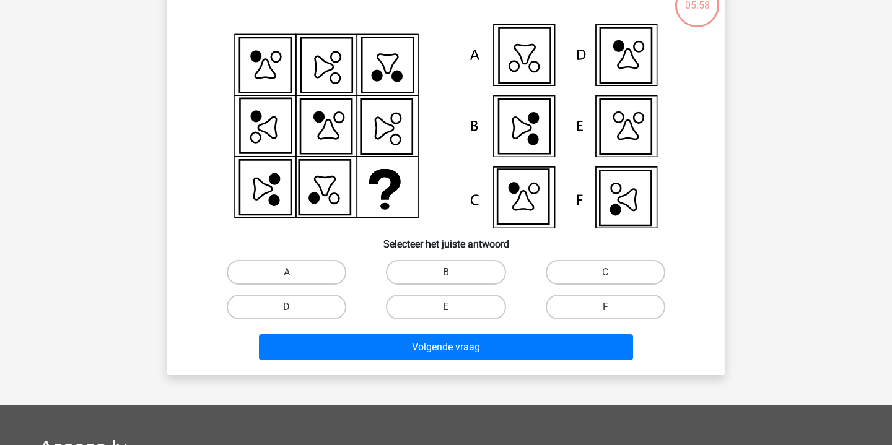
scroll to position [57, 0]
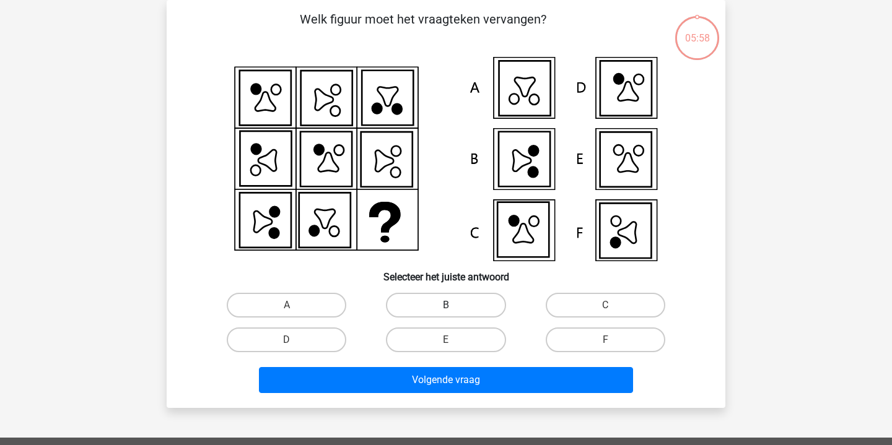
click at [468, 311] on label "B" at bounding box center [446, 305] width 120 height 25
click at [454, 311] on input "B" at bounding box center [450, 309] width 8 height 8
radio input "true"
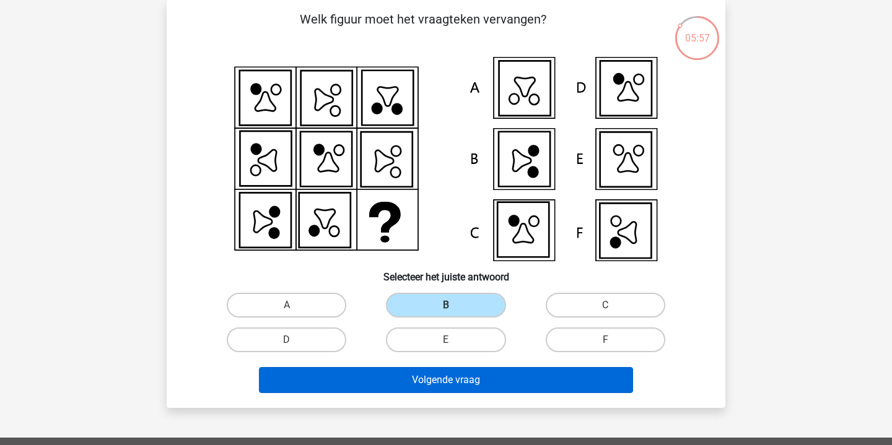
click at [462, 382] on button "Volgende vraag" at bounding box center [446, 380] width 375 height 26
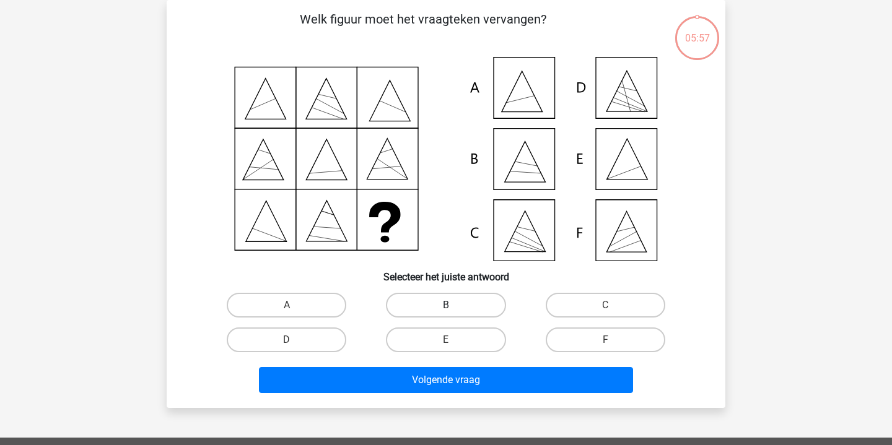
click at [465, 308] on label "B" at bounding box center [446, 305] width 120 height 25
click at [454, 308] on input "B" at bounding box center [450, 309] width 8 height 8
radio input "true"
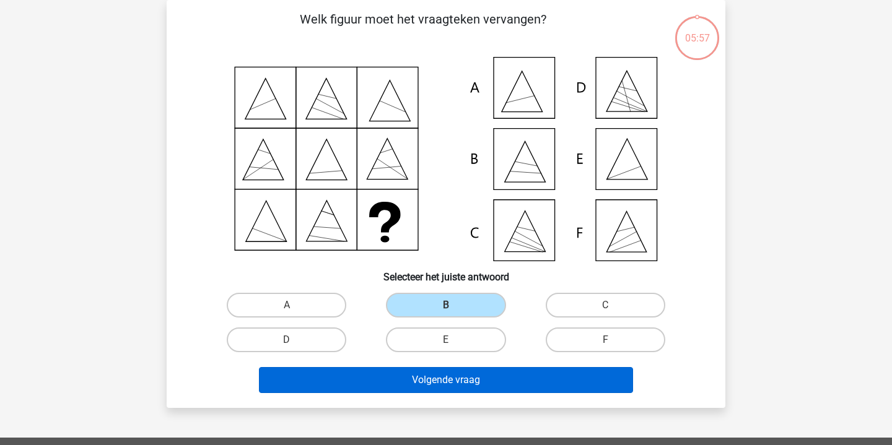
click at [470, 373] on button "Volgende vraag" at bounding box center [446, 380] width 375 height 26
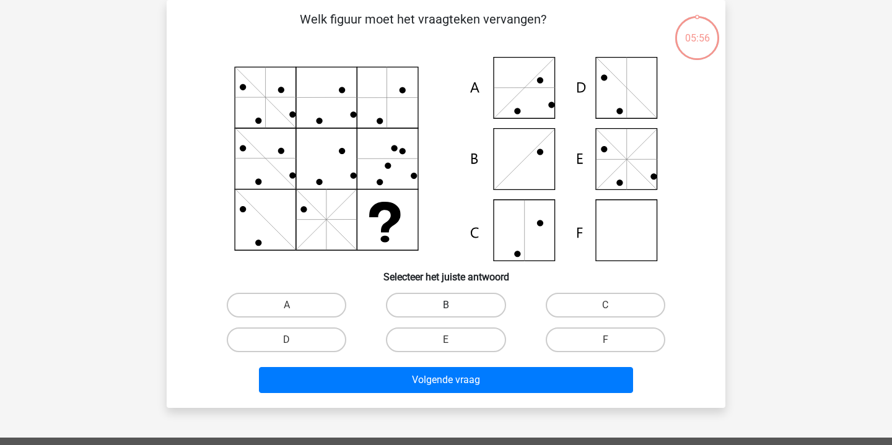
click at [470, 307] on label "B" at bounding box center [446, 305] width 120 height 25
click at [454, 307] on input "B" at bounding box center [450, 309] width 8 height 8
radio input "true"
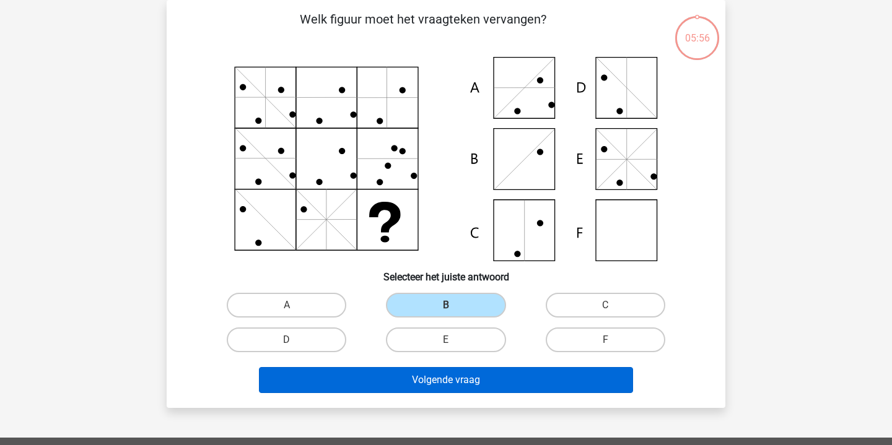
click at [473, 383] on button "Volgende vraag" at bounding box center [446, 380] width 375 height 26
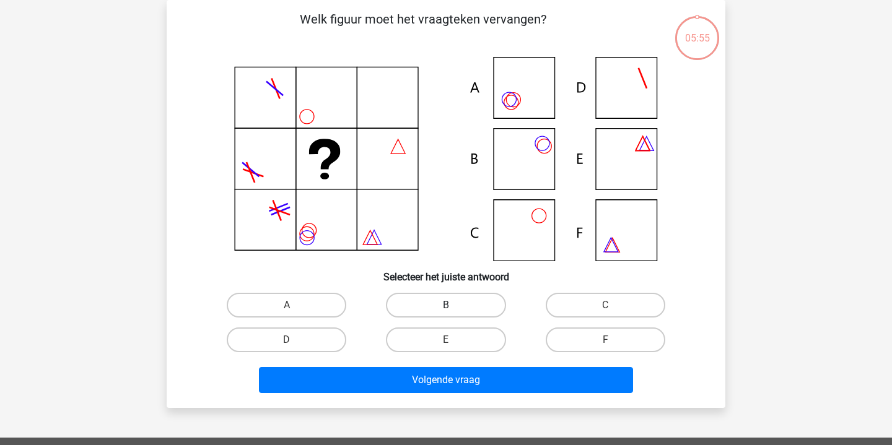
click at [471, 315] on label "B" at bounding box center [446, 305] width 120 height 25
click at [454, 314] on input "B" at bounding box center [450, 309] width 8 height 8
radio input "true"
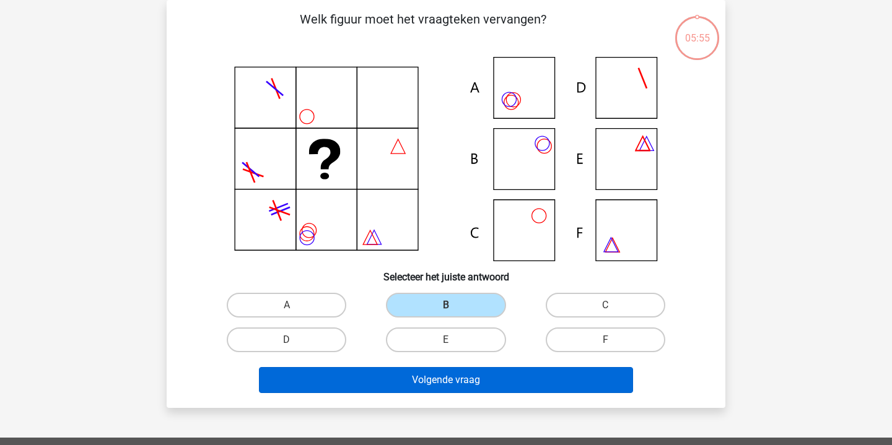
click at [475, 385] on button "Volgende vraag" at bounding box center [446, 380] width 375 height 26
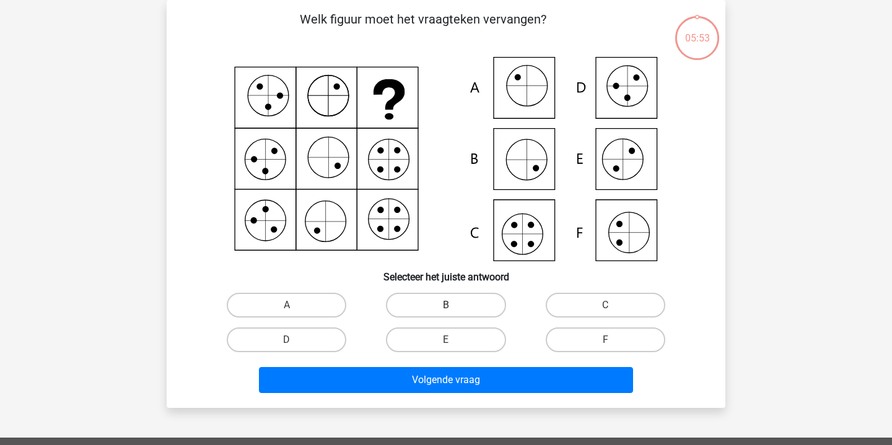
click at [468, 308] on label "B" at bounding box center [446, 305] width 120 height 25
click at [454, 308] on input "B" at bounding box center [450, 309] width 8 height 8
radio input "true"
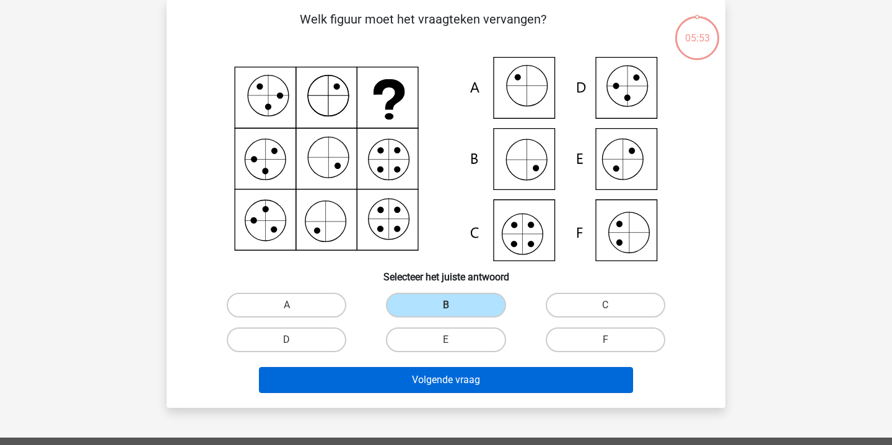
click at [471, 381] on button "Volgende vraag" at bounding box center [446, 380] width 375 height 26
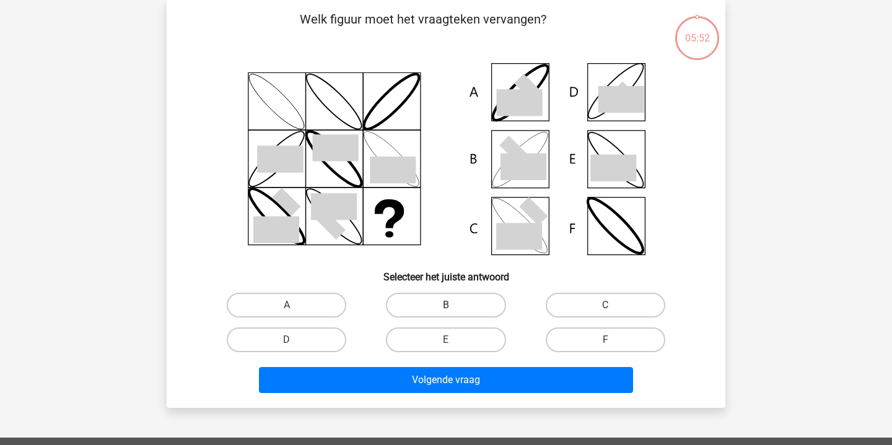
click at [463, 309] on label "B" at bounding box center [446, 305] width 120 height 25
click at [454, 309] on input "B" at bounding box center [450, 309] width 8 height 8
radio input "true"
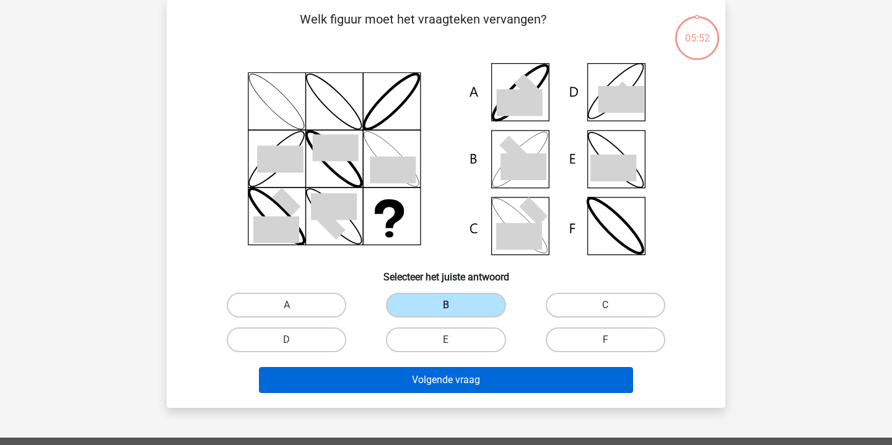
click at [463, 388] on button "Volgende vraag" at bounding box center [446, 380] width 375 height 26
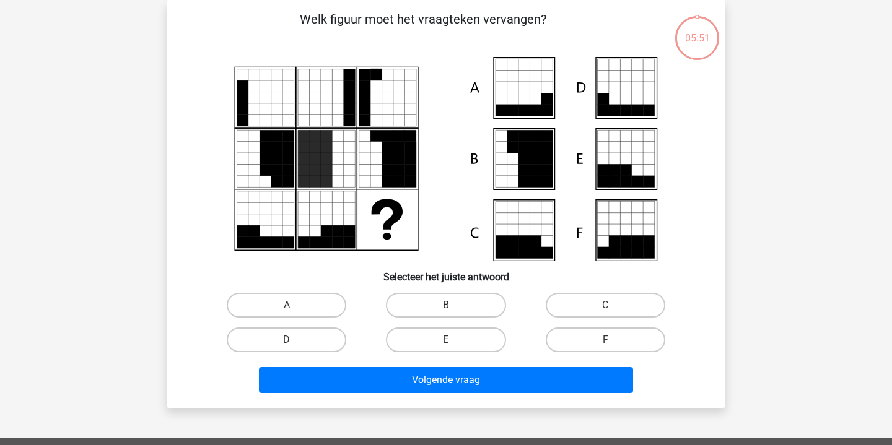
click at [455, 305] on label "B" at bounding box center [446, 305] width 120 height 25
click at [454, 305] on input "B" at bounding box center [450, 309] width 8 height 8
radio input "true"
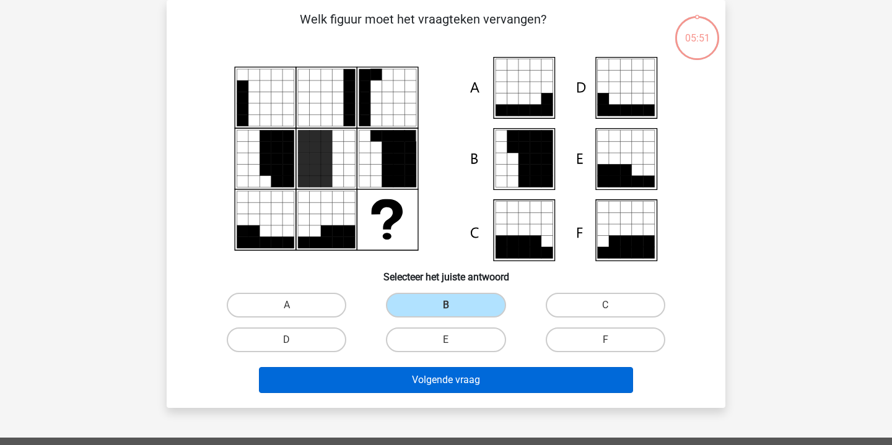
click at [465, 385] on button "Volgende vraag" at bounding box center [446, 380] width 375 height 26
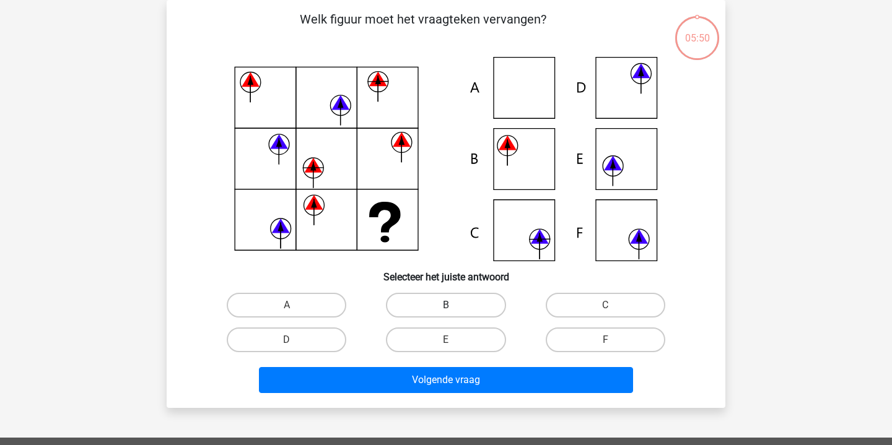
click at [458, 311] on label "B" at bounding box center [446, 305] width 120 height 25
click at [454, 311] on input "B" at bounding box center [450, 309] width 8 height 8
radio input "true"
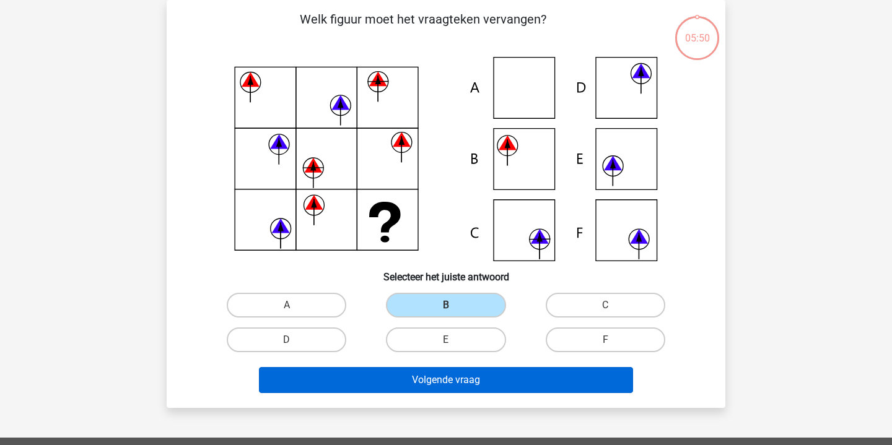
click at [460, 375] on button "Volgende vraag" at bounding box center [446, 380] width 375 height 26
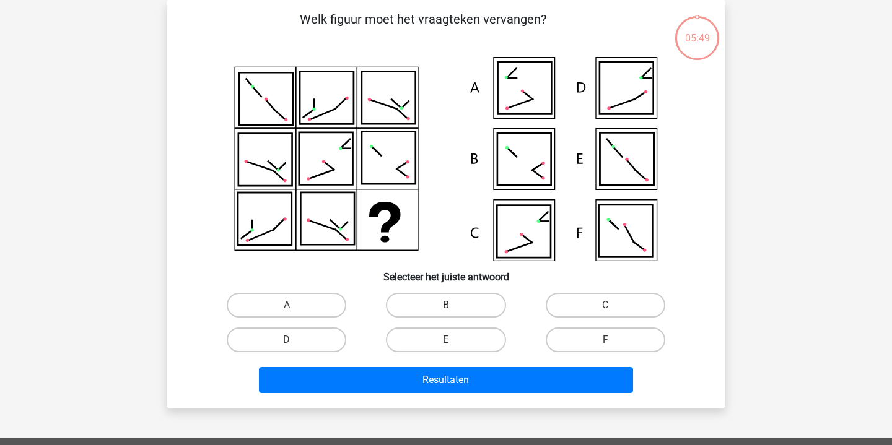
click at [458, 307] on label "B" at bounding box center [446, 305] width 120 height 25
click at [454, 307] on input "B" at bounding box center [450, 309] width 8 height 8
radio input "true"
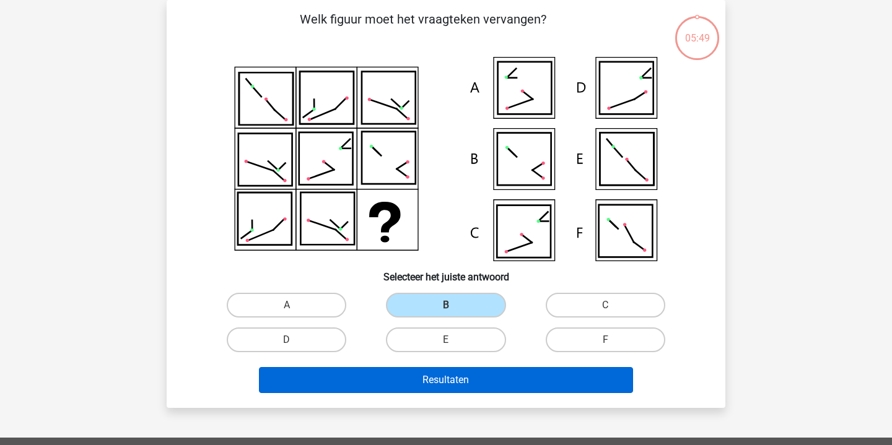
click at [464, 369] on button "Resultaten" at bounding box center [446, 380] width 375 height 26
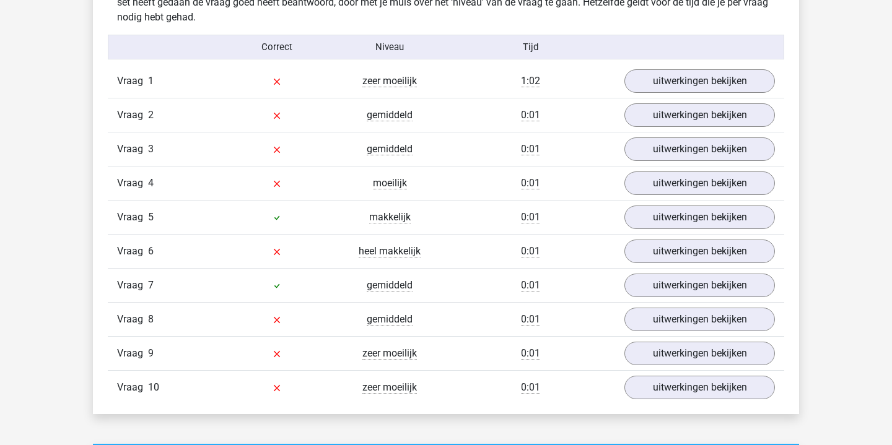
scroll to position [792, 0]
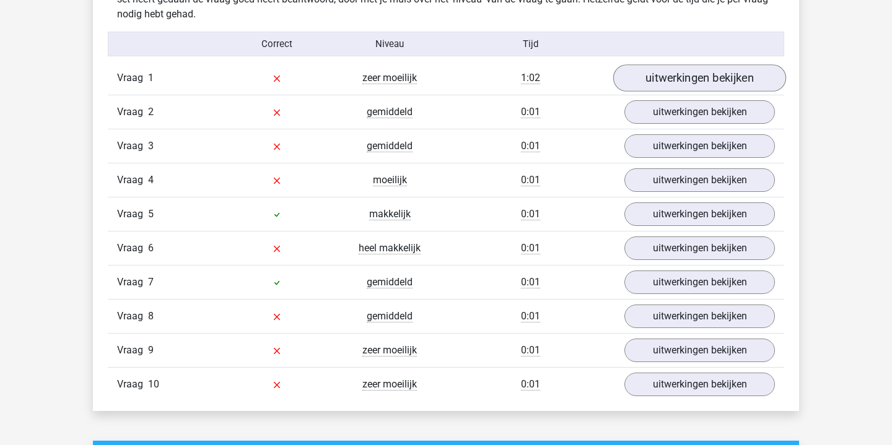
click at [696, 73] on link "uitwerkingen bekijken" at bounding box center [699, 77] width 173 height 27
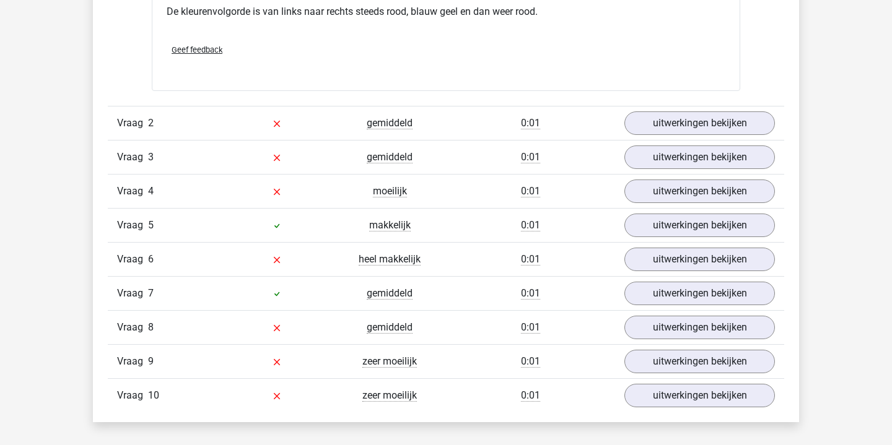
scroll to position [1379, 0]
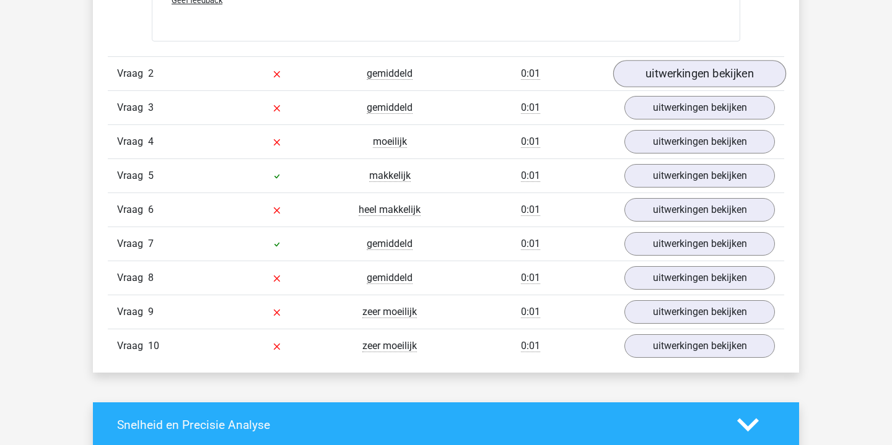
click at [718, 66] on link "uitwerkingen bekijken" at bounding box center [699, 74] width 173 height 27
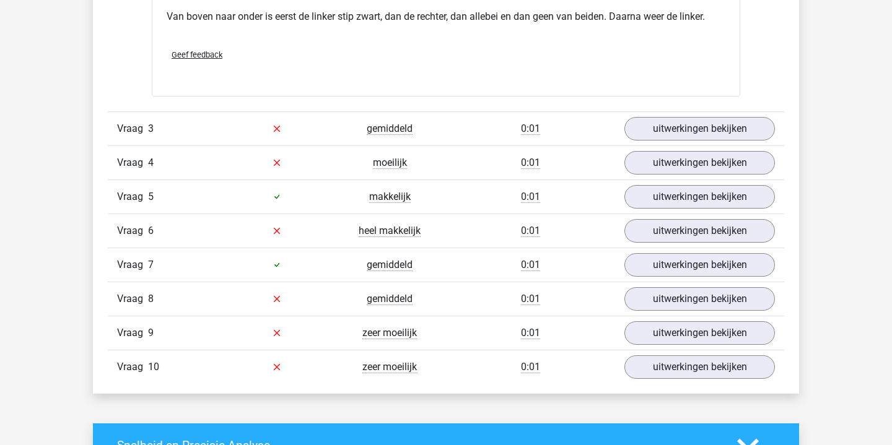
scroll to position [1869, 0]
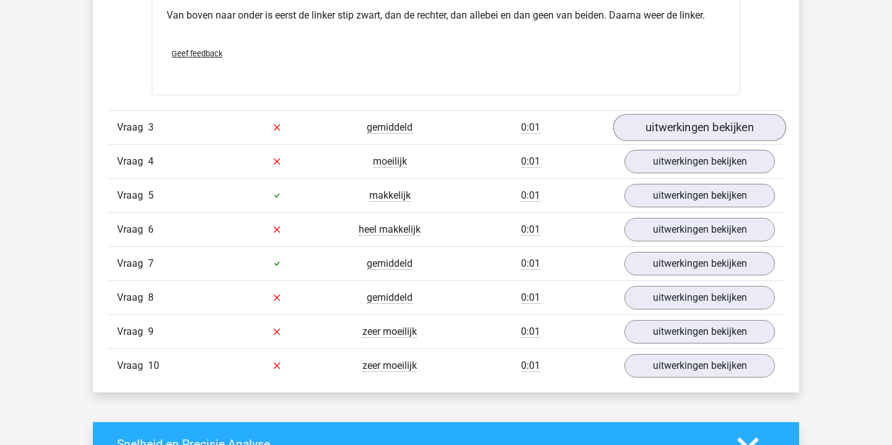
click at [748, 138] on link "uitwerkingen bekijken" at bounding box center [699, 127] width 173 height 27
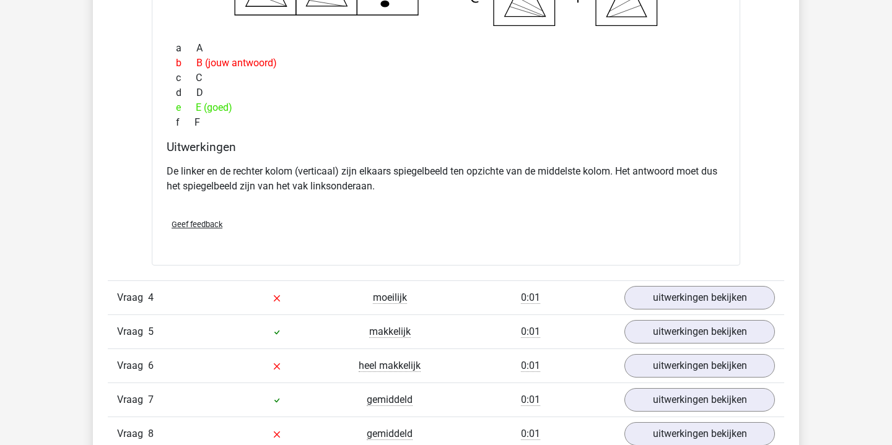
scroll to position [2246, 0]
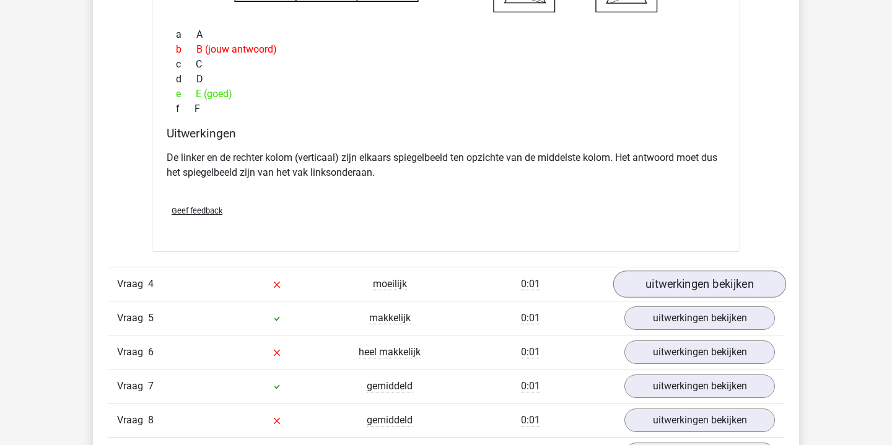
click at [684, 296] on link "uitwerkingen bekijken" at bounding box center [699, 284] width 173 height 27
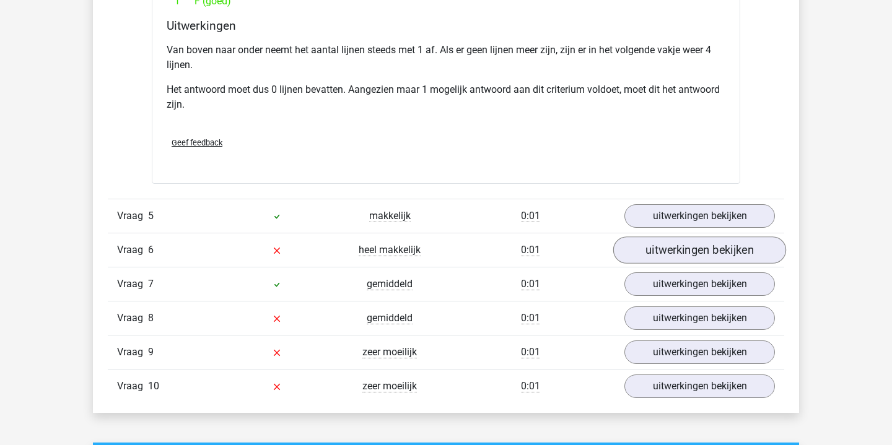
scroll to position [2891, 0]
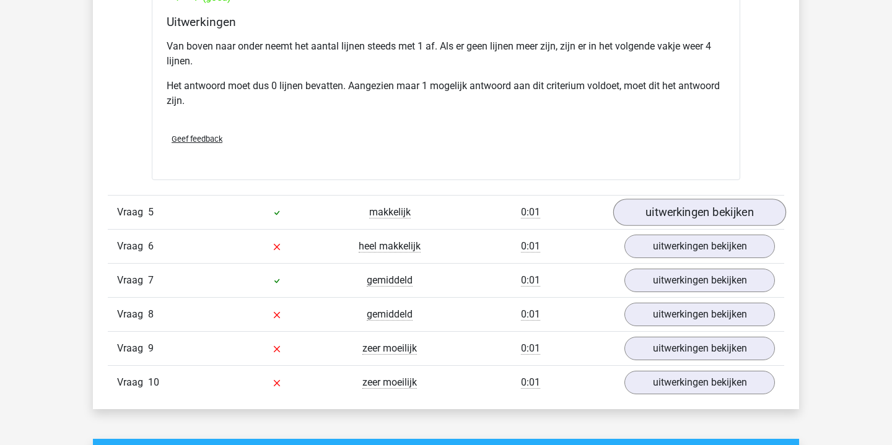
click at [688, 204] on link "uitwerkingen bekijken" at bounding box center [699, 212] width 173 height 27
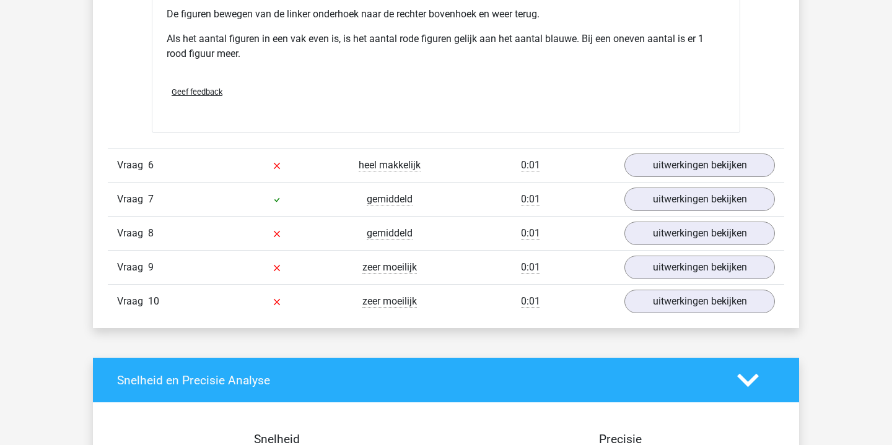
scroll to position [3549, 0]
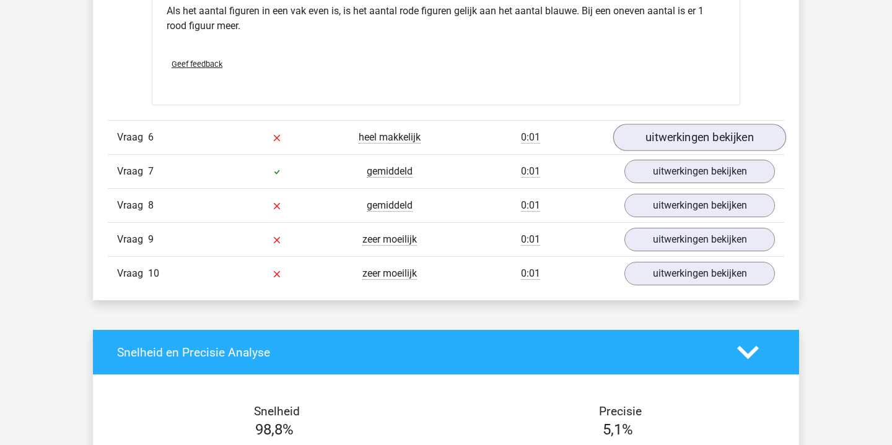
click at [709, 134] on link "uitwerkingen bekijken" at bounding box center [699, 137] width 173 height 27
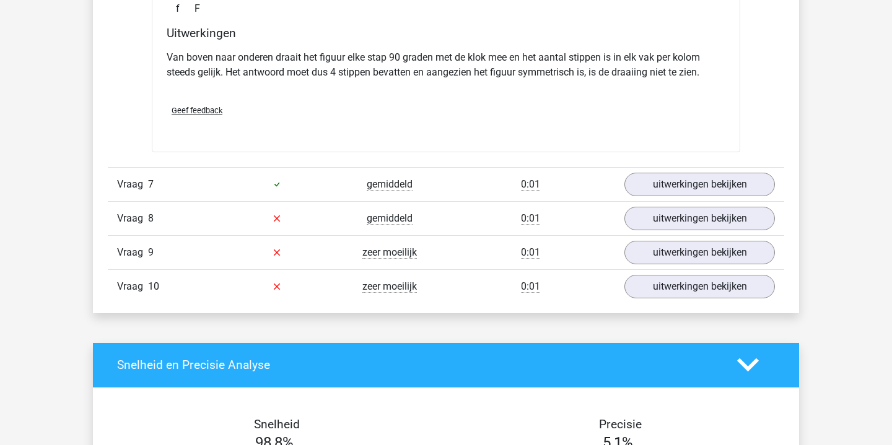
scroll to position [4077, 0]
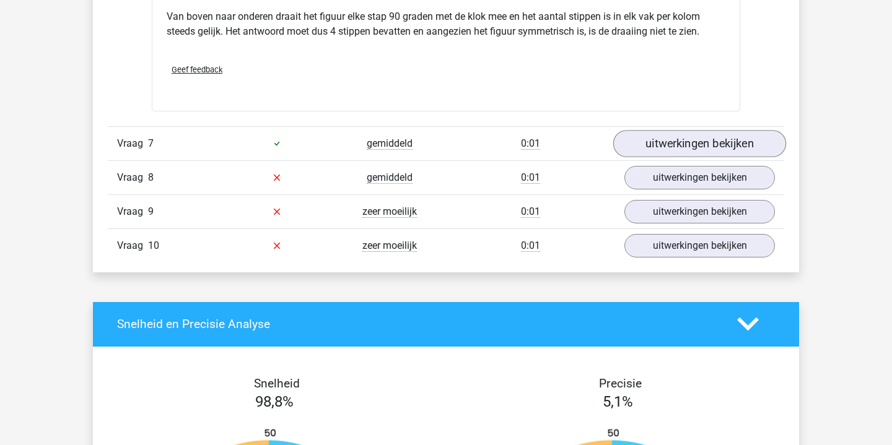
click at [713, 136] on link "uitwerkingen bekijken" at bounding box center [699, 143] width 173 height 27
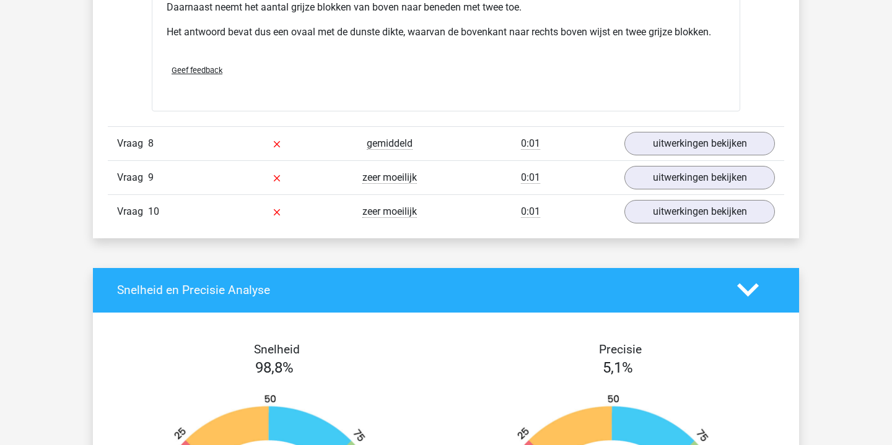
scroll to position [4672, 0]
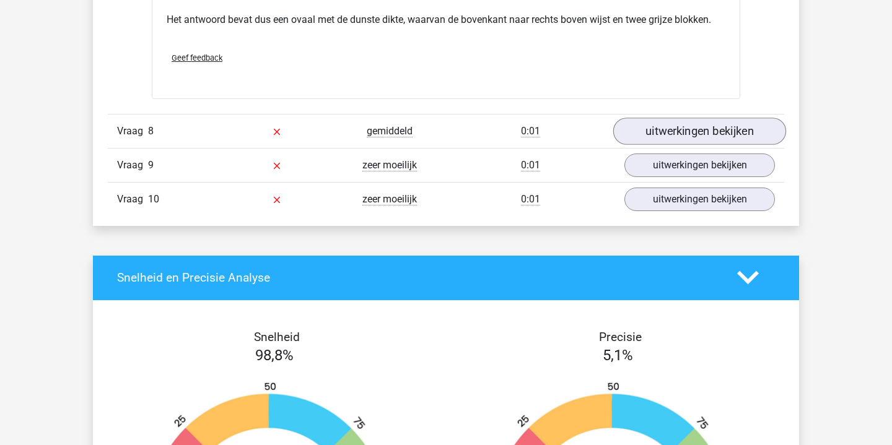
click at [689, 129] on link "uitwerkingen bekijken" at bounding box center [699, 131] width 173 height 27
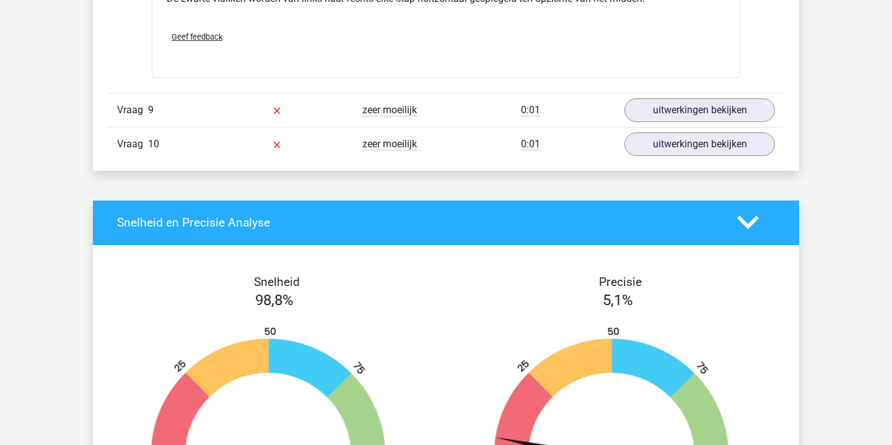
scroll to position [5242, 0]
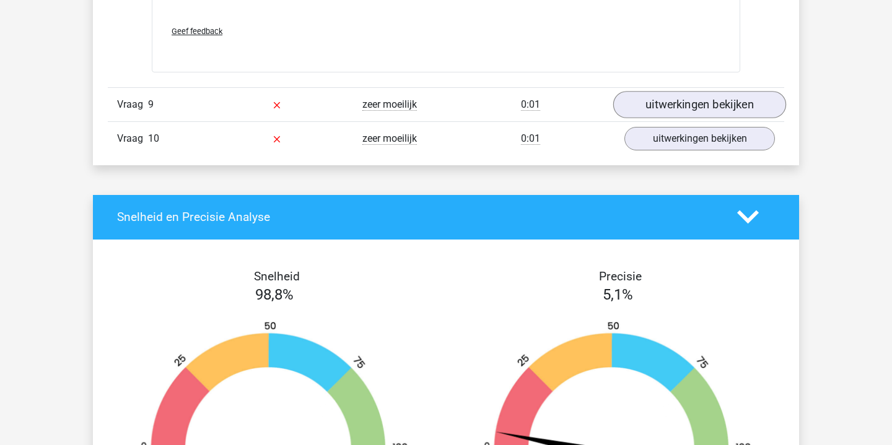
click at [709, 105] on link "uitwerkingen bekijken" at bounding box center [699, 104] width 173 height 27
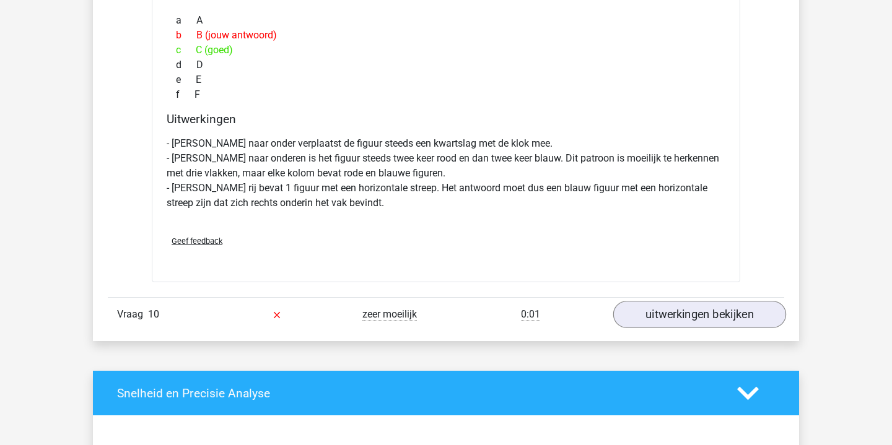
scroll to position [5615, 0]
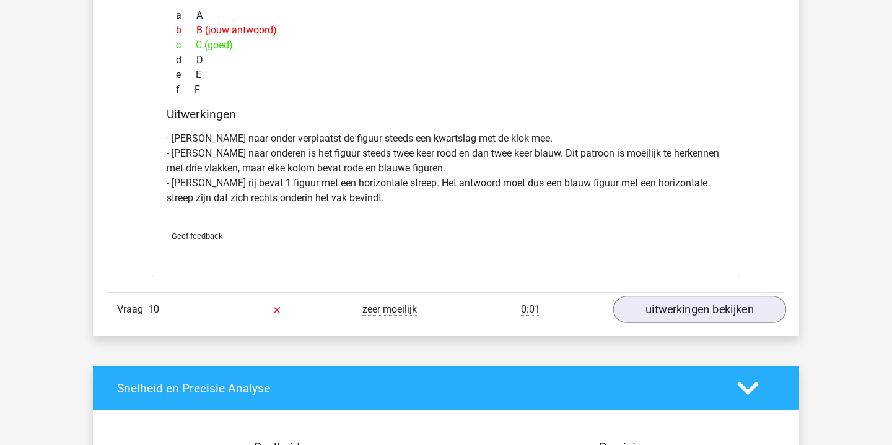
click at [686, 311] on link "uitwerkingen bekijken" at bounding box center [699, 309] width 173 height 27
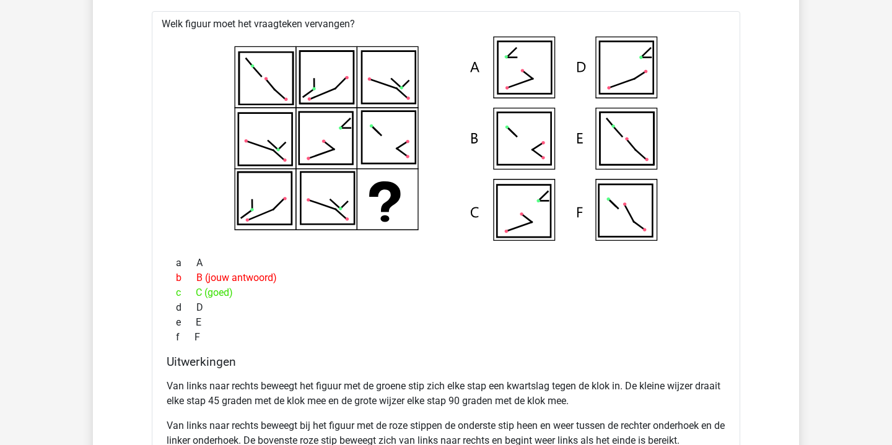
scroll to position [5939, 0]
